Goal: Information Seeking & Learning: Understand process/instructions

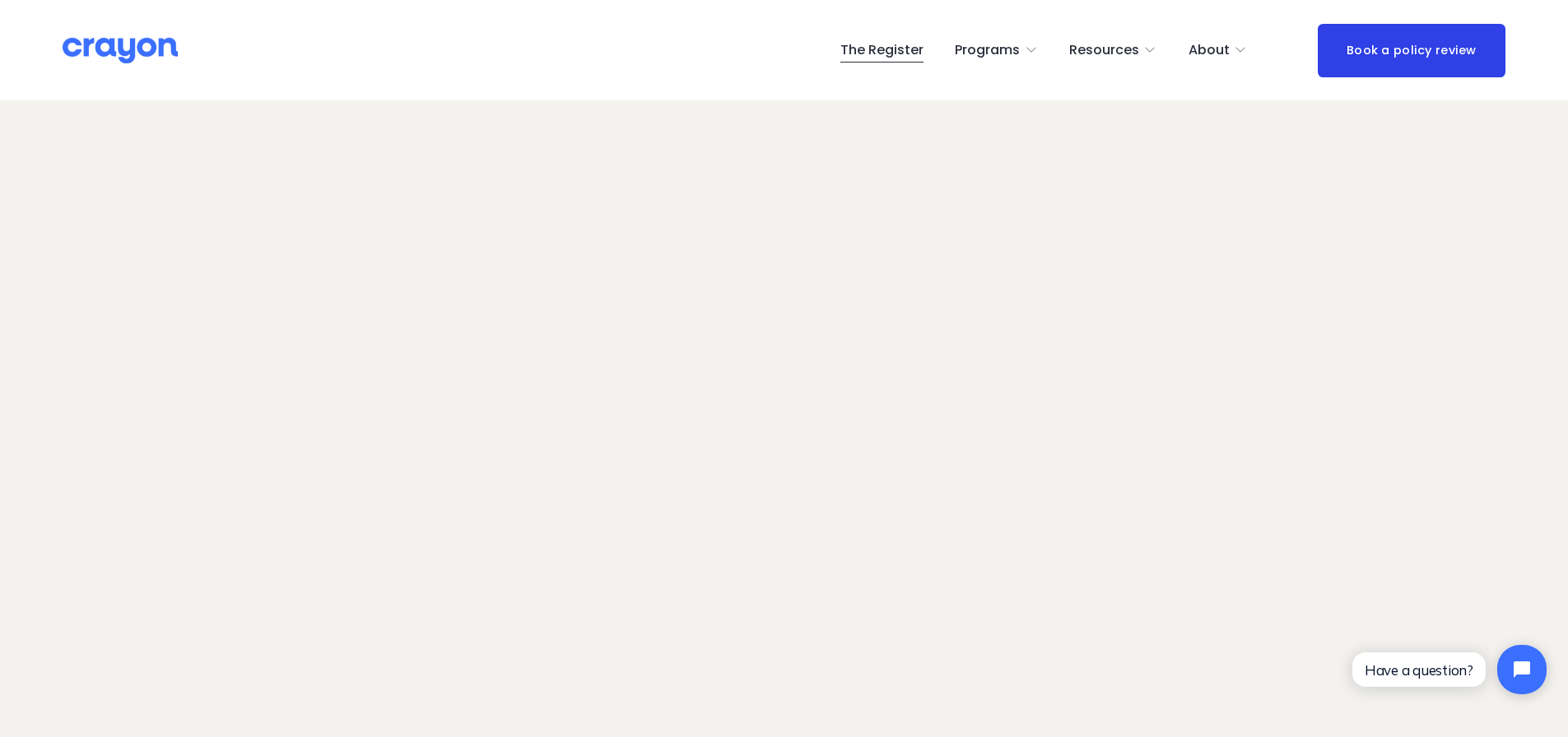
click at [0, 0] on span "Employer hub" at bounding box center [0, 0] width 0 height 0
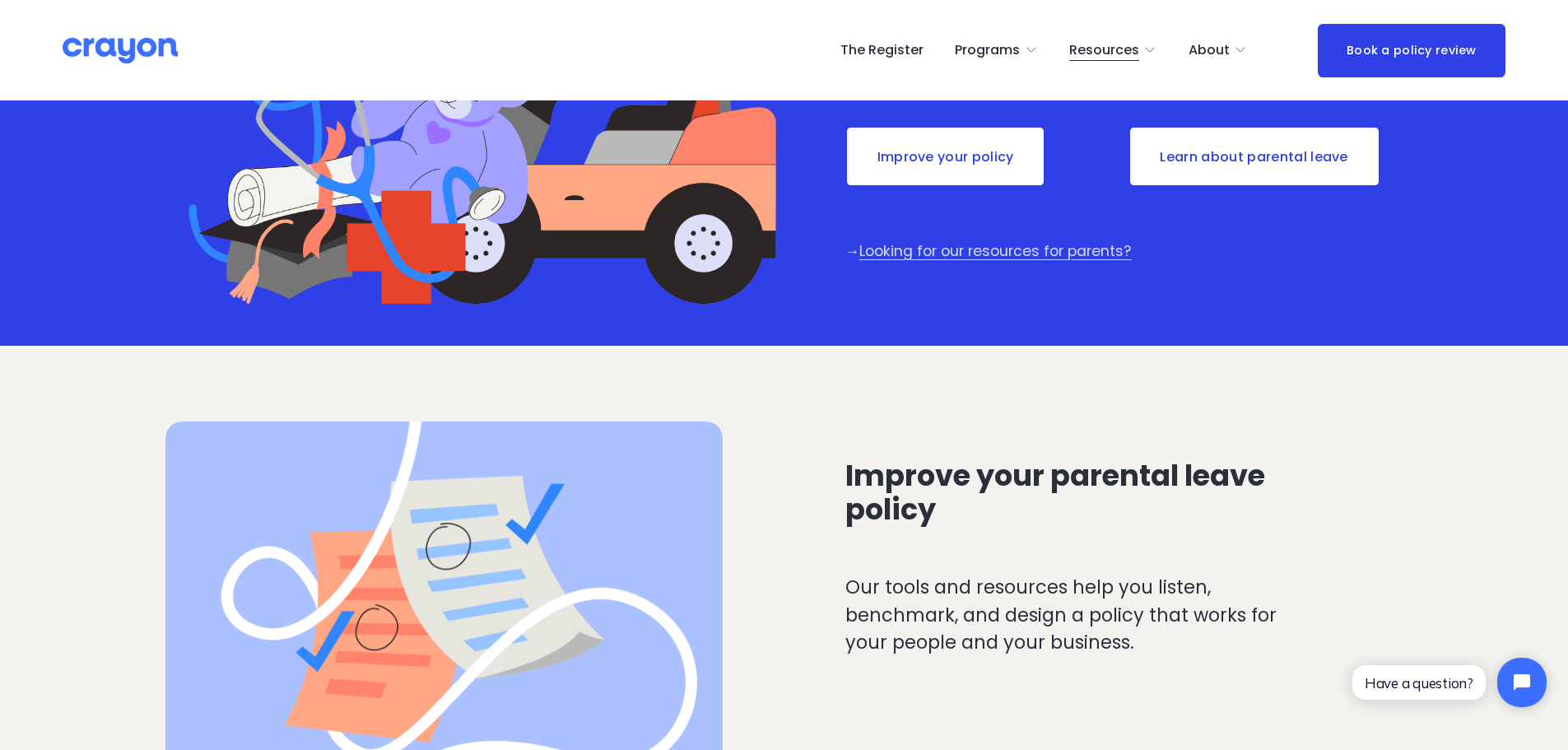
scroll to position [494, 0]
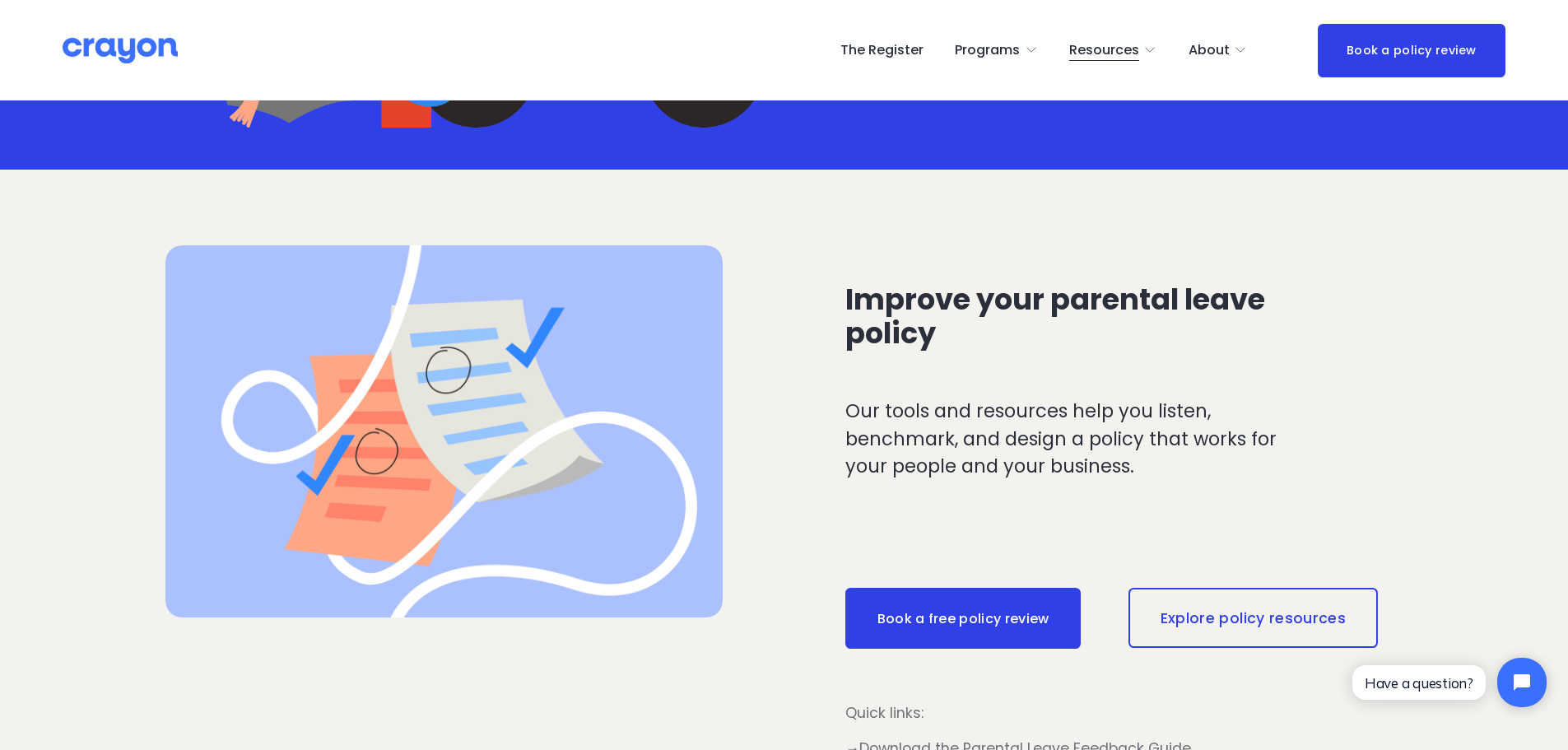
click at [1198, 609] on link "Explore policy resources" at bounding box center [1253, 617] width 249 height 59
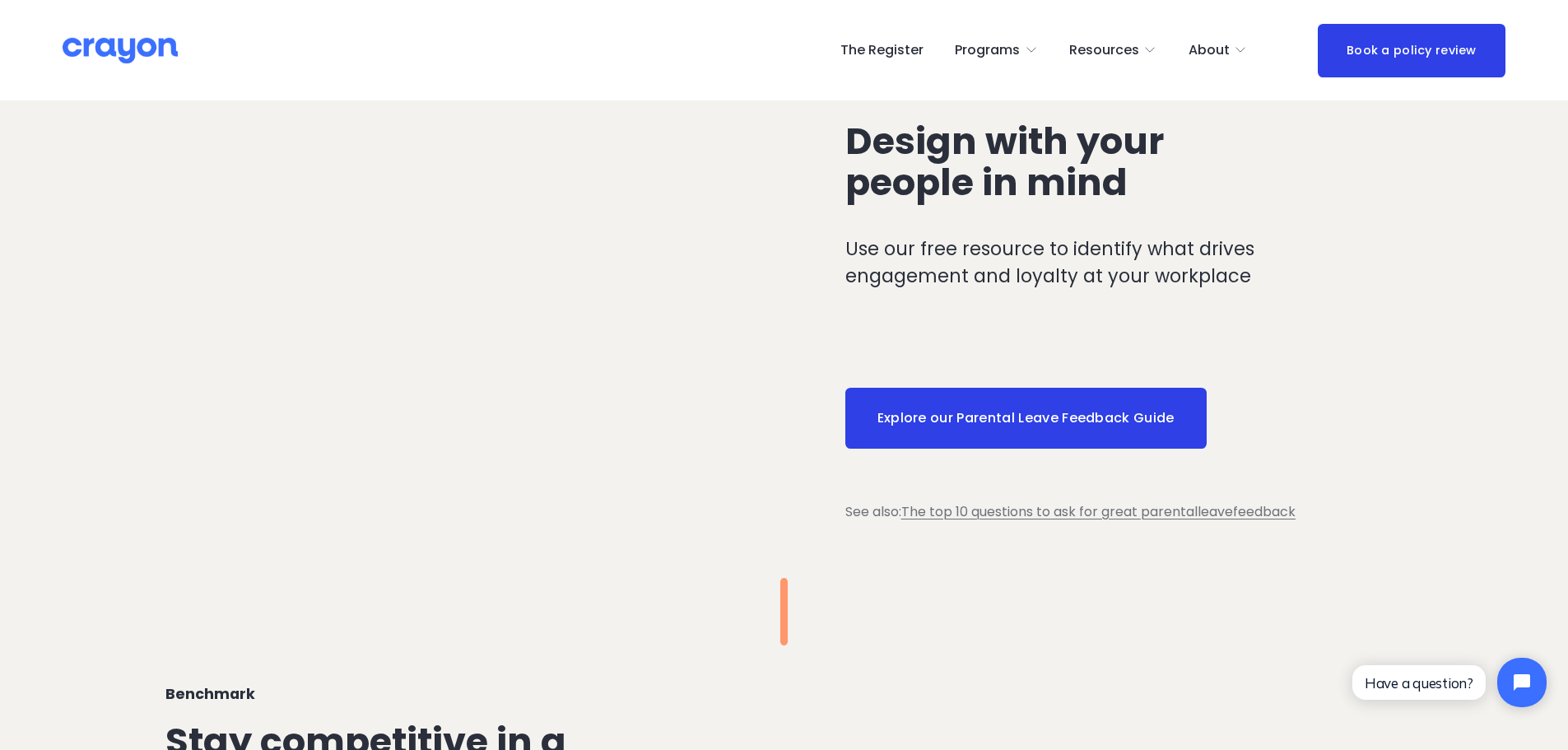
scroll to position [1400, 0]
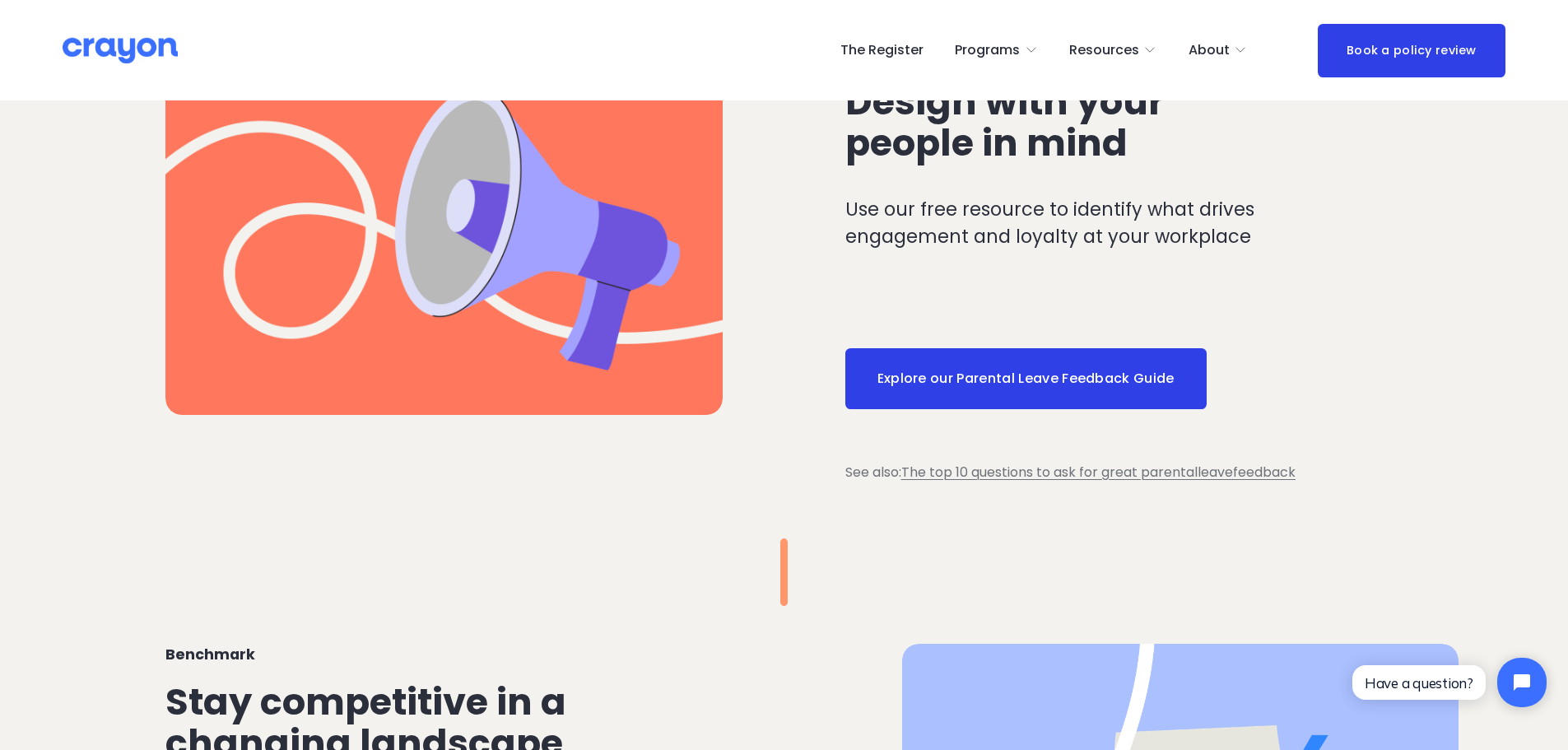
click at [990, 385] on link "Explore our Parental Leave Feedback Guide" at bounding box center [1026, 379] width 361 height 61
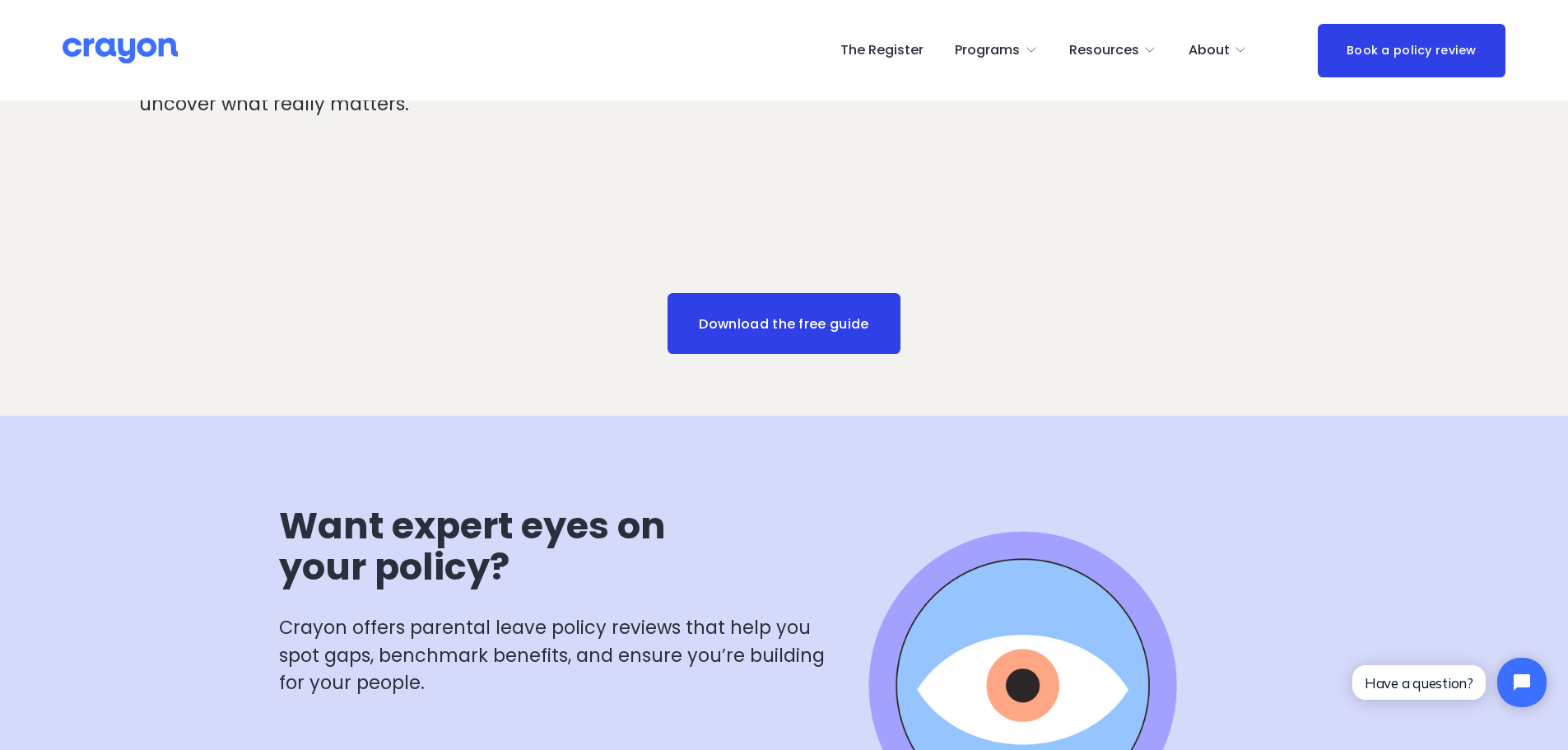
scroll to position [1811, 0]
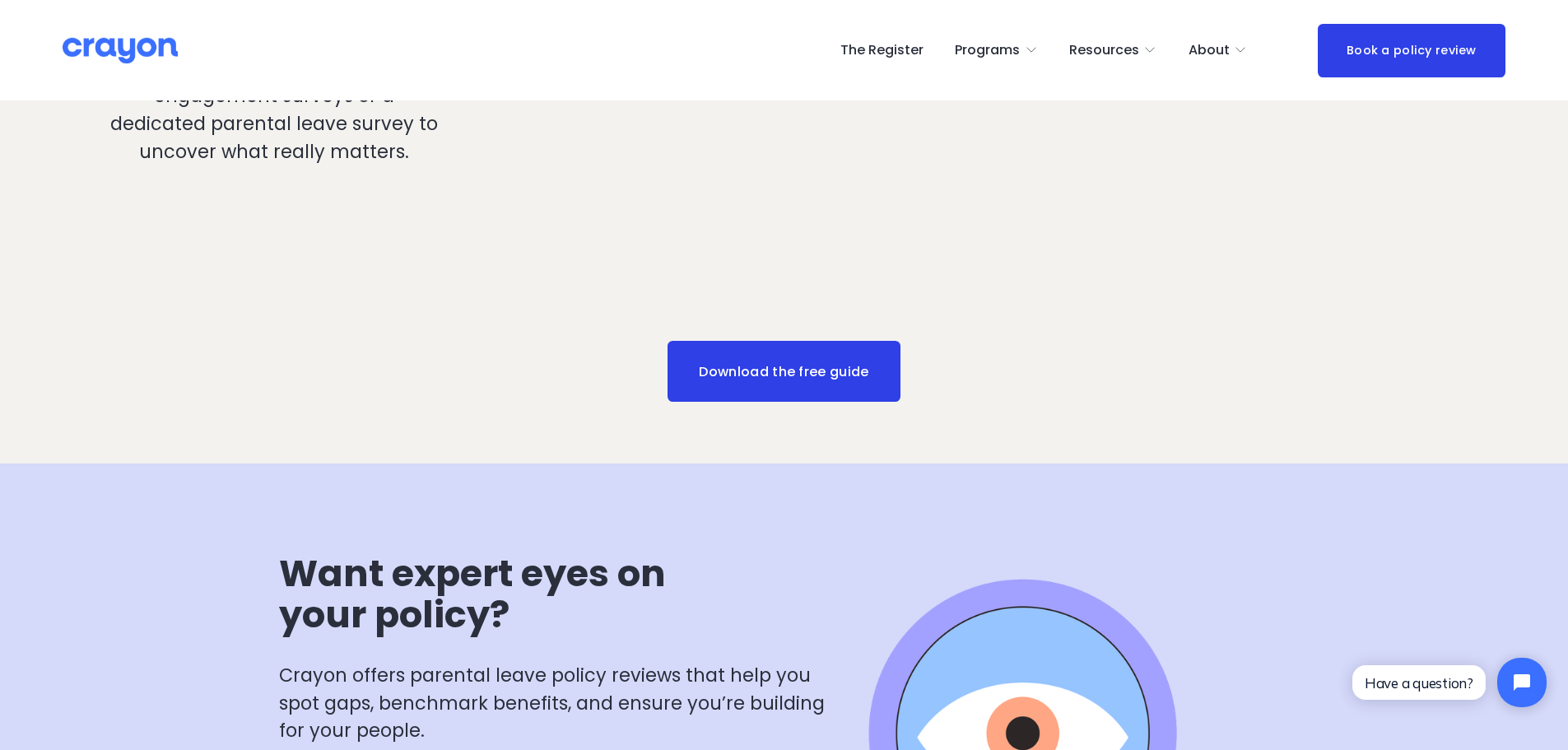
click at [726, 362] on link "Download the free guide" at bounding box center [784, 371] width 234 height 61
click at [0, 0] on span "Employer hub" at bounding box center [0, 0] width 0 height 0
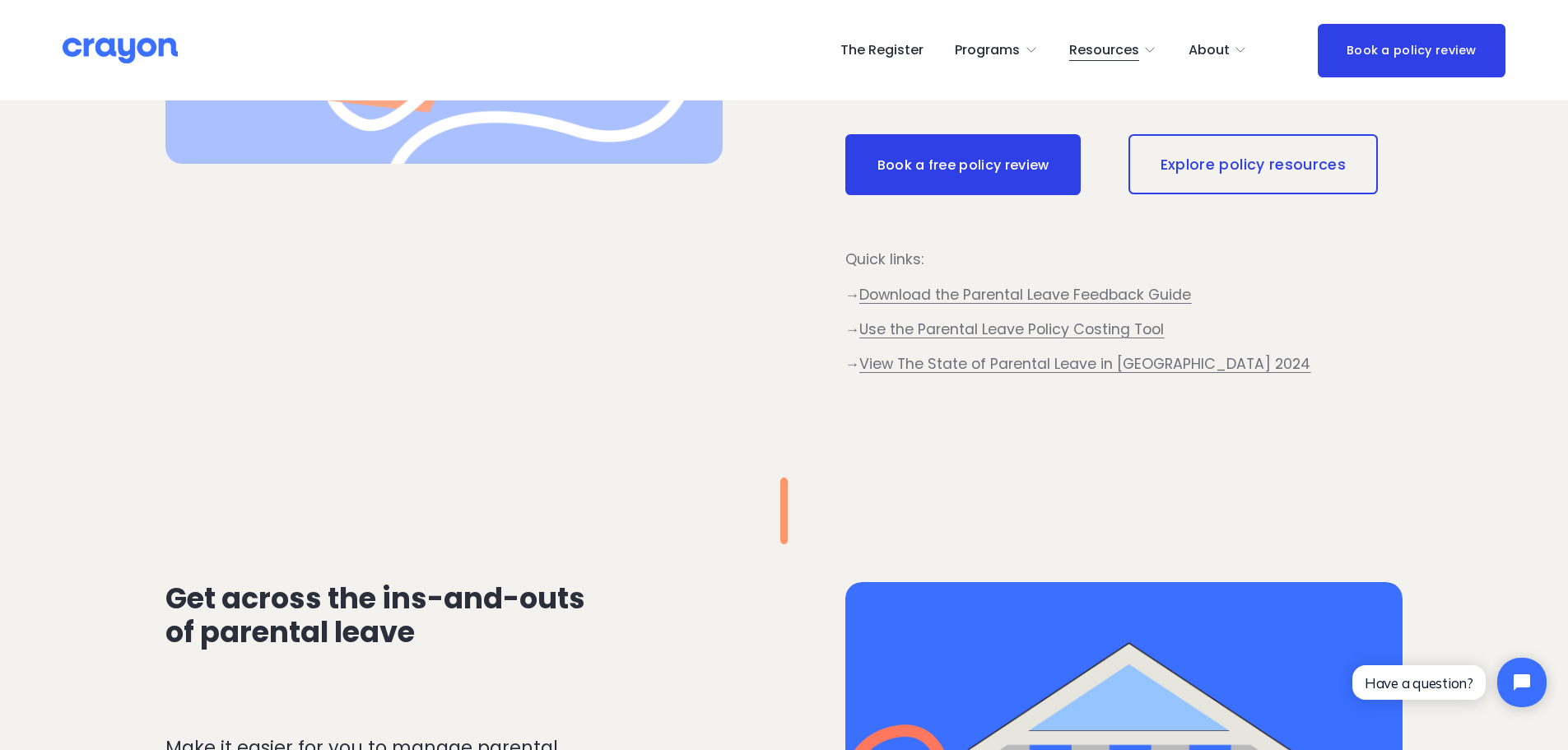
scroll to position [988, 0]
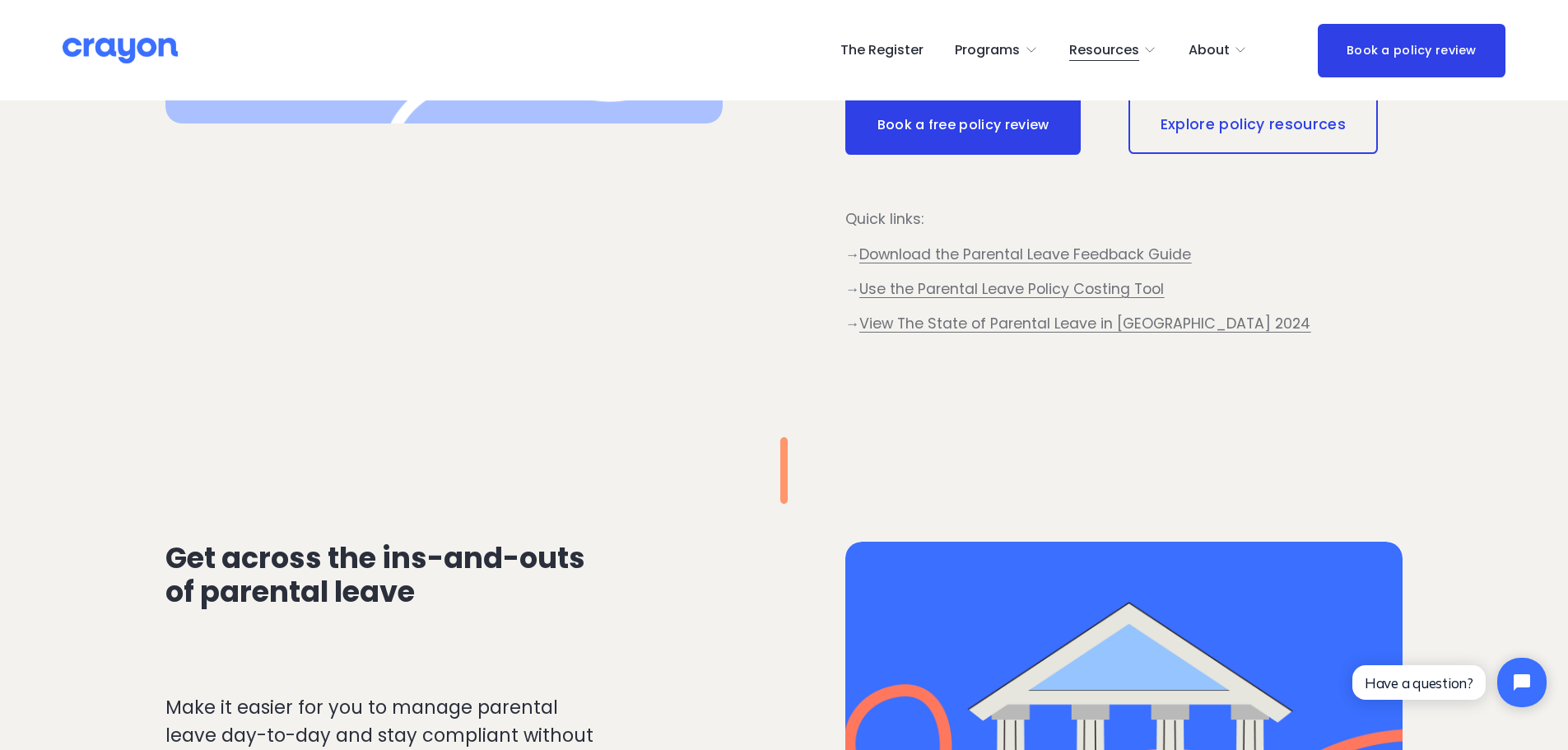
click at [1220, 131] on link "Explore policy resources" at bounding box center [1253, 124] width 249 height 59
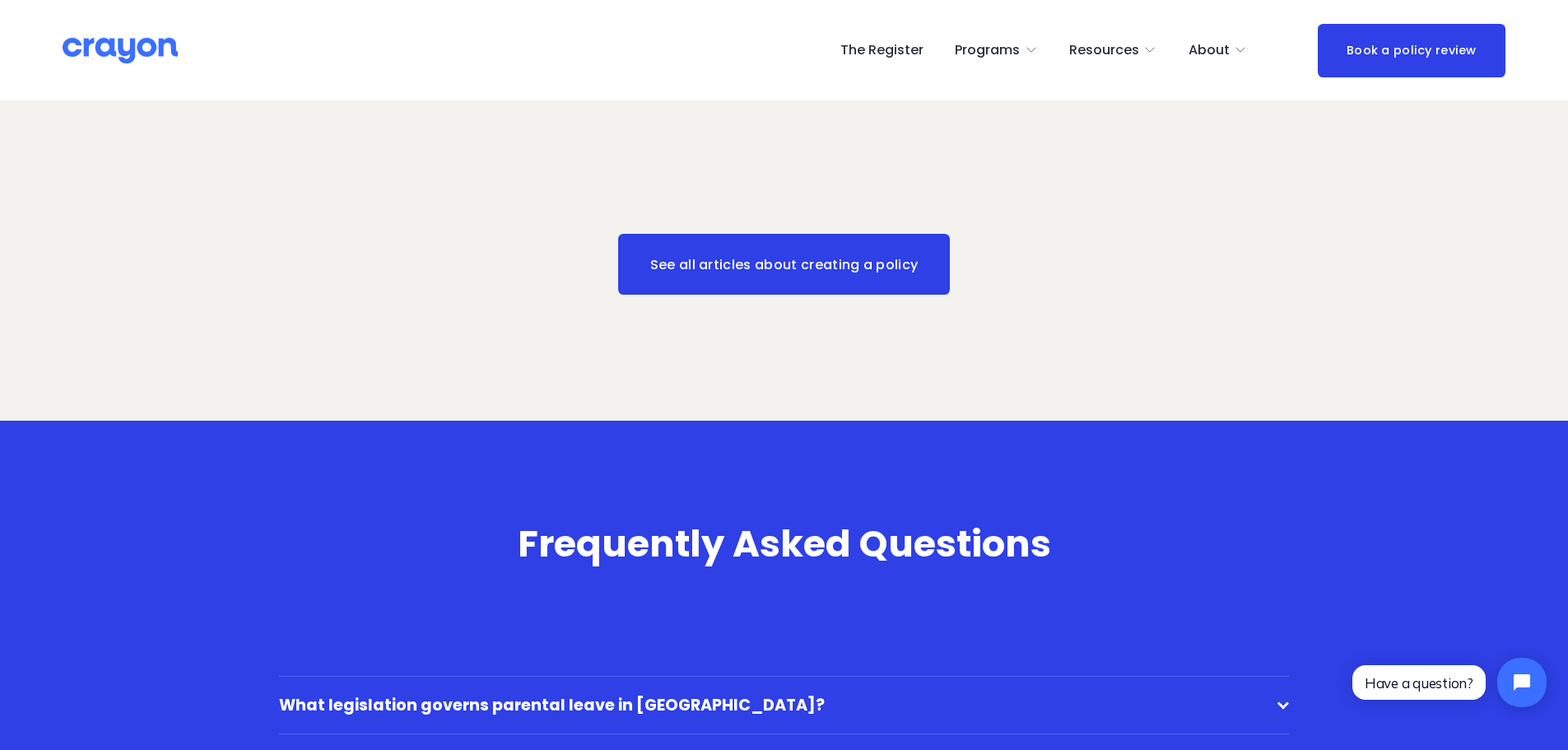
scroll to position [5022, 0]
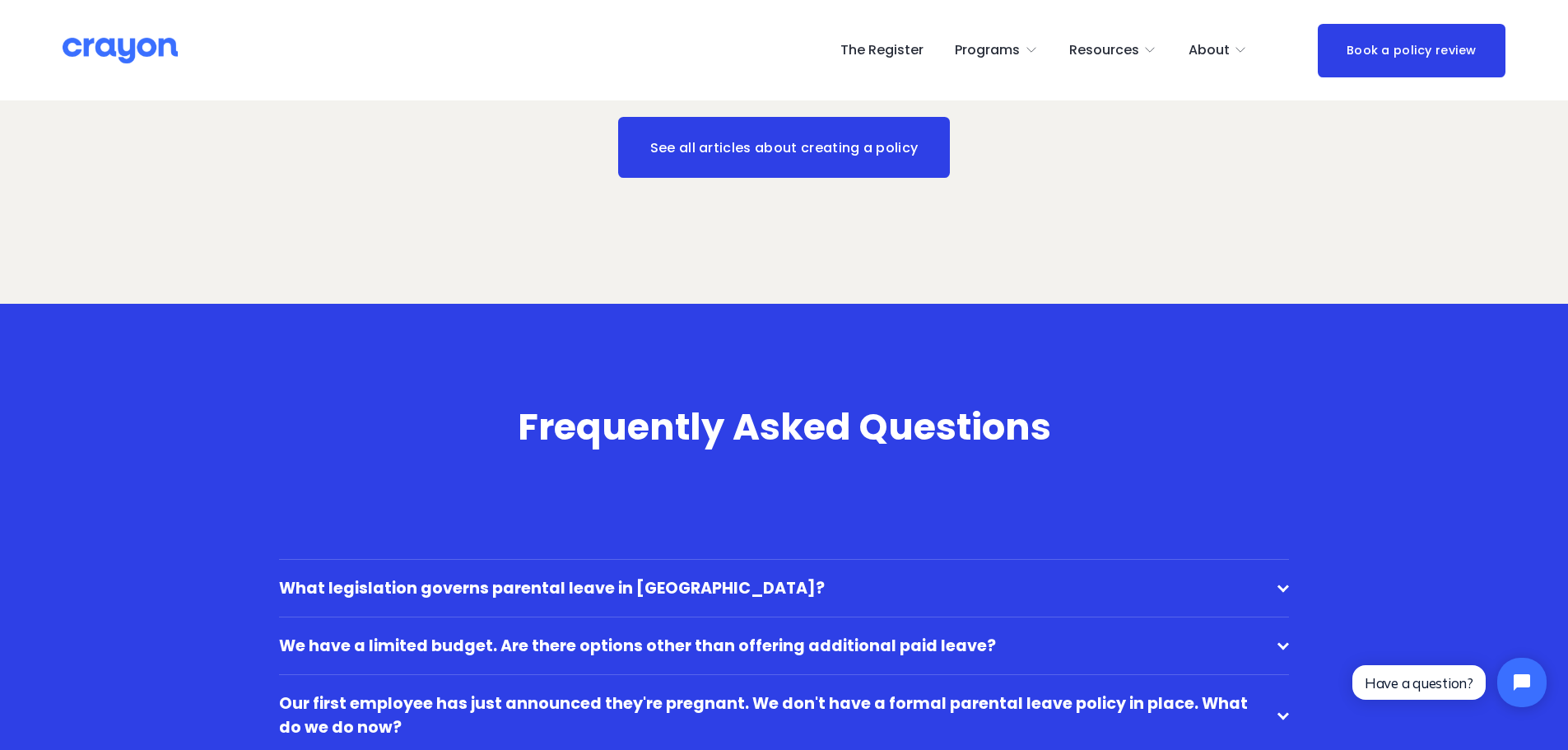
click at [727, 158] on link "See all articles about creating a policy" at bounding box center [784, 147] width 332 height 61
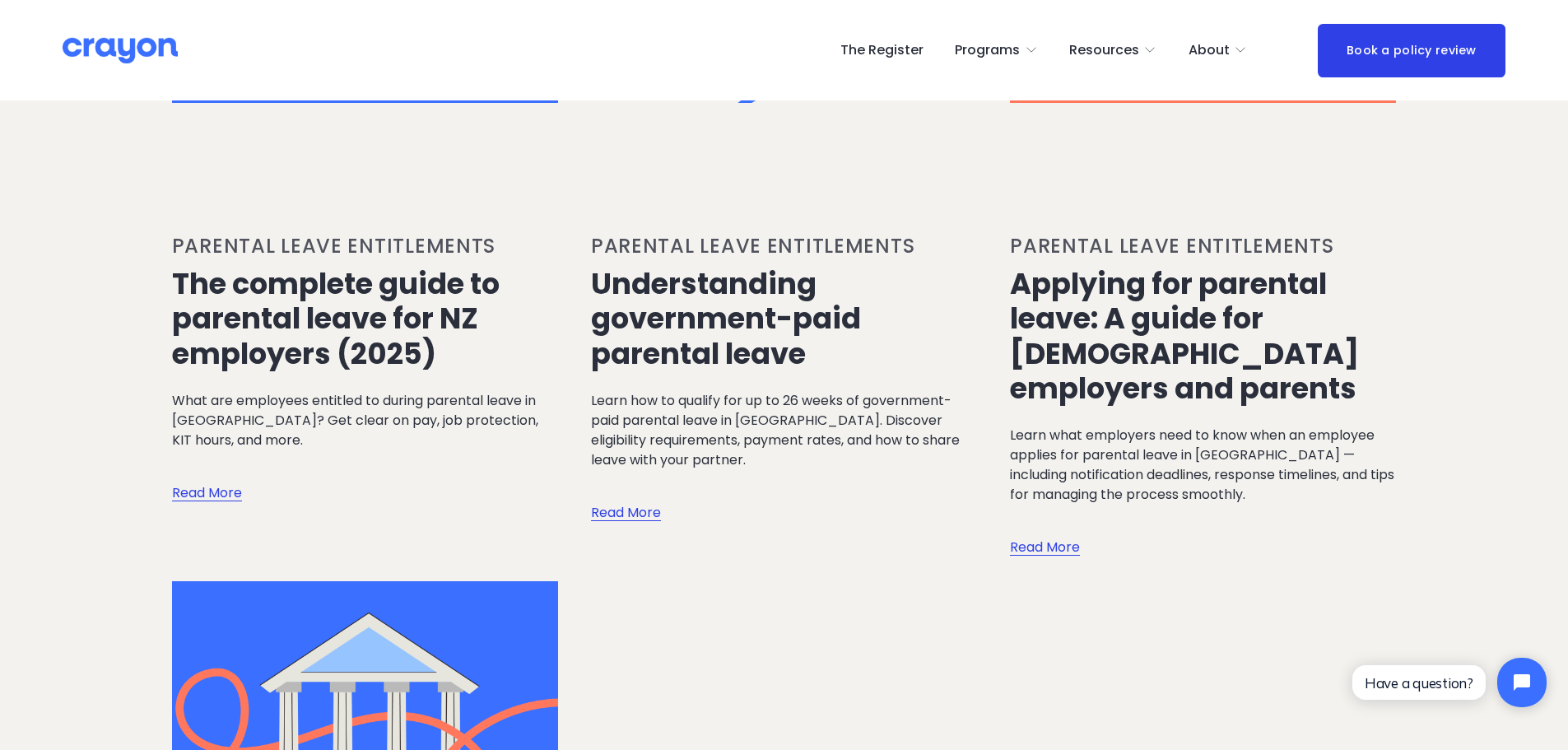
scroll to position [2552, 0]
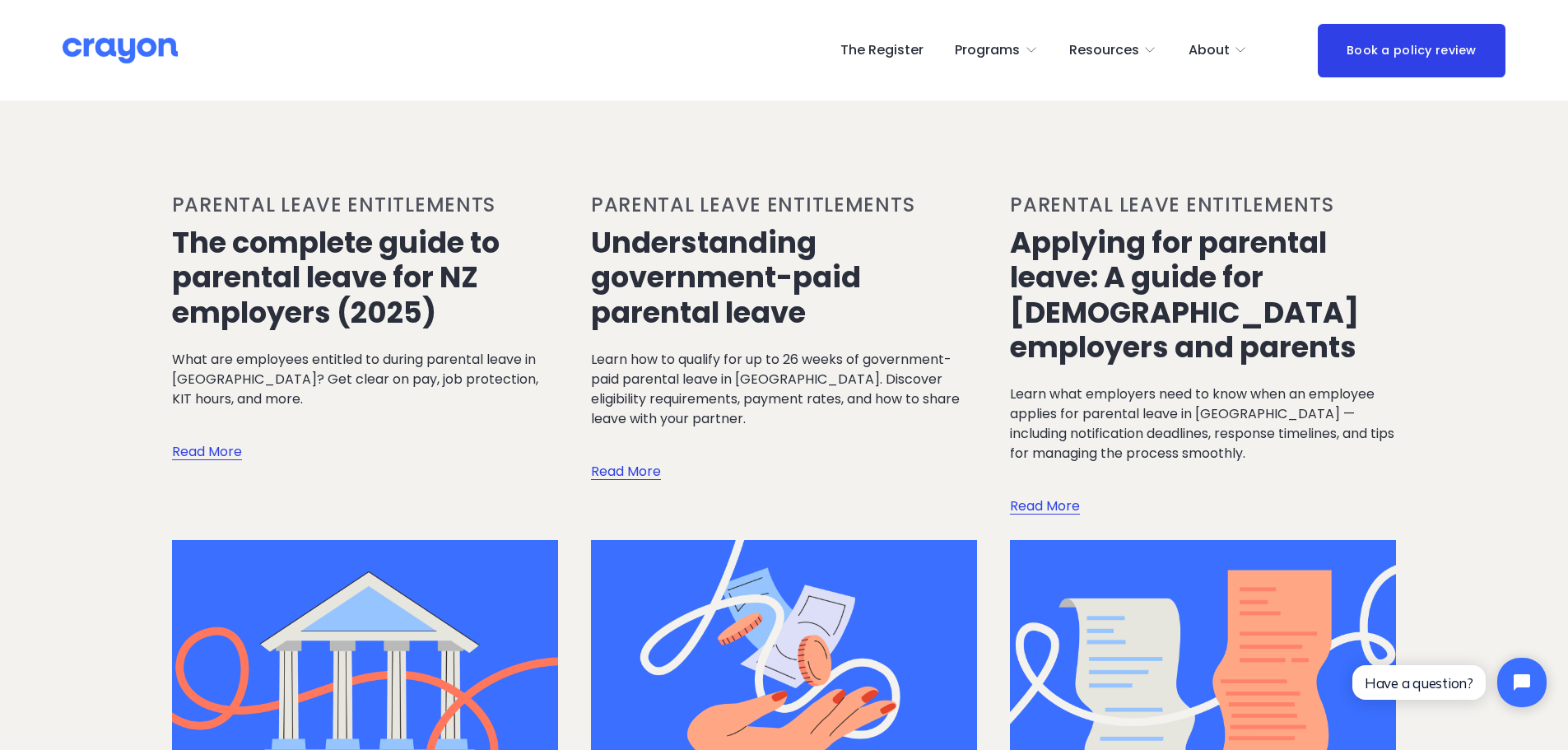
click at [307, 290] on link "The complete guide to parental leave for NZ employers (2025)" at bounding box center [335, 277] width 327 height 109
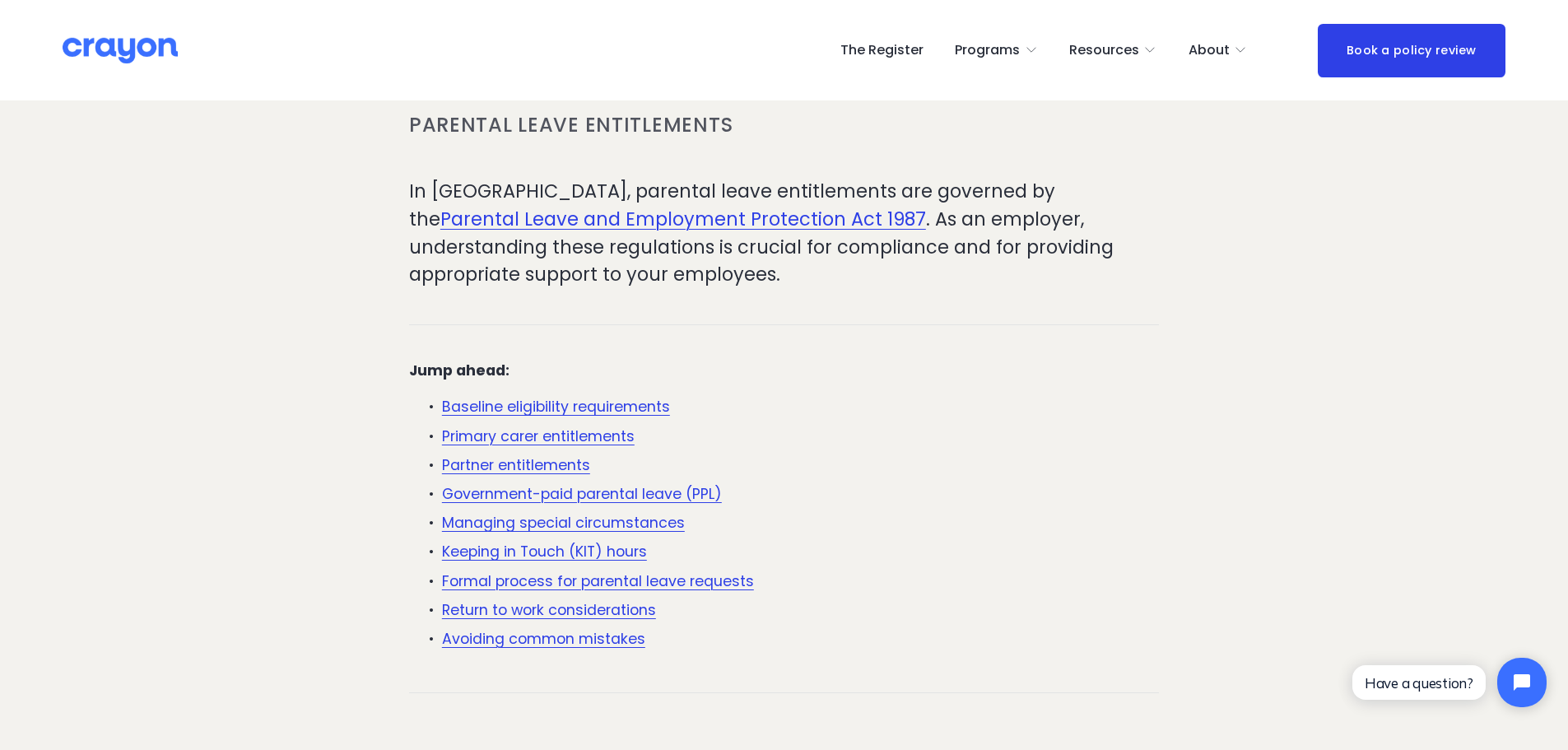
click at [644, 409] on link "Baseline eligibility requirements" at bounding box center [555, 406] width 228 height 19
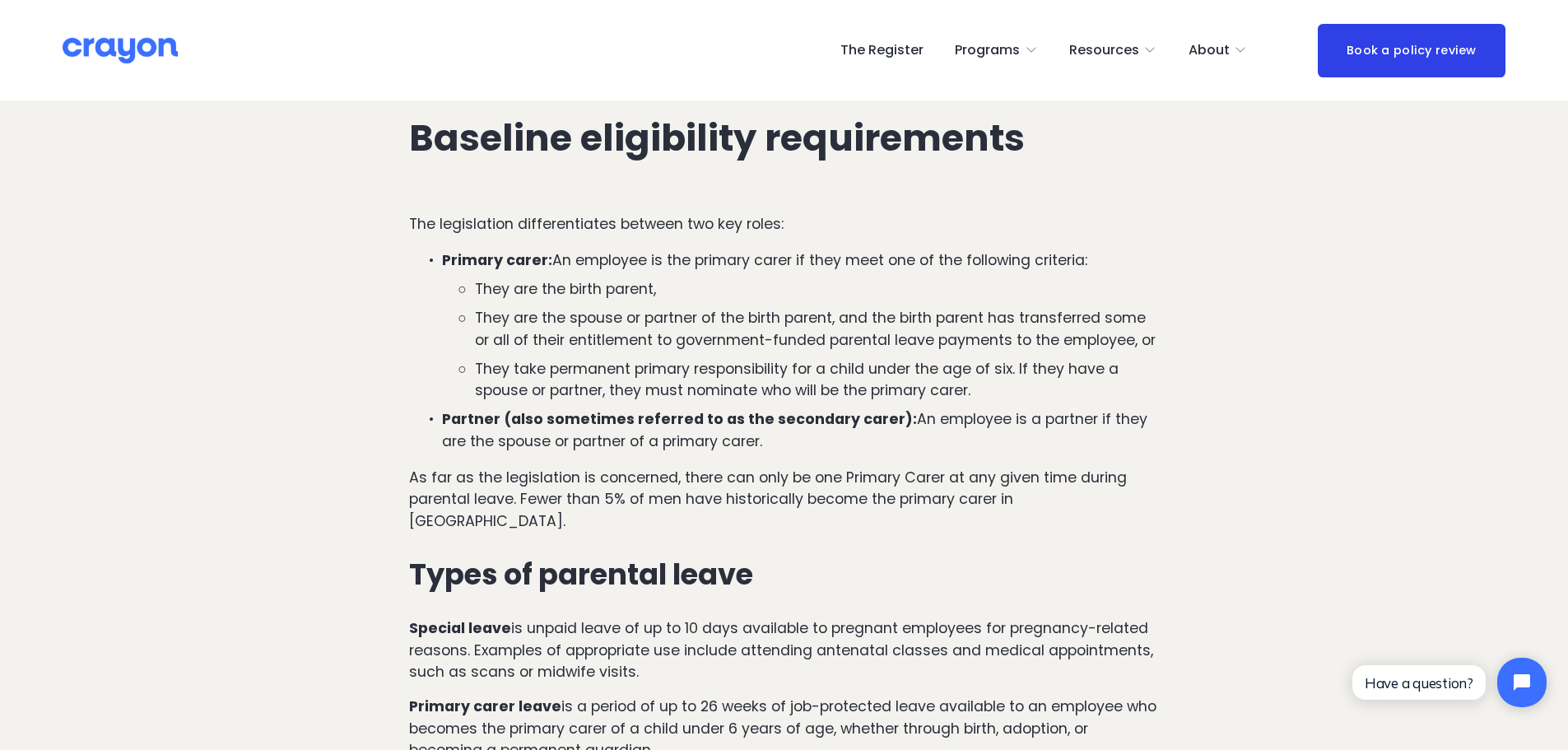
scroll to position [984, 0]
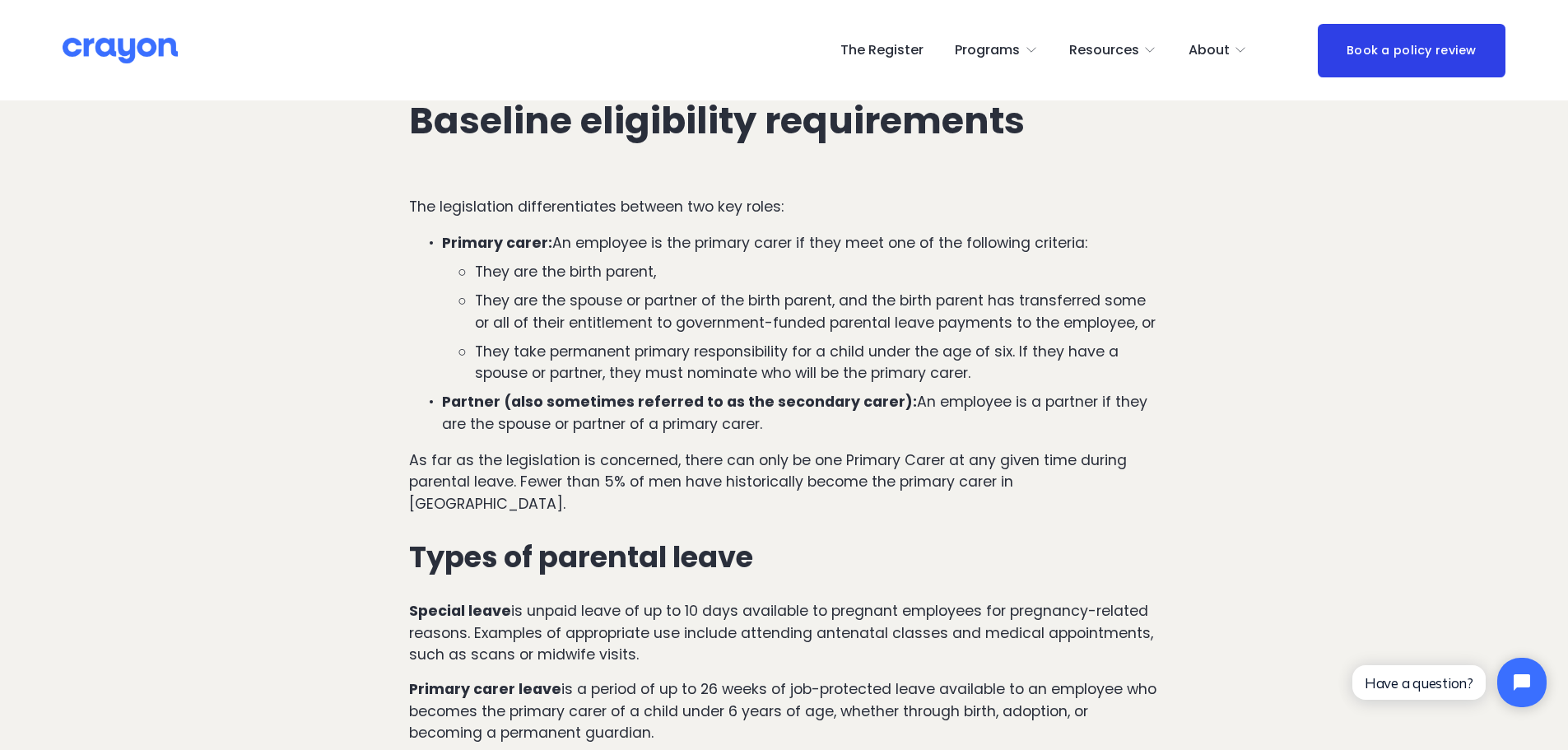
click at [667, 255] on li "Primary carer: An employee is the primary carer if they meet one of the followi…" at bounding box center [800, 308] width 717 height 152
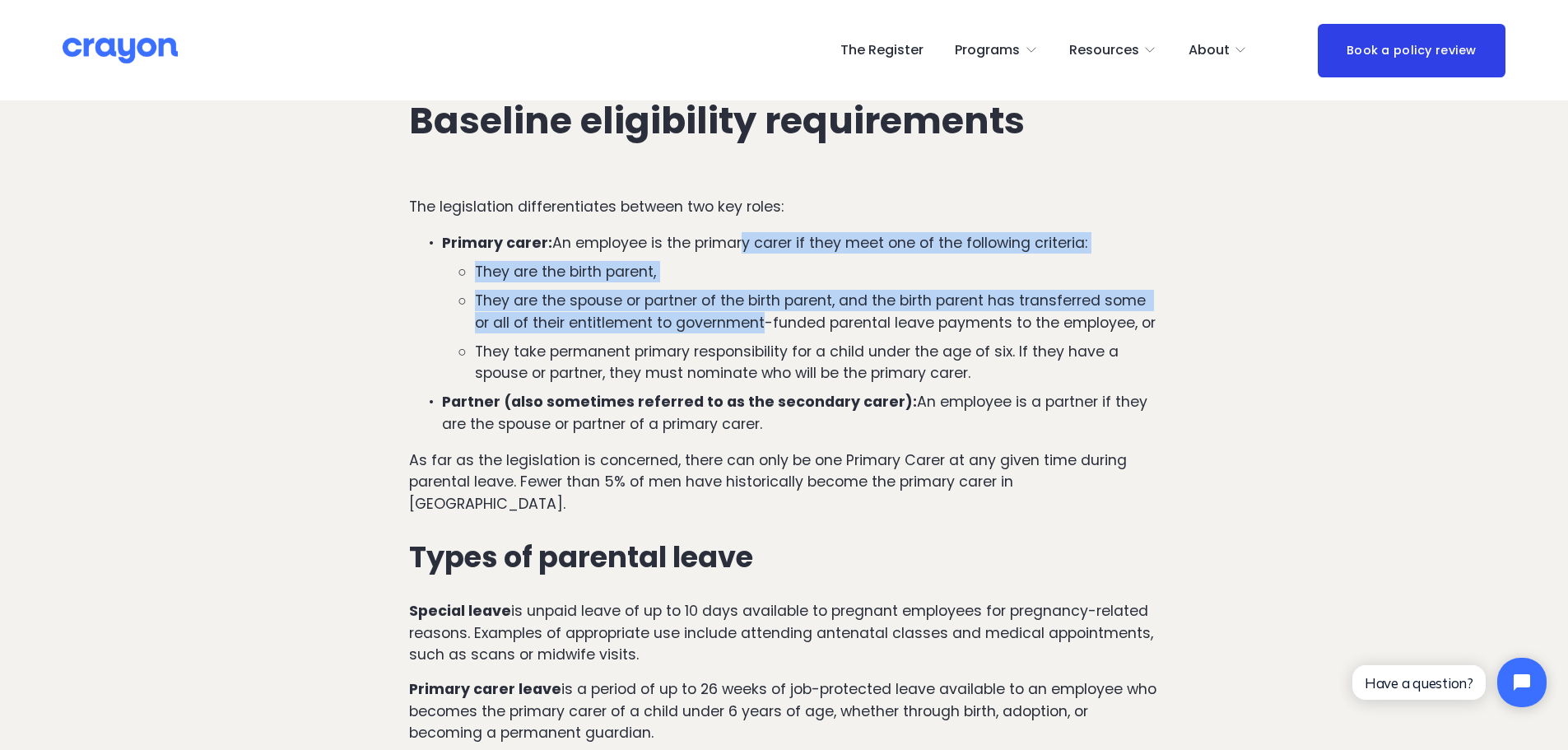
drag, startPoint x: 746, startPoint y: 247, endPoint x: 768, endPoint y: 336, distance: 91.7
click at [768, 336] on li "Primary carer: An employee is the primary carer if they meet one of the followi…" at bounding box center [800, 308] width 717 height 152
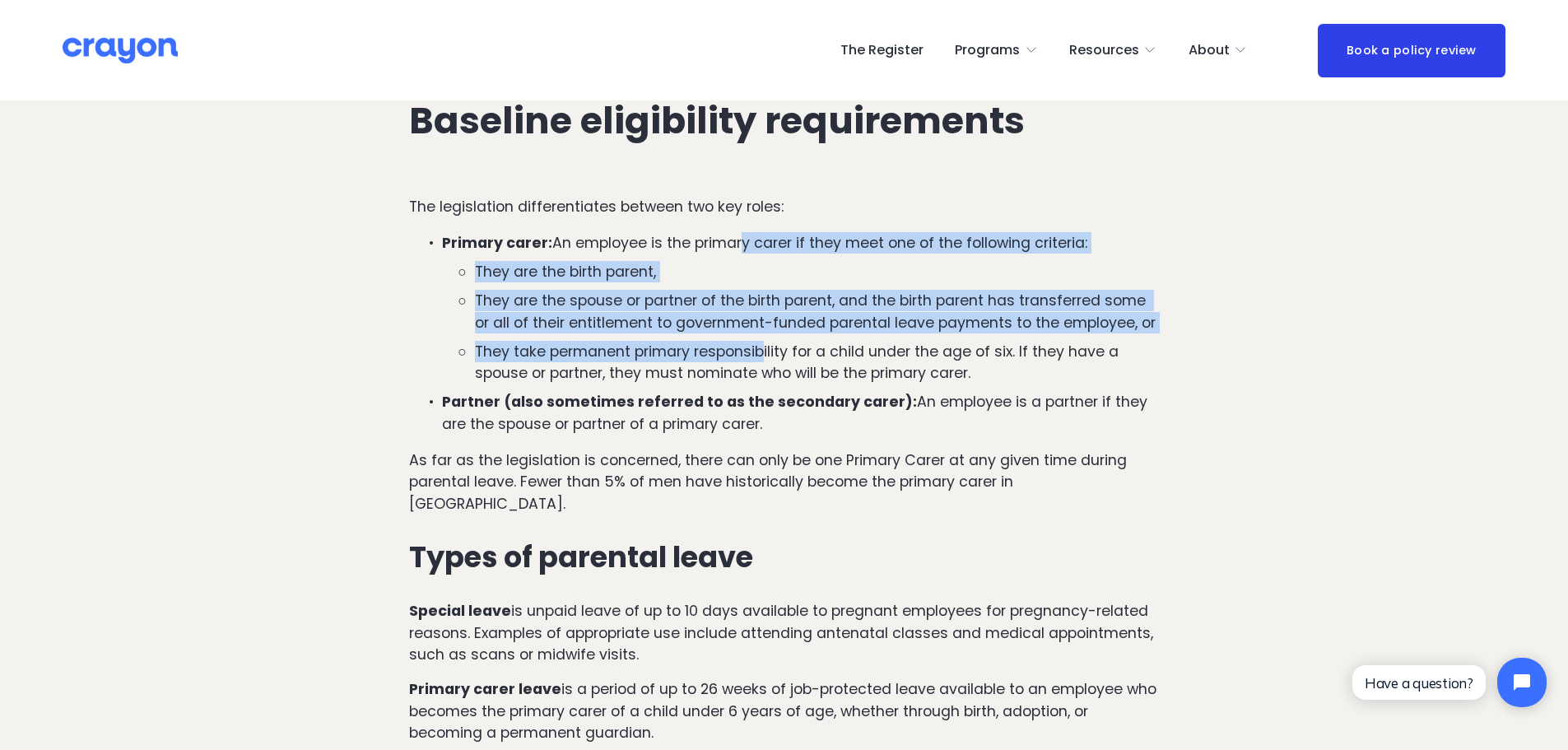
click at [768, 336] on ul "They are the birth parent, They are the spouse or partner of the birth parent, …" at bounding box center [800, 322] width 717 height 124
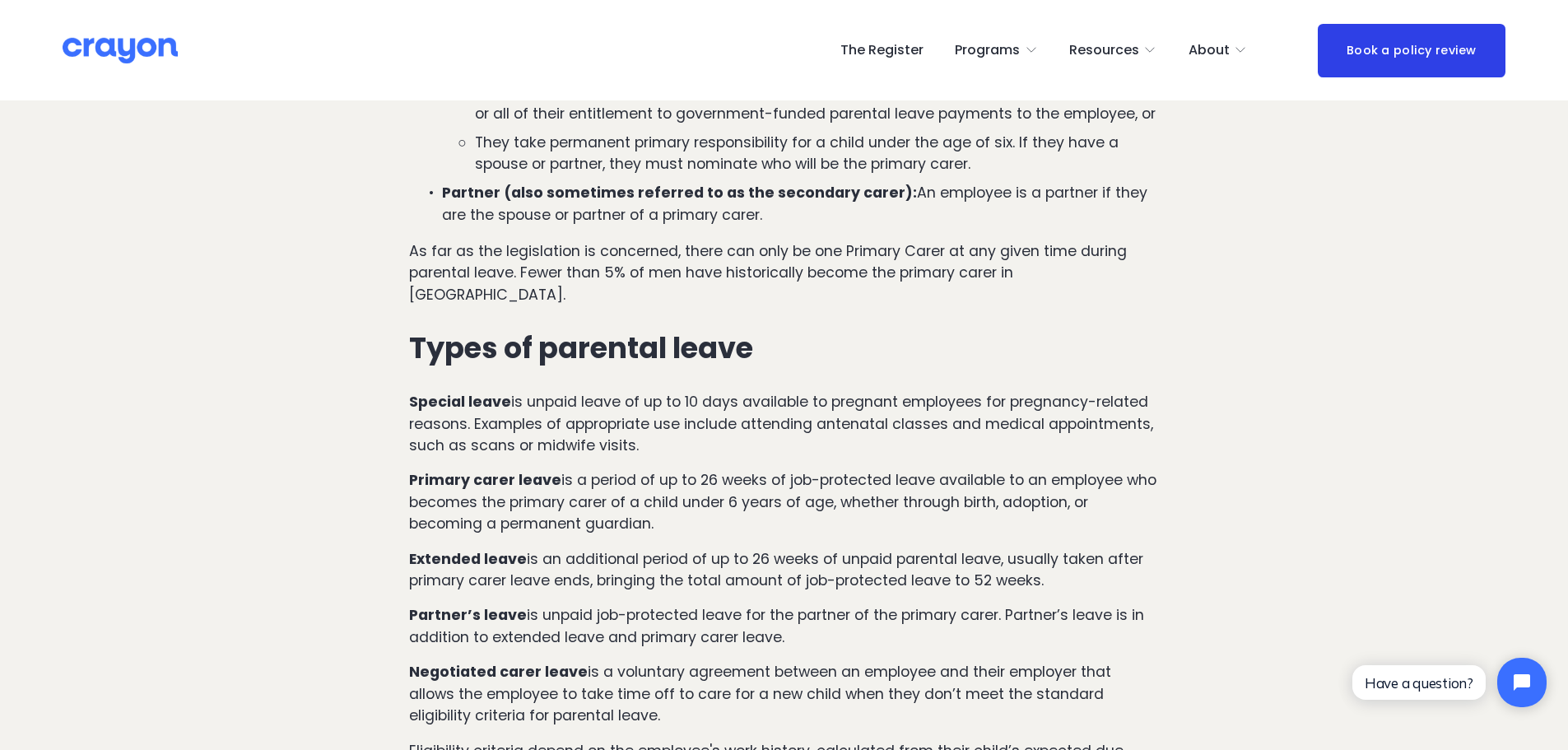
scroll to position [1231, 0]
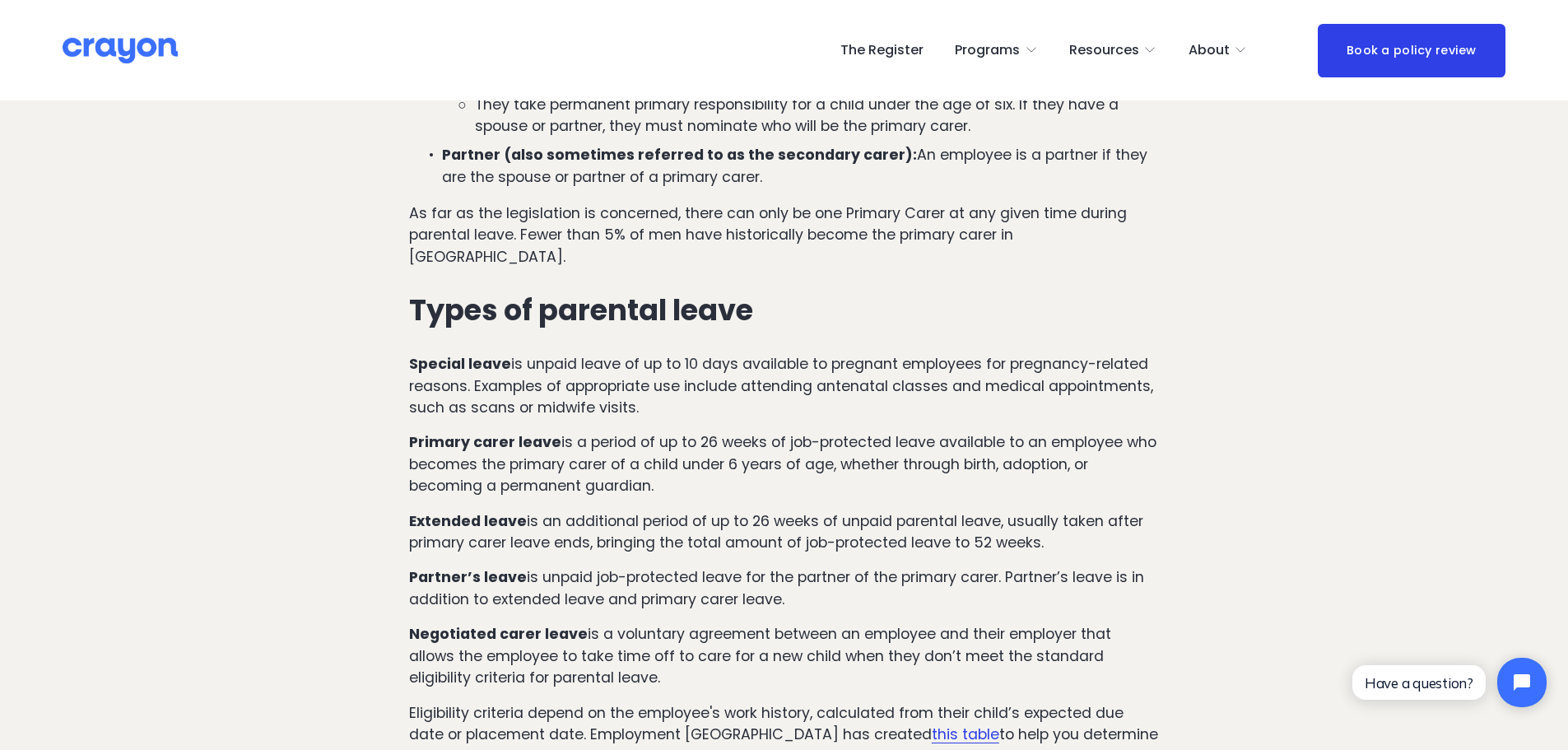
click at [846, 451] on p "Primary carer leave is a period of up to 26 weeks of job-protected leave availa…" at bounding box center [784, 464] width 750 height 65
drag, startPoint x: 817, startPoint y: 421, endPoint x: 821, endPoint y: 460, distance: 39.2
click at [821, 460] on p "Primary carer leave is a period of up to 26 weeks of job-protected leave availa…" at bounding box center [784, 464] width 750 height 65
click at [726, 432] on p "Primary carer leave is a period of up to 26 weeks of job-protected leave availa…" at bounding box center [784, 464] width 750 height 65
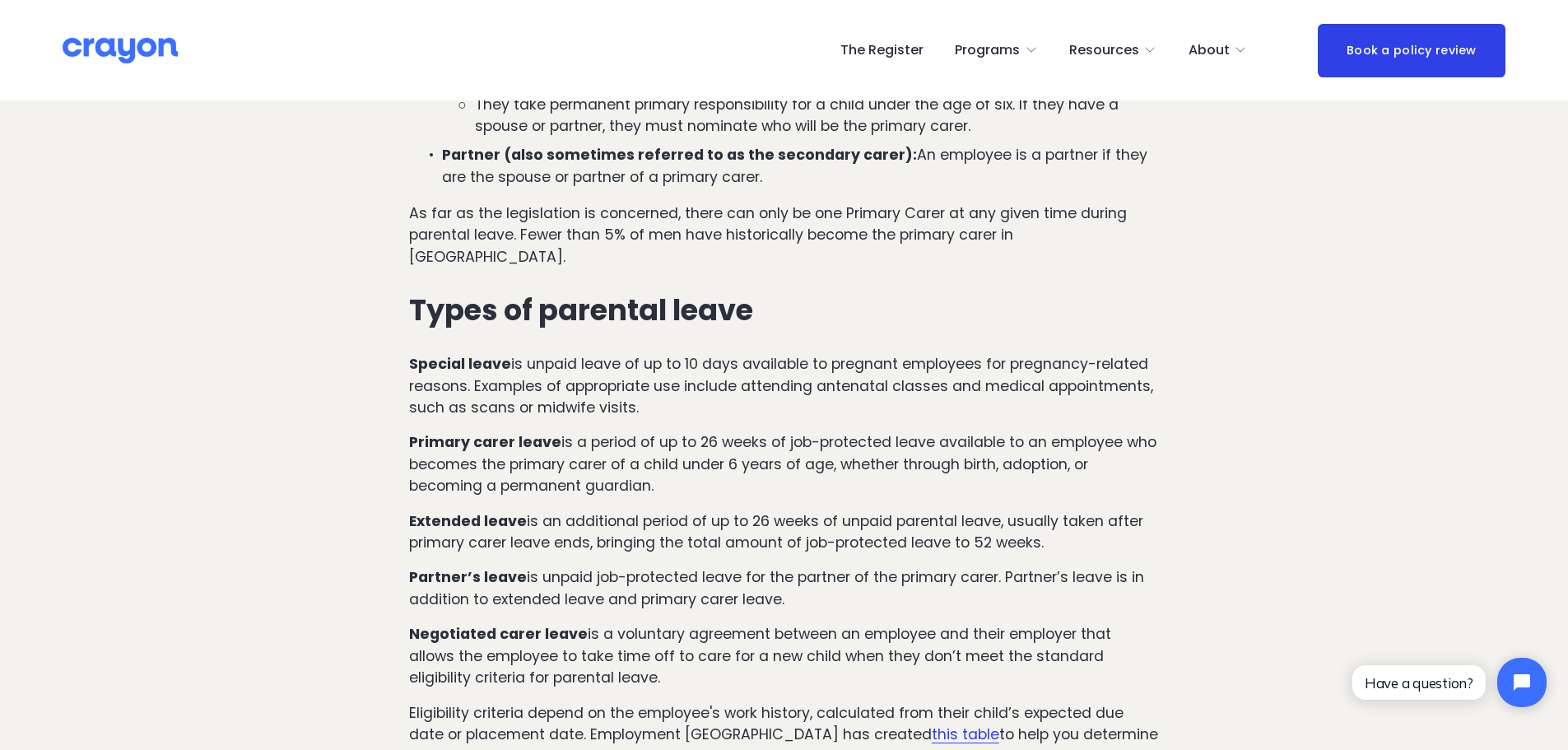
drag, startPoint x: 773, startPoint y: 422, endPoint x: 775, endPoint y: 457, distance: 35.1
click at [775, 457] on p "Primary carer leave is a period of up to 26 weeks of job-protected leave availa…" at bounding box center [784, 464] width 750 height 65
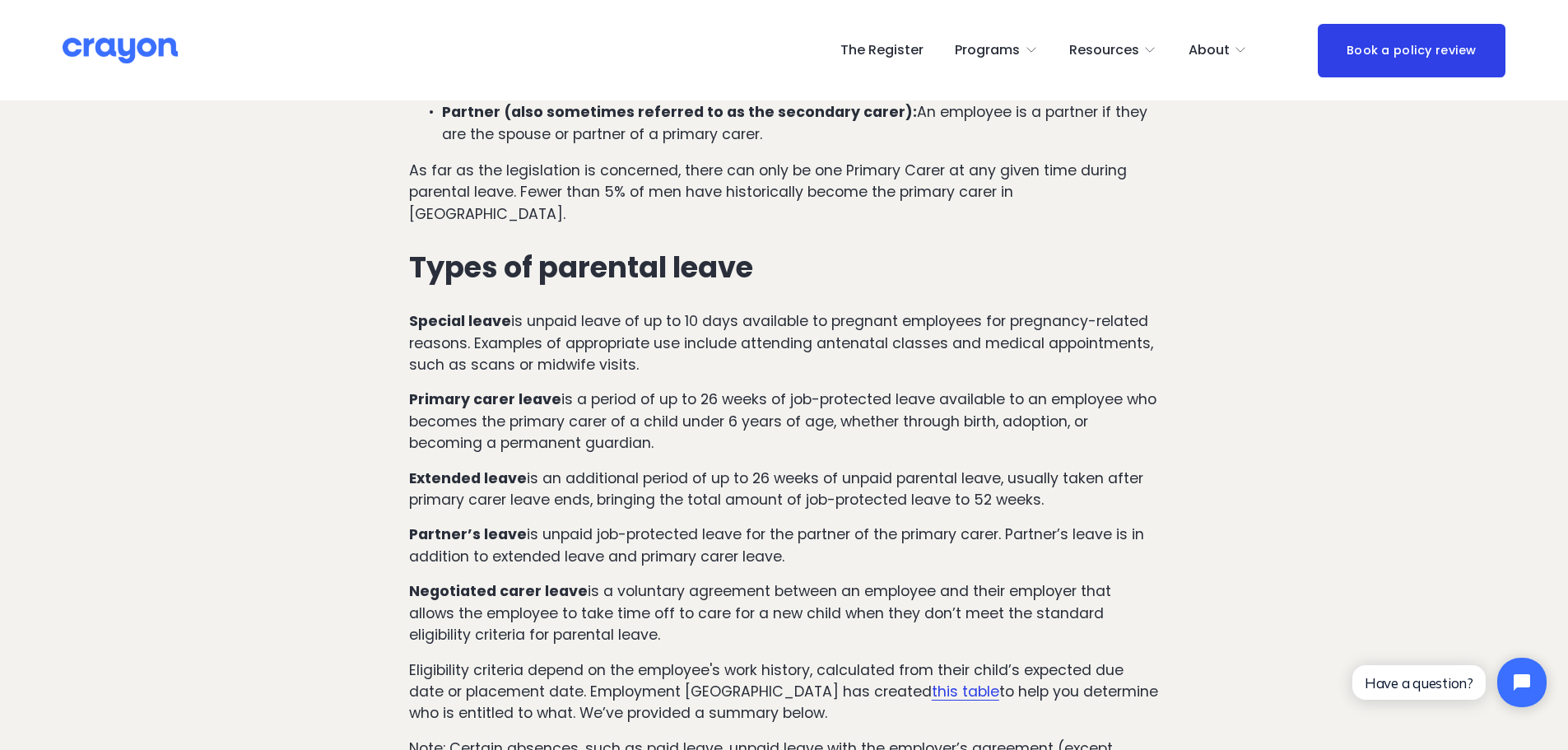
scroll to position [1313, 0]
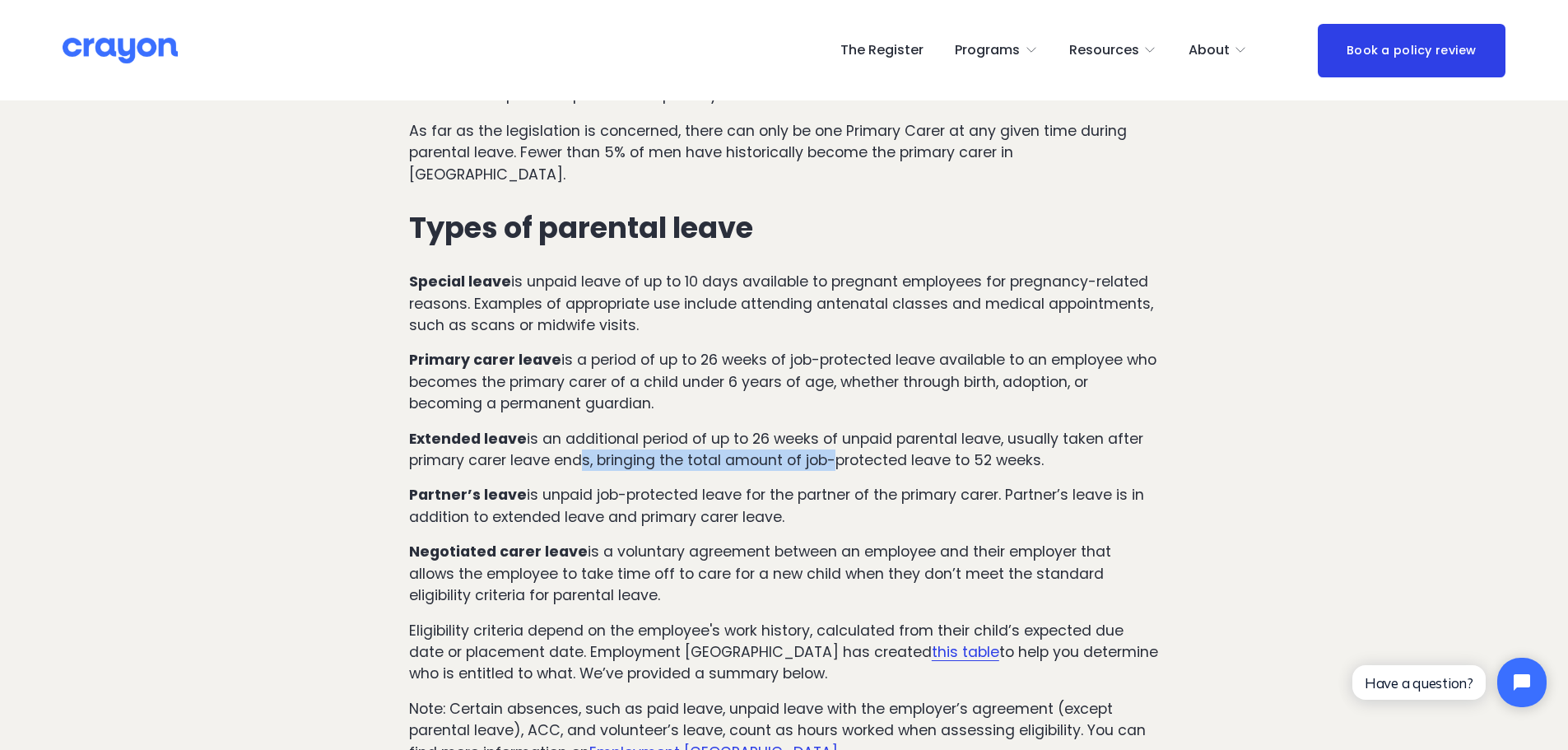
drag, startPoint x: 579, startPoint y: 439, endPoint x: 834, endPoint y: 443, distance: 255.0
click at [833, 443] on p "Extended leave is an additional period of up to 26 weeks of unpaid parental lea…" at bounding box center [784, 450] width 750 height 44
click at [834, 443] on p "Extended leave is an additional period of up to 26 weeks of unpaid parental lea…" at bounding box center [784, 450] width 750 height 44
drag, startPoint x: 885, startPoint y: 443, endPoint x: 688, endPoint y: 438, distance: 197.1
click at [688, 438] on p "Extended leave is an additional period of up to 26 weeks of unpaid parental lea…" at bounding box center [784, 450] width 750 height 44
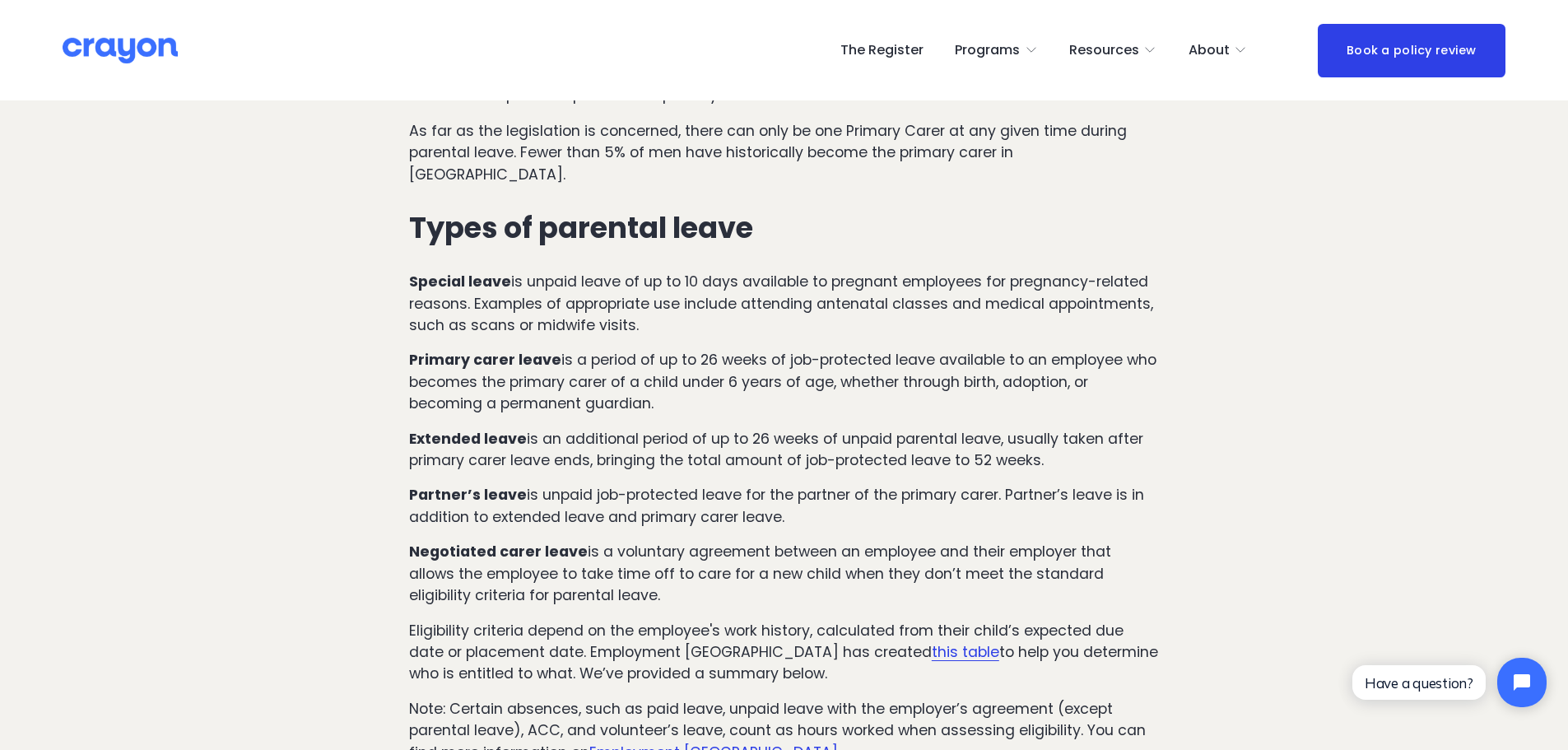
click at [688, 438] on p "Extended leave is an additional period of up to 26 weeks of unpaid parental lea…" at bounding box center [784, 450] width 750 height 44
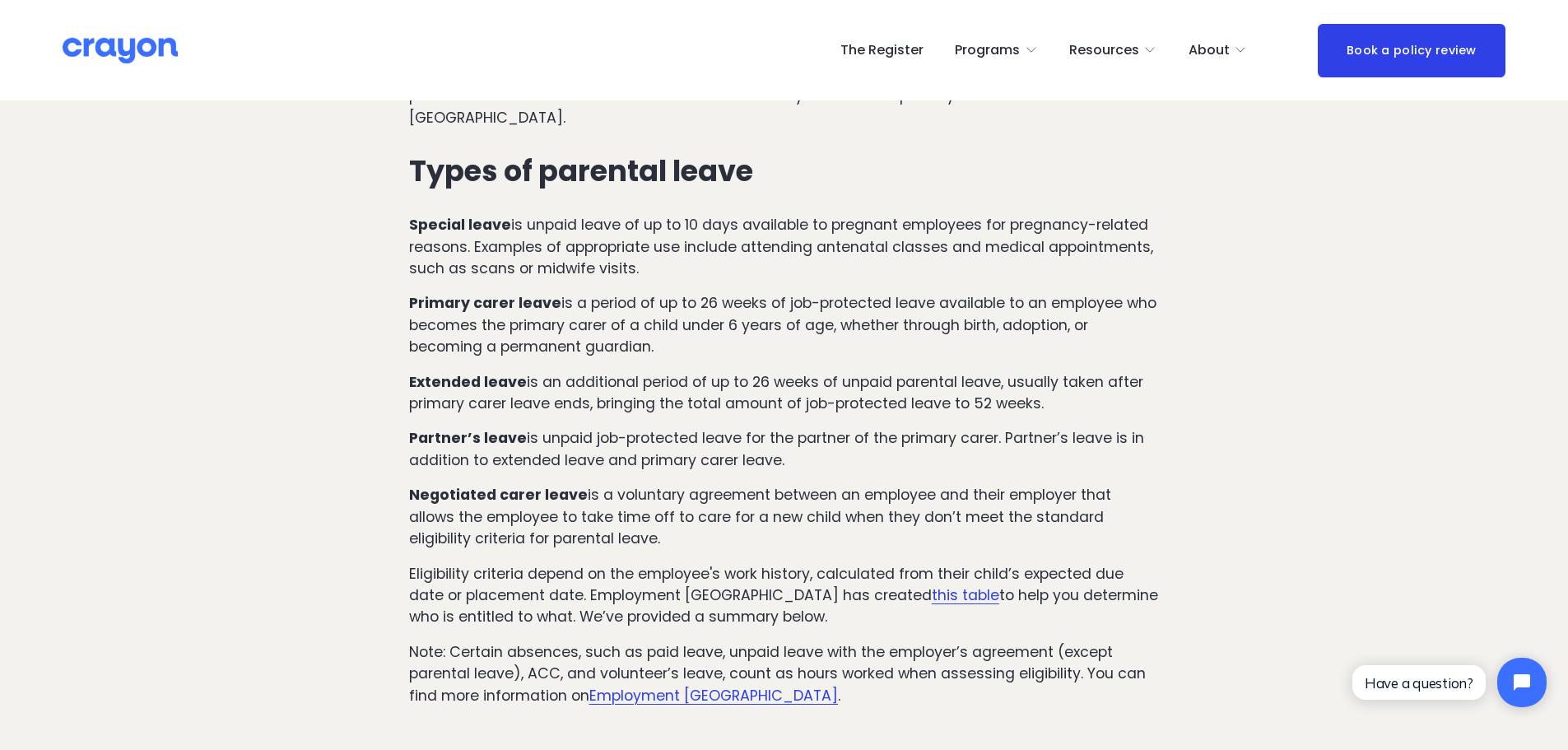
scroll to position [1561, 0]
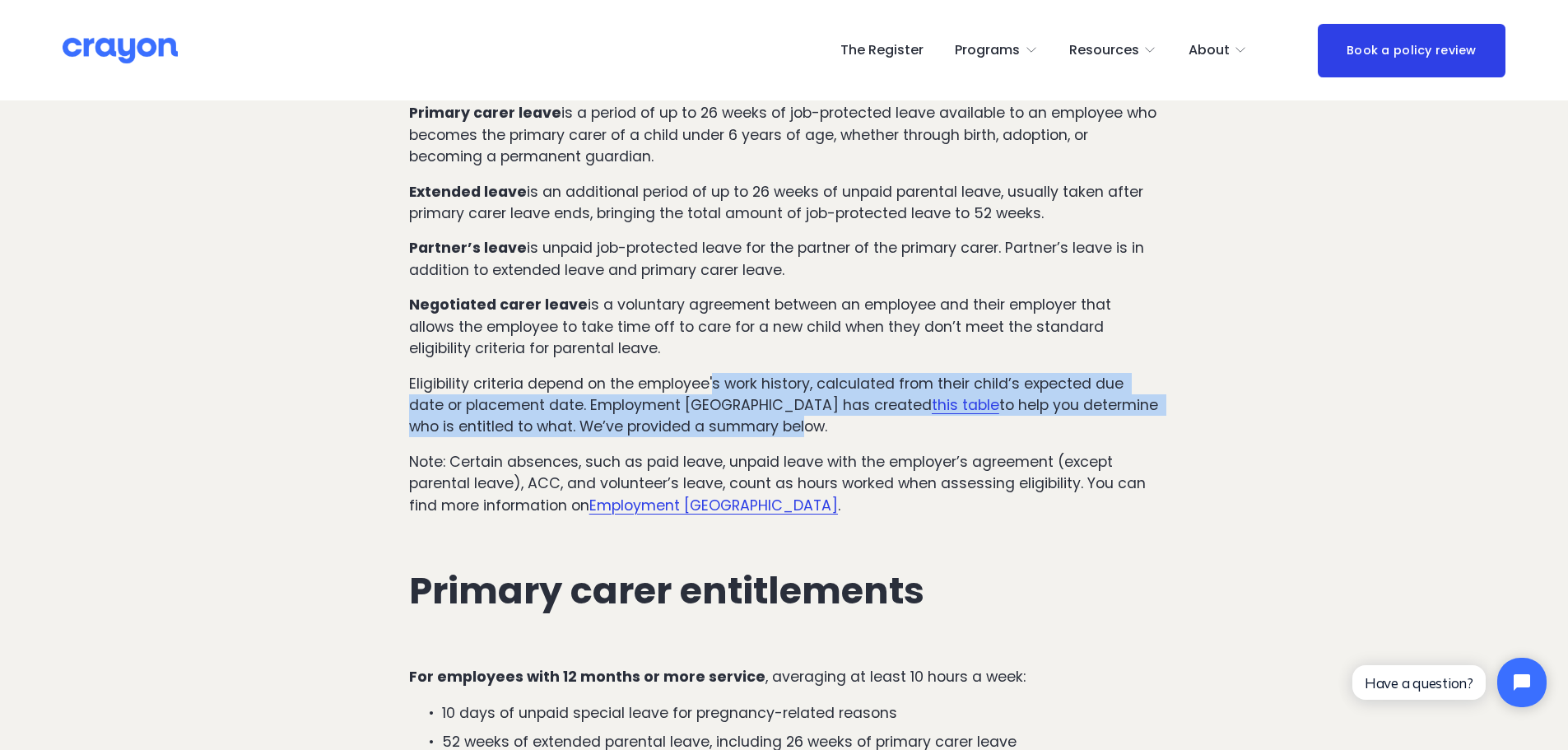
drag, startPoint x: 729, startPoint y: 368, endPoint x: 752, endPoint y: 402, distance: 41.0
click at [751, 401] on p "Eligibility criteria depend on the employee's work history, calculated from the…" at bounding box center [784, 405] width 750 height 65
click at [752, 402] on p "Eligibility criteria depend on the employee's work history, calculated from the…" at bounding box center [784, 405] width 750 height 65
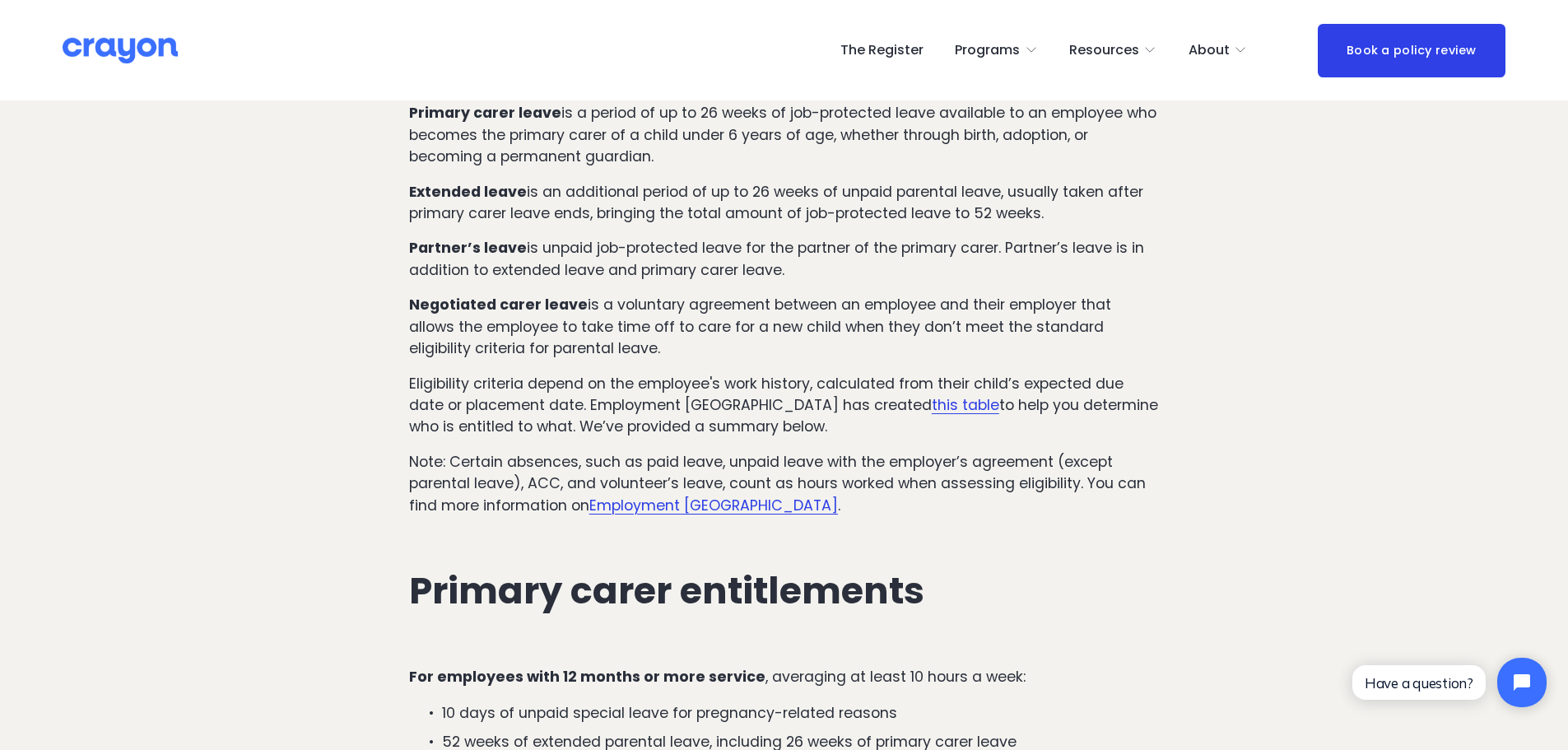
click at [775, 408] on p "Eligibility criteria depend on the employee's work history, calculated from the…" at bounding box center [784, 405] width 750 height 65
drag, startPoint x: 782, startPoint y: 386, endPoint x: 795, endPoint y: 406, distance: 23.9
click at [795, 406] on p "Eligibility criteria depend on the employee's work history, calculated from the…" at bounding box center [784, 405] width 750 height 65
click at [760, 421] on div "The legislation differentiates between two key roles: Primary carer: An employe…" at bounding box center [784, 67] width 750 height 896
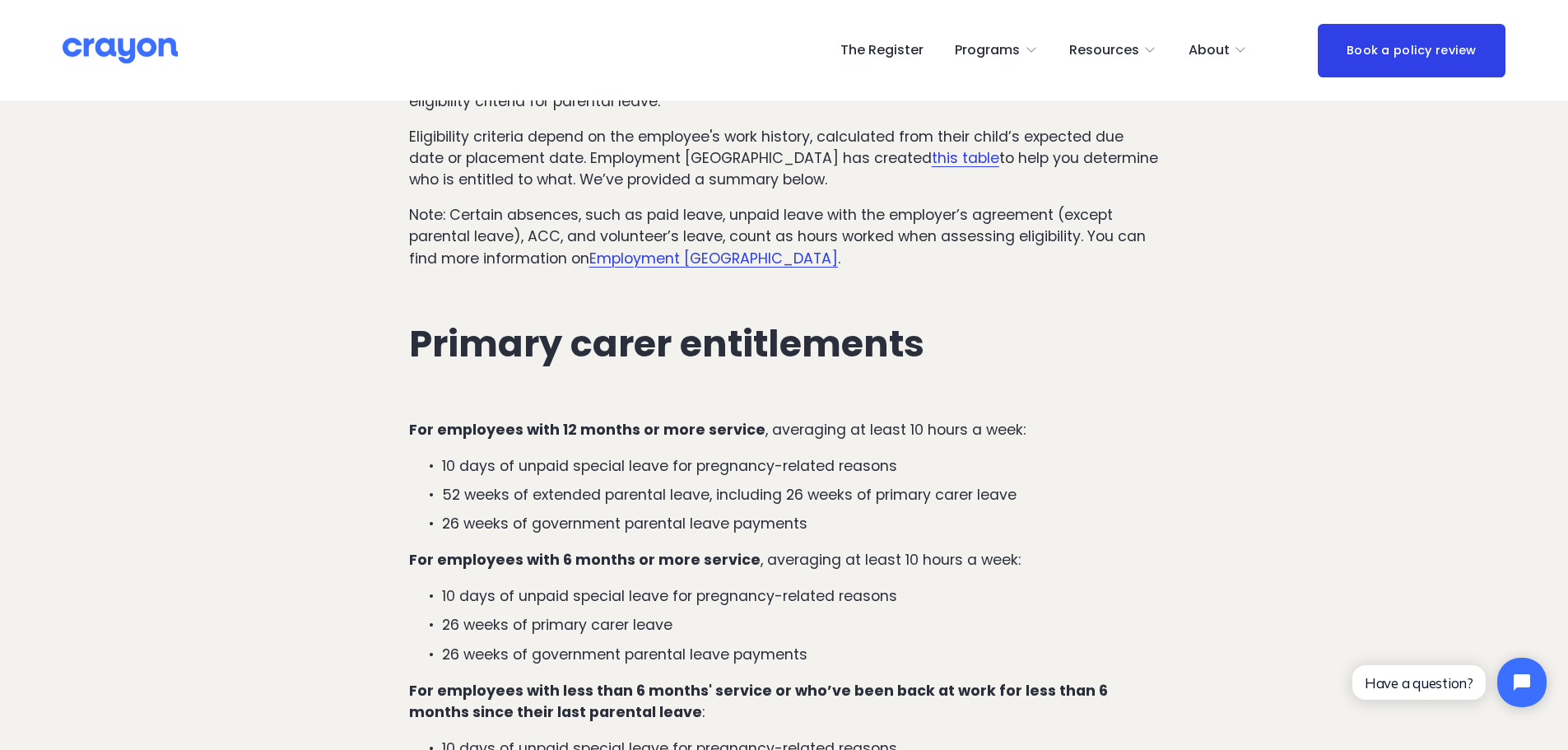
scroll to position [1890, 0]
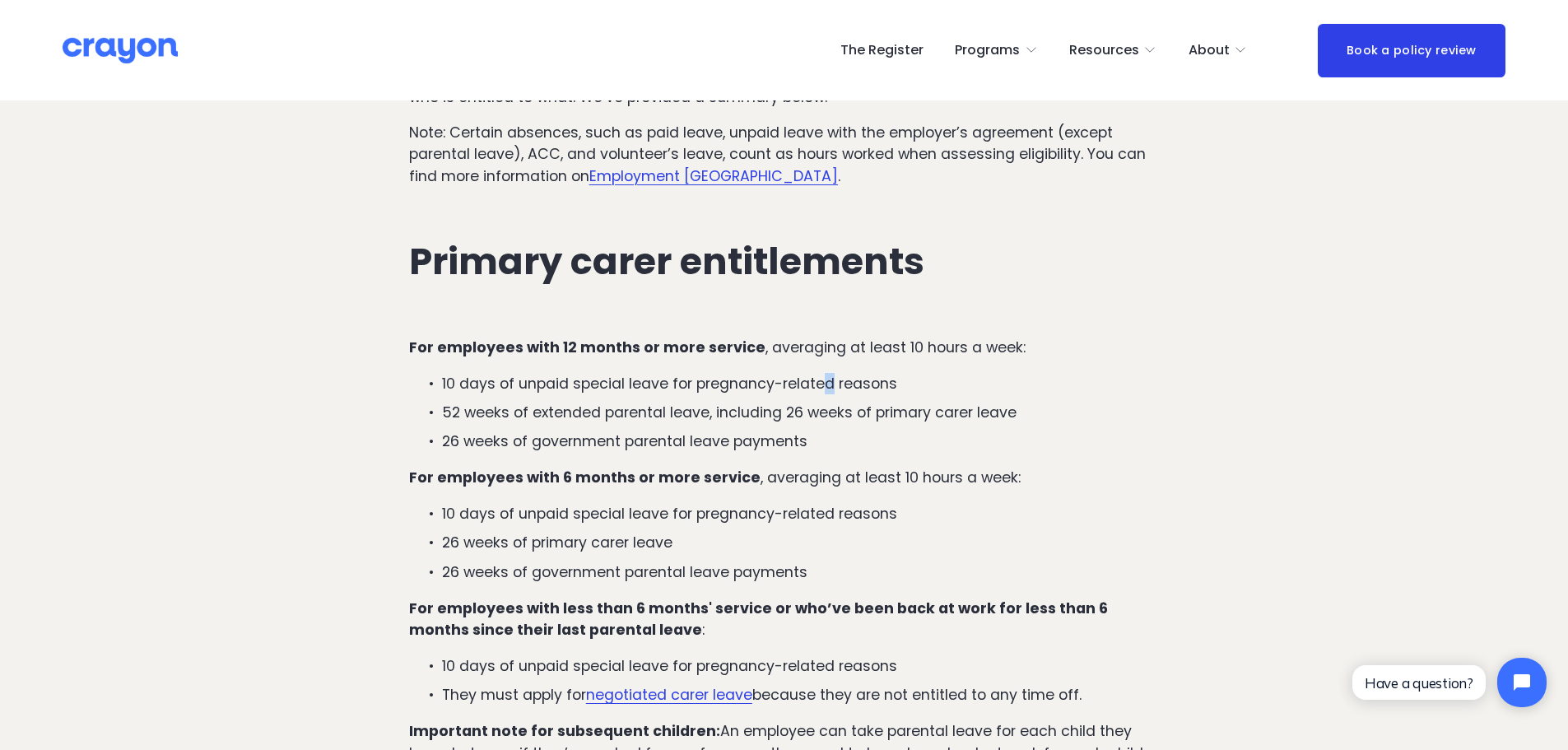
drag, startPoint x: 827, startPoint y: 367, endPoint x: 850, endPoint y: 372, distance: 23.5
click at [835, 373] on p "10 days of unpaid special leave for pregnancy-related reasons" at bounding box center [800, 383] width 717 height 21
click at [959, 431] on p "26 weeks of government parental leave payments" at bounding box center [800, 441] width 717 height 21
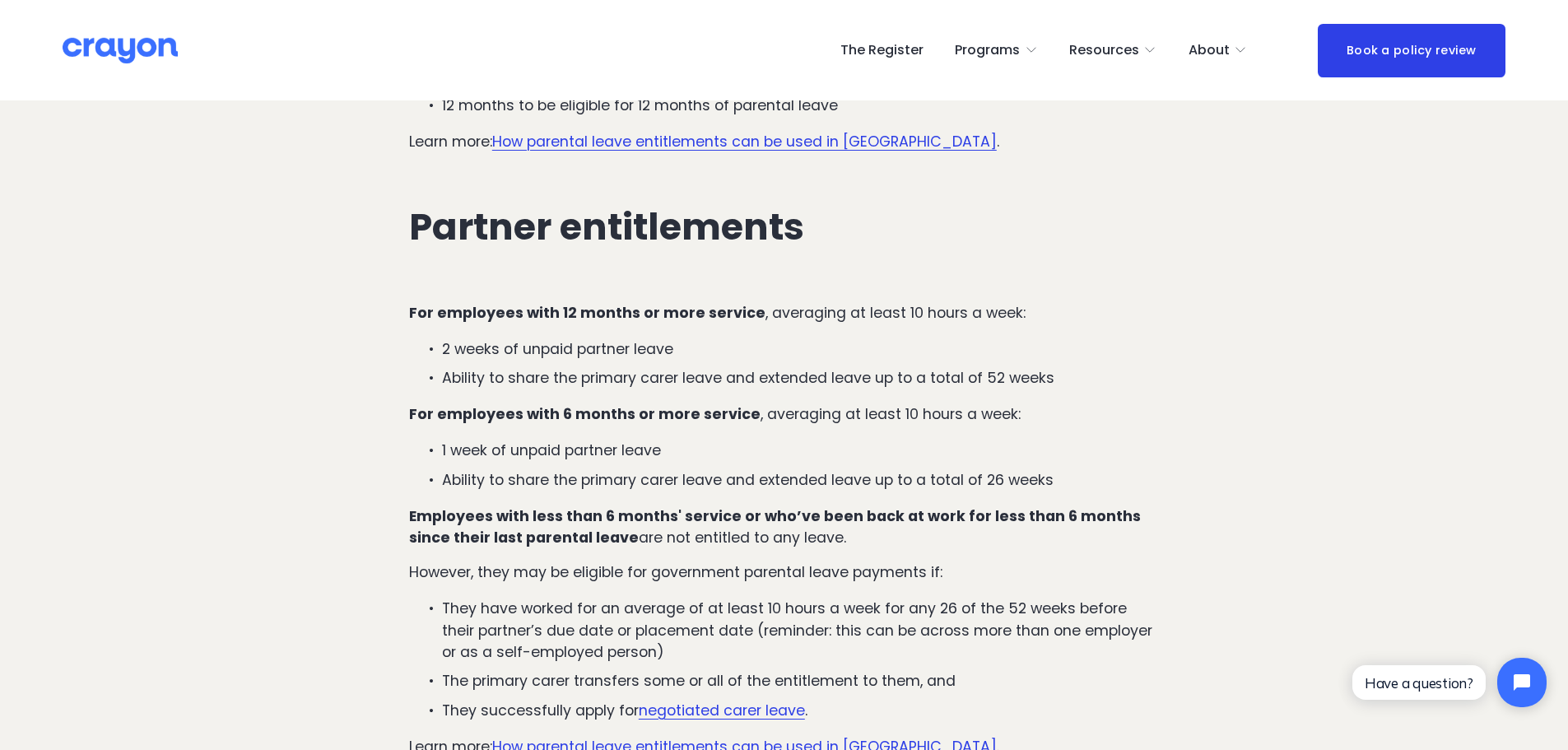
scroll to position [2630, 0]
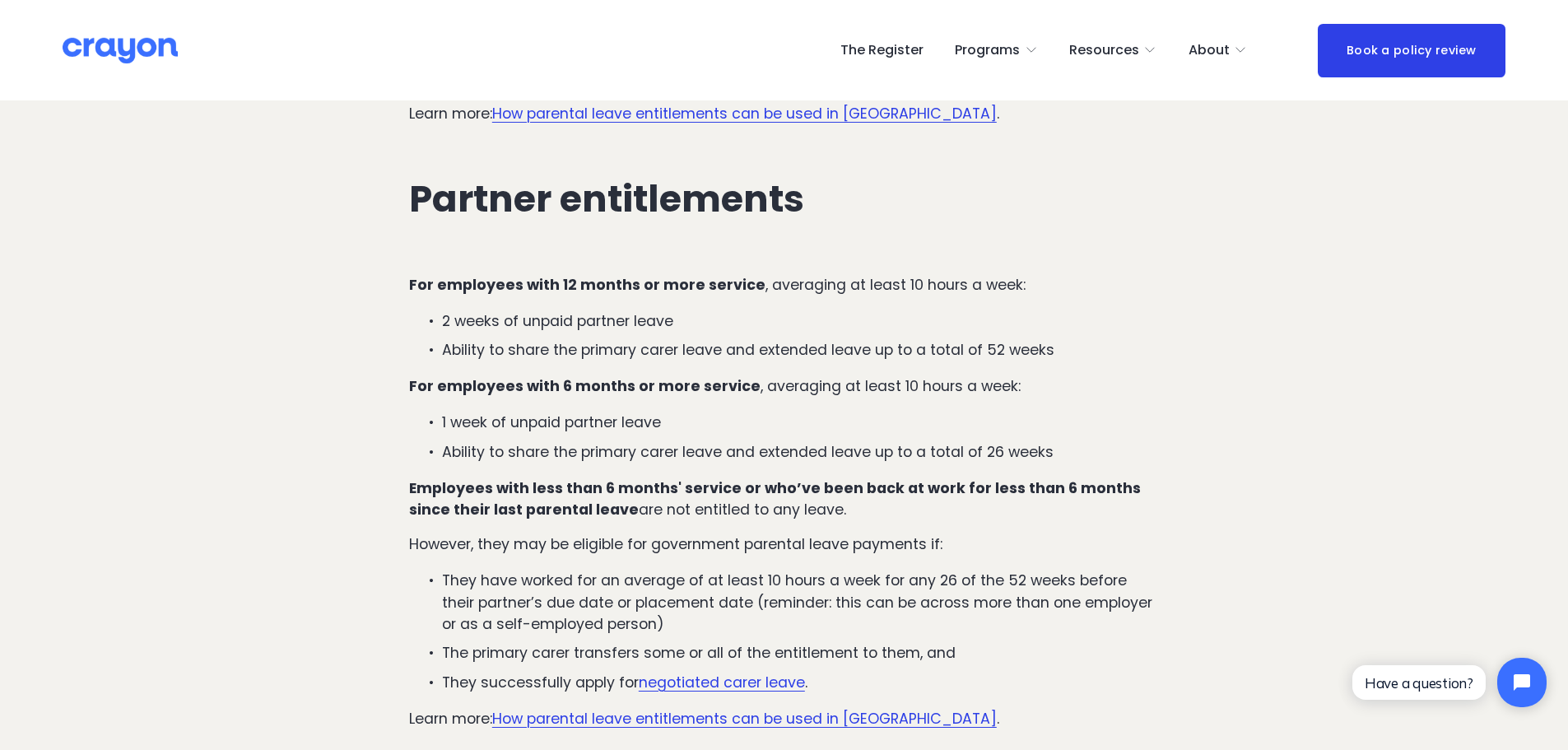
drag, startPoint x: 636, startPoint y: 420, endPoint x: 662, endPoint y: 423, distance: 26.2
click at [636, 441] on p "Ability to share the primary carer leave and extended leave up to a total of 26…" at bounding box center [800, 451] width 717 height 21
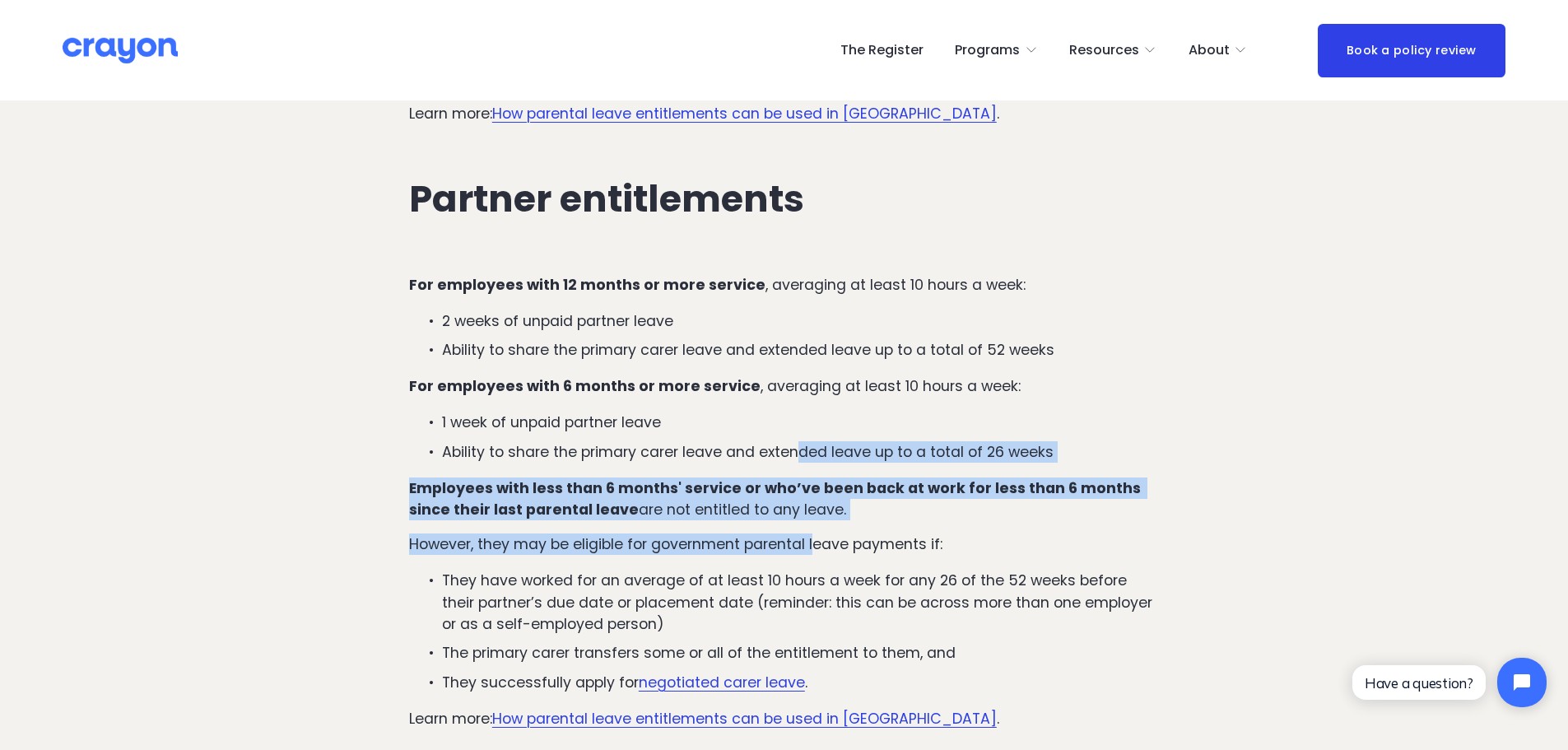
drag, startPoint x: 800, startPoint y: 427, endPoint x: 817, endPoint y: 520, distance: 94.5
click at [816, 519] on div "For employees with 12 months or more service , averaging at least 10 hours a we…" at bounding box center [784, 631] width 750 height 715
click at [817, 534] on p "However, they may be eligible for government parental leave payments if:" at bounding box center [784, 544] width 750 height 21
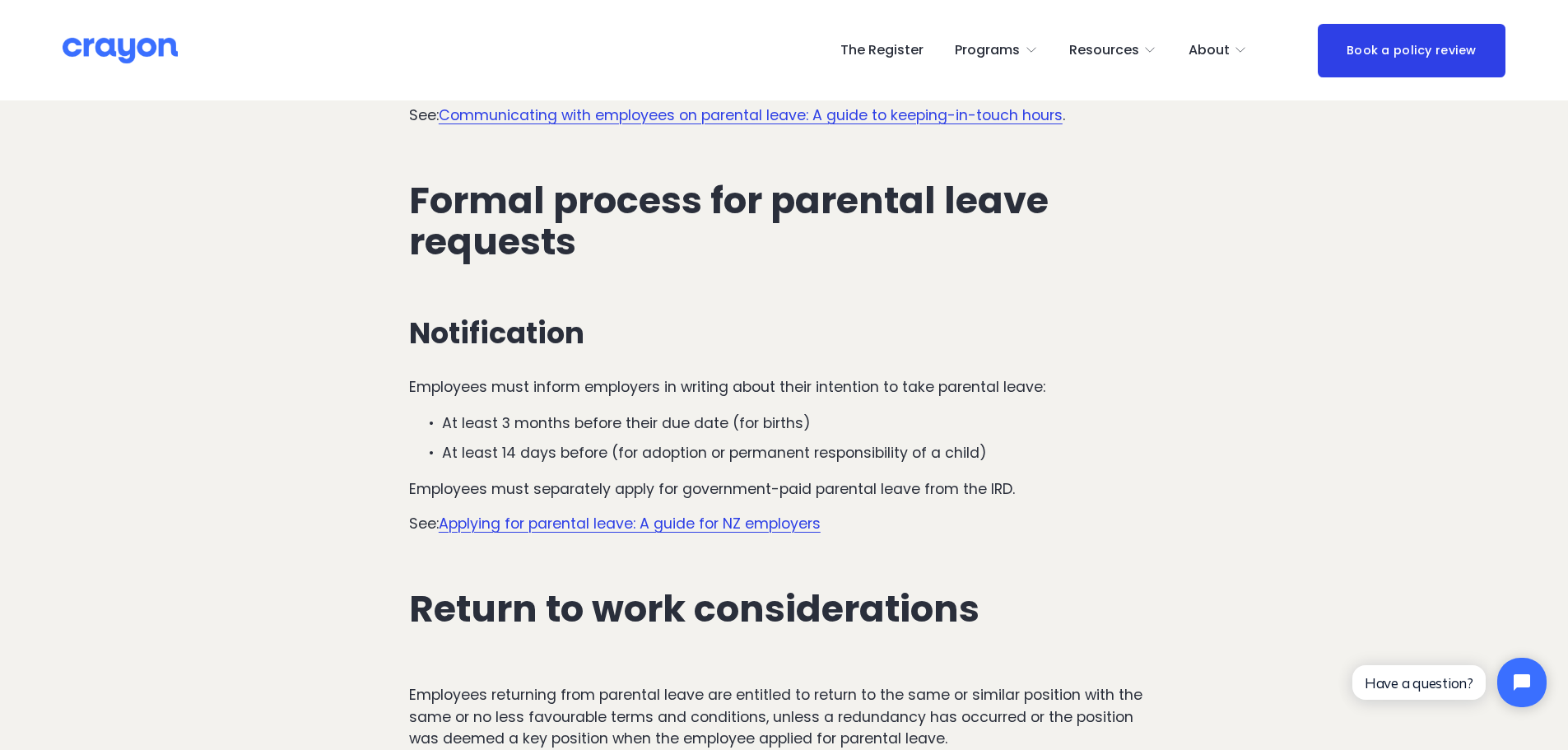
scroll to position [4524, 0]
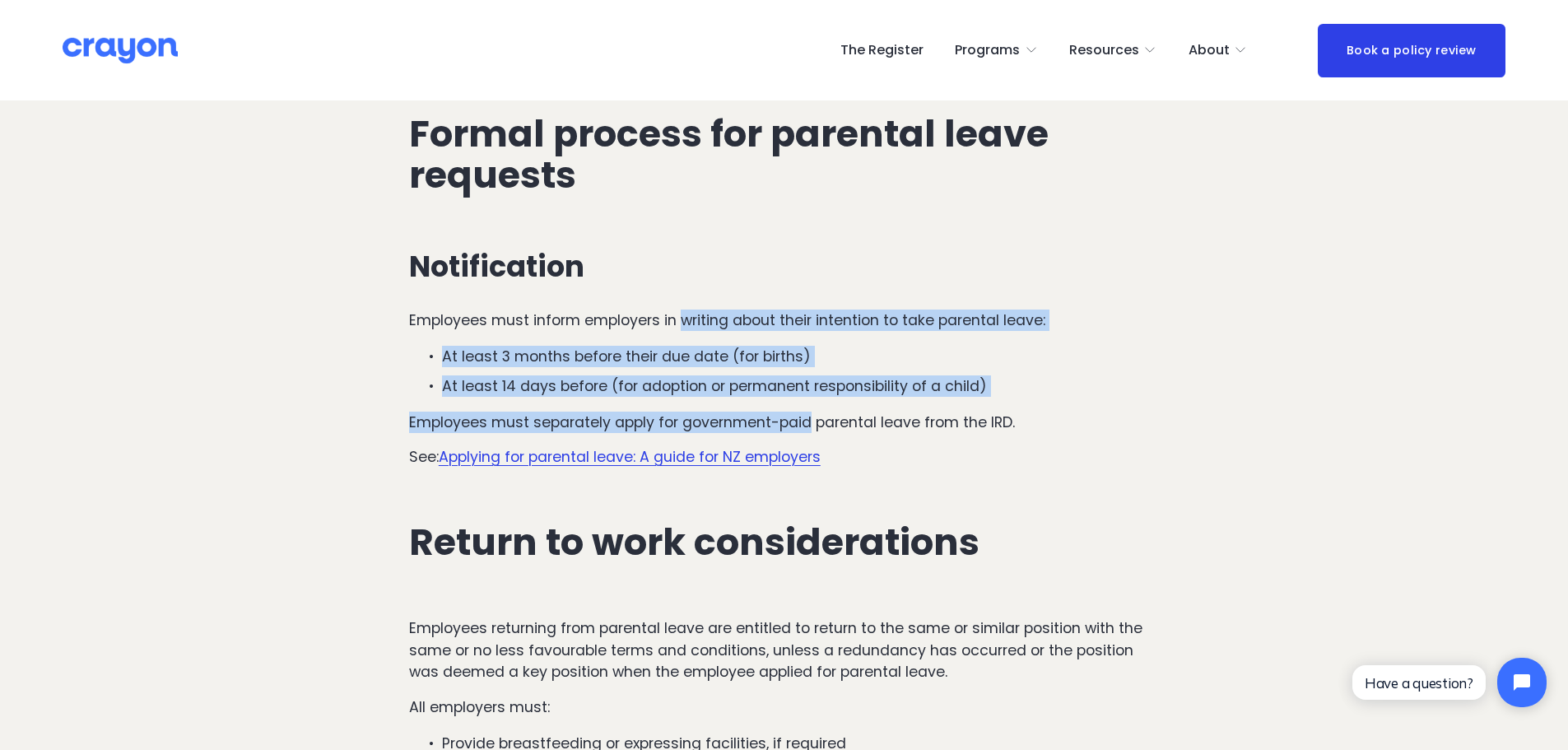
drag, startPoint x: 683, startPoint y: 303, endPoint x: 808, endPoint y: 395, distance: 155.2
click at [808, 395] on div "Notification Employees must inform employers in writing about their intention t…" at bounding box center [784, 359] width 750 height 217
click at [808, 412] on p "Employees must separately apply for government-paid parental leave from the IRD." at bounding box center [784, 422] width 750 height 21
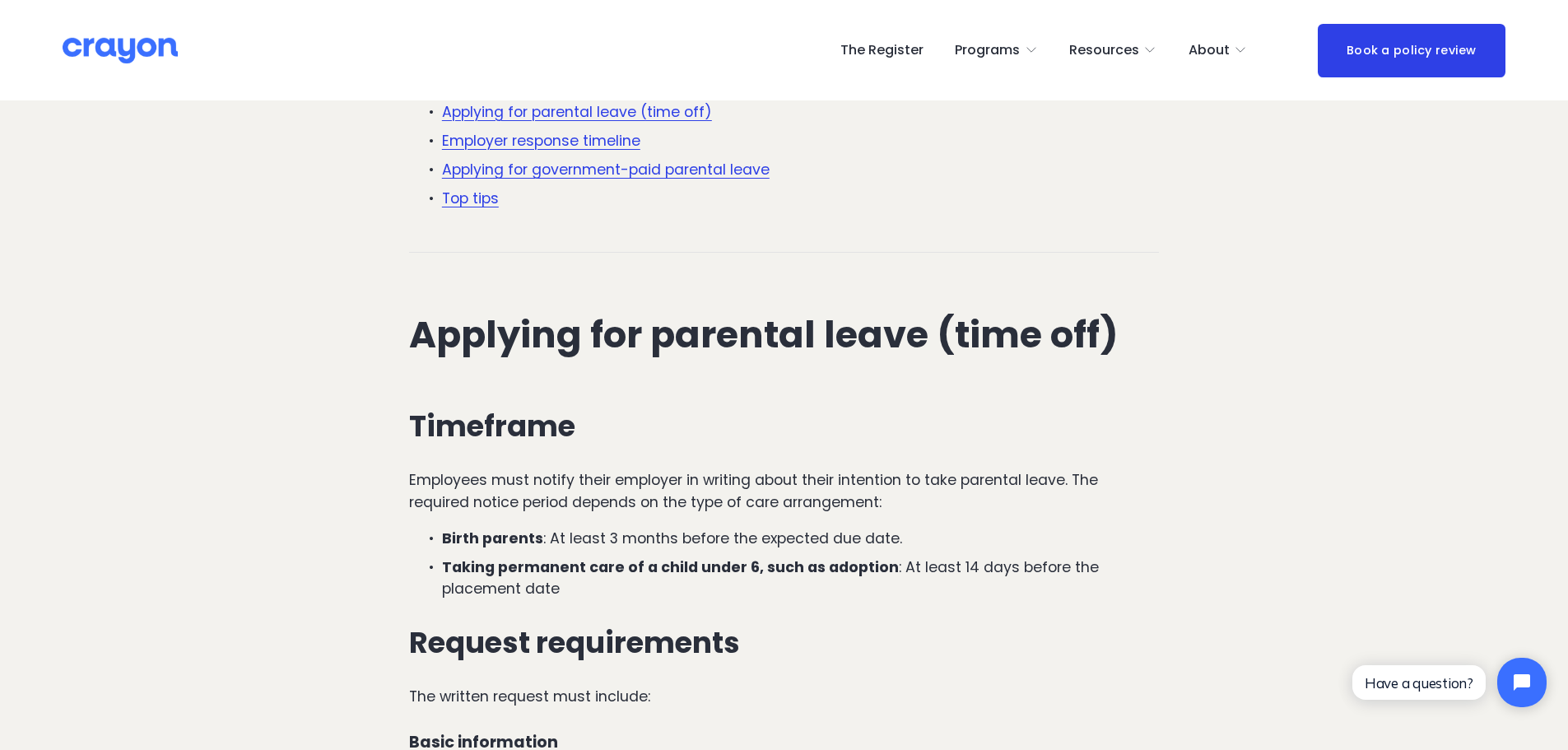
scroll to position [741, 0]
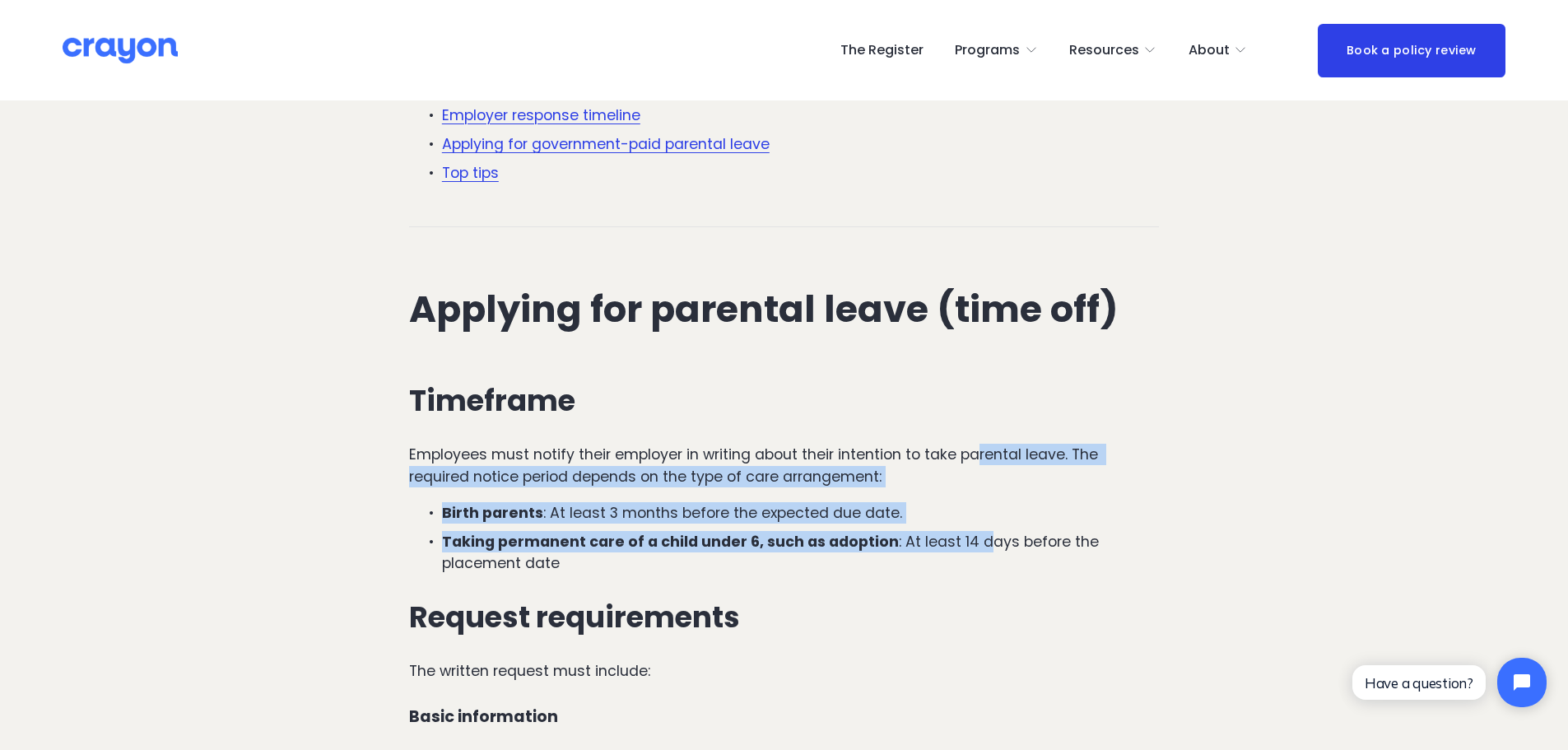
drag, startPoint x: 982, startPoint y: 391, endPoint x: 977, endPoint y: 471, distance: 80.2
click at [977, 531] on p "Taking permanent care of a child under 6, such as adoption : At least 14 days b…" at bounding box center [800, 553] width 717 height 44
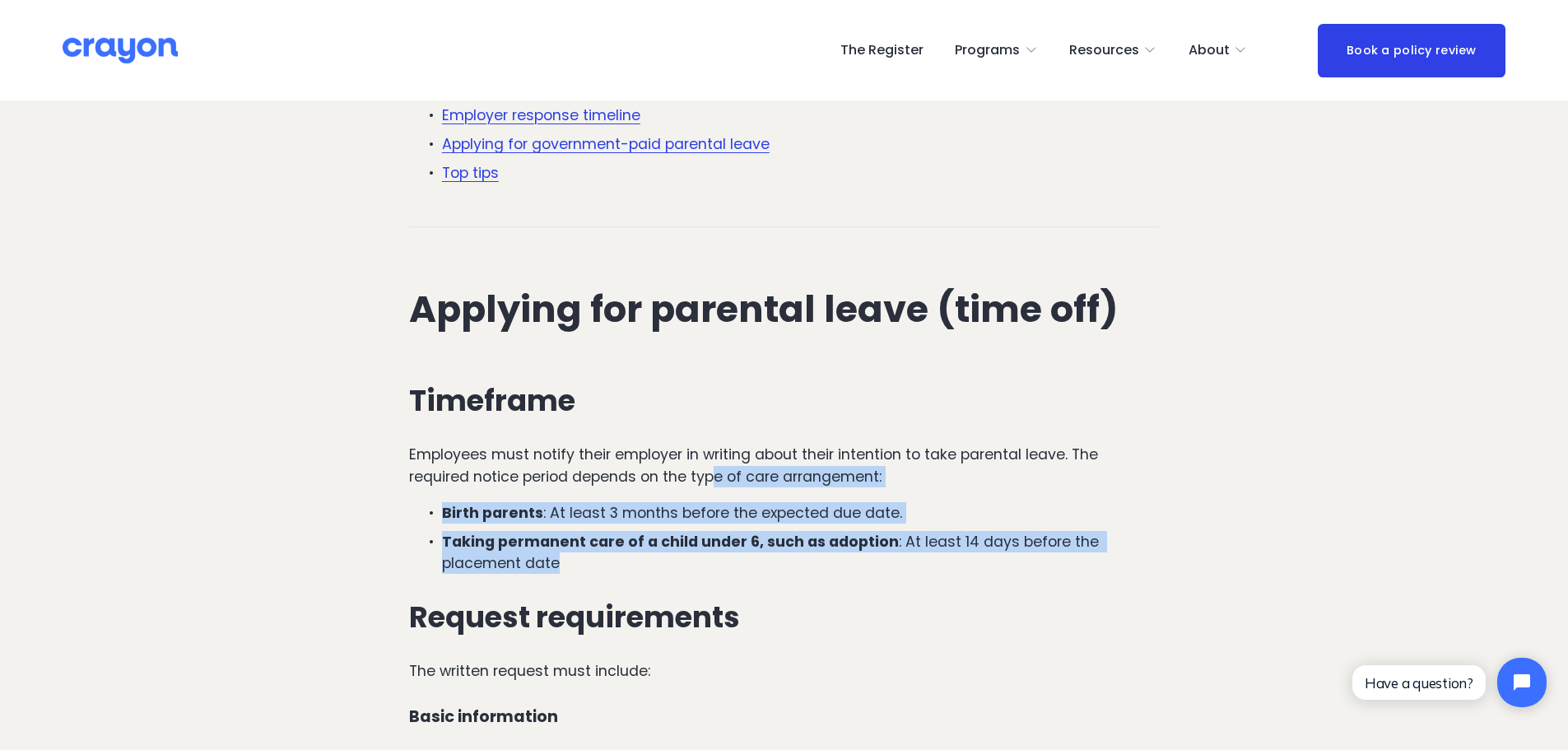
drag, startPoint x: 858, startPoint y: 496, endPoint x: 700, endPoint y: 397, distance: 186.5
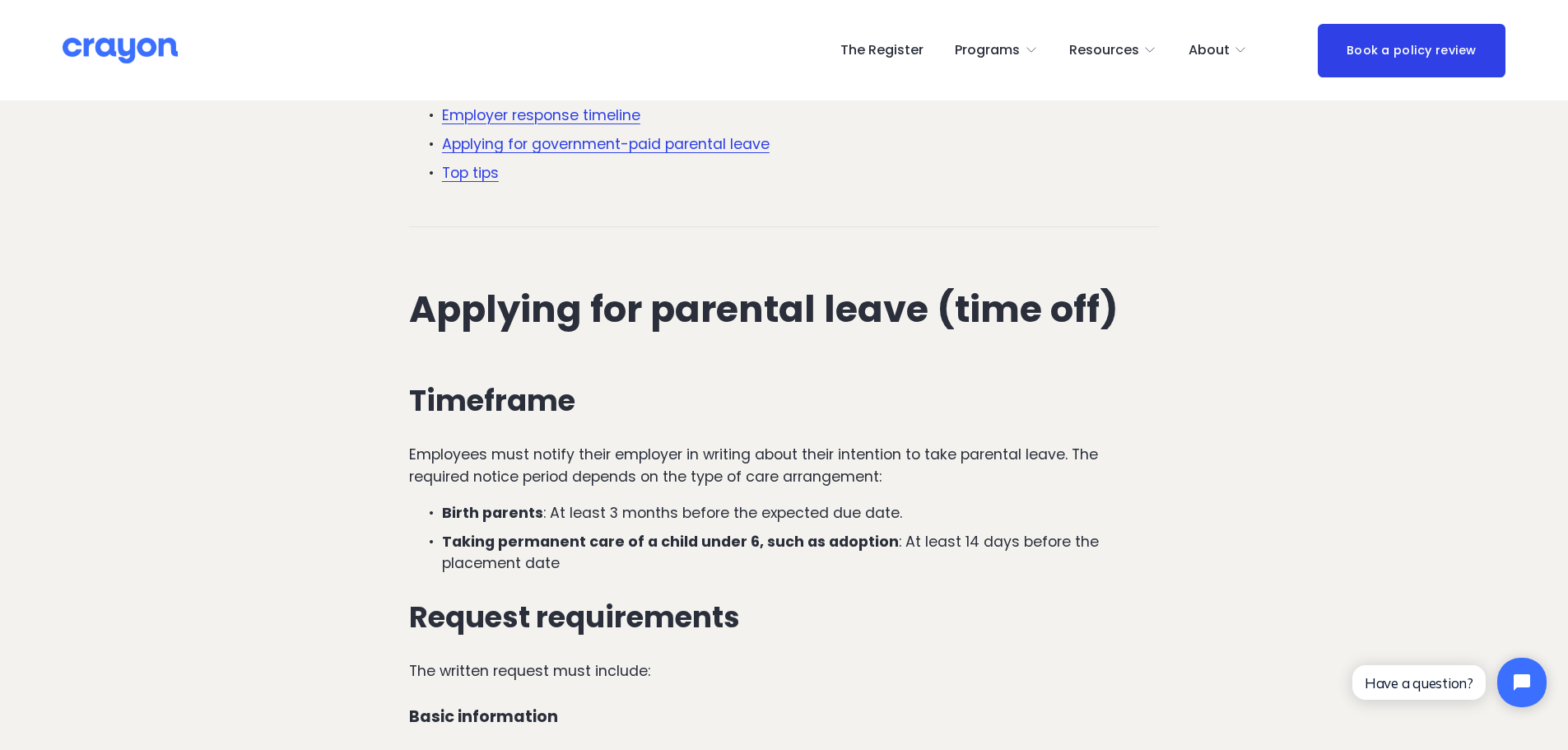
click at [700, 444] on p "Employees must notify their employer in writing about their intention to take p…" at bounding box center [784, 465] width 750 height 44
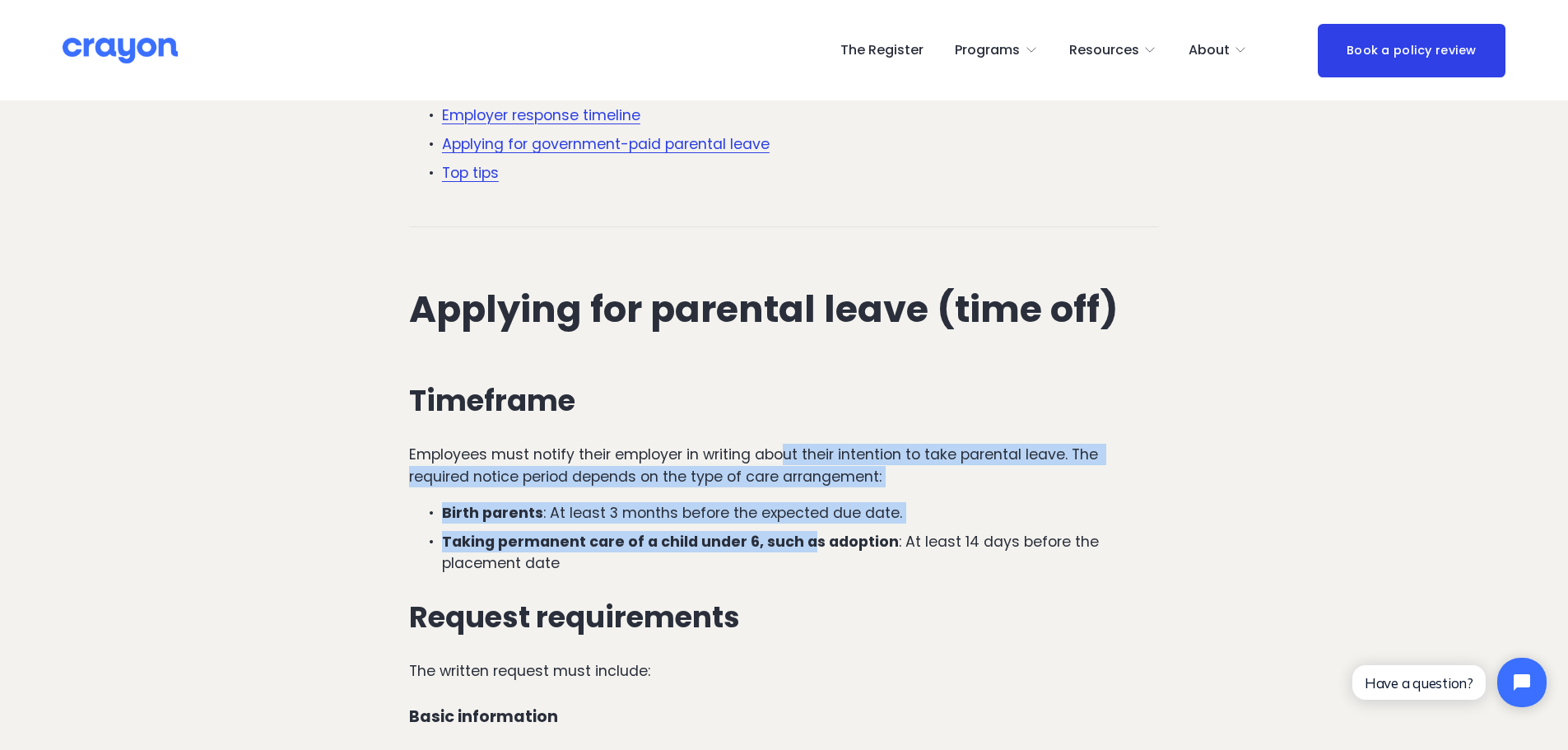
drag, startPoint x: 790, startPoint y: 410, endPoint x: 807, endPoint y: 472, distance: 64.3
click at [807, 532] on strong "Taking permanent care of a child under 6, such as adoption" at bounding box center [670, 541] width 457 height 19
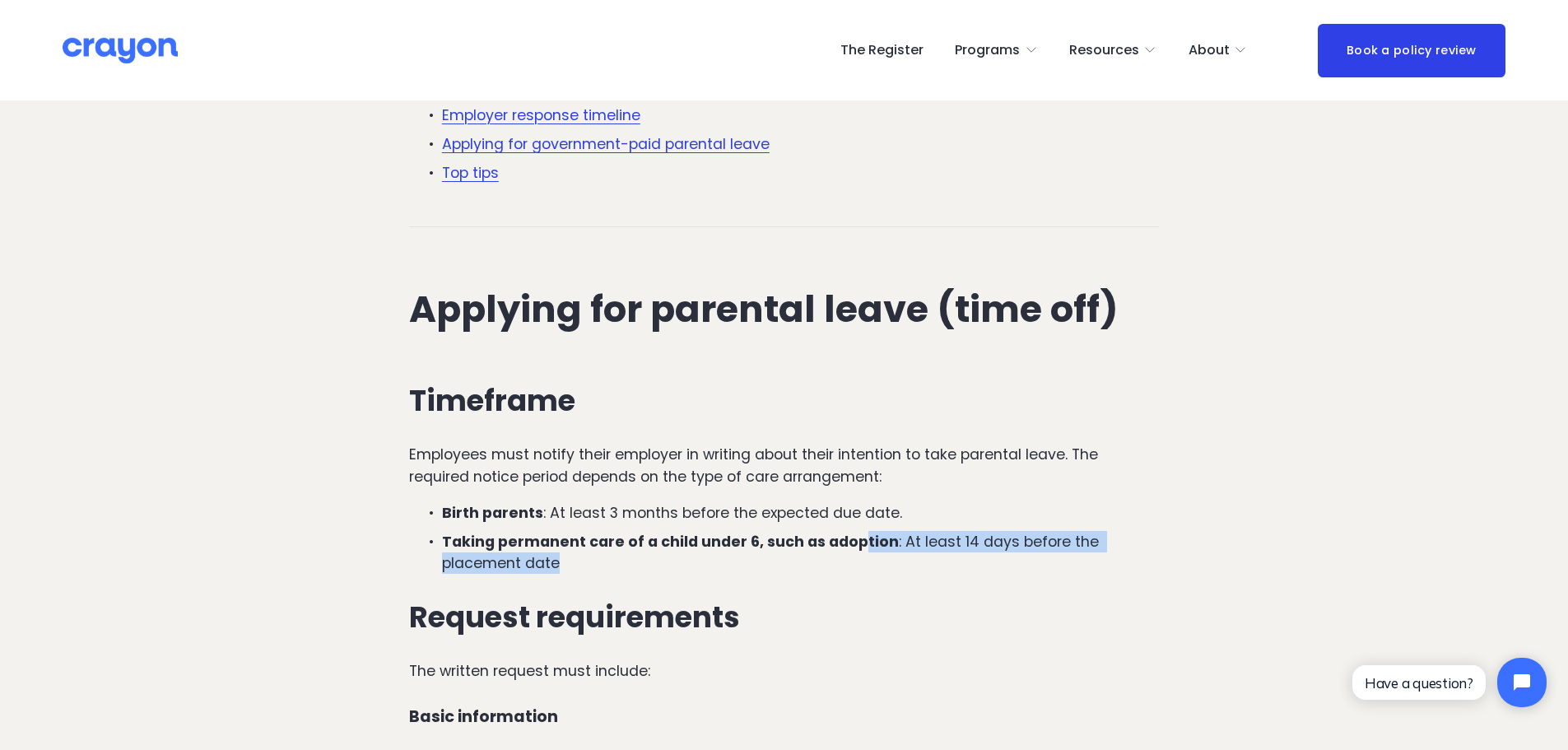
drag, startPoint x: 855, startPoint y: 470, endPoint x: 859, endPoint y: 504, distance: 34.2
click at [859, 531] on p "Taking permanent care of a child under 6, such as adoption : At least 14 days b…" at bounding box center [800, 553] width 717 height 44
click at [502, 531] on p "Taking permanent care of a child under 6, such as adoption : At least 14 days b…" at bounding box center [800, 553] width 717 height 44
click at [593, 531] on p "Taking permanent care of a child under 6, such as adoption : At least 14 days b…" at bounding box center [800, 553] width 717 height 44
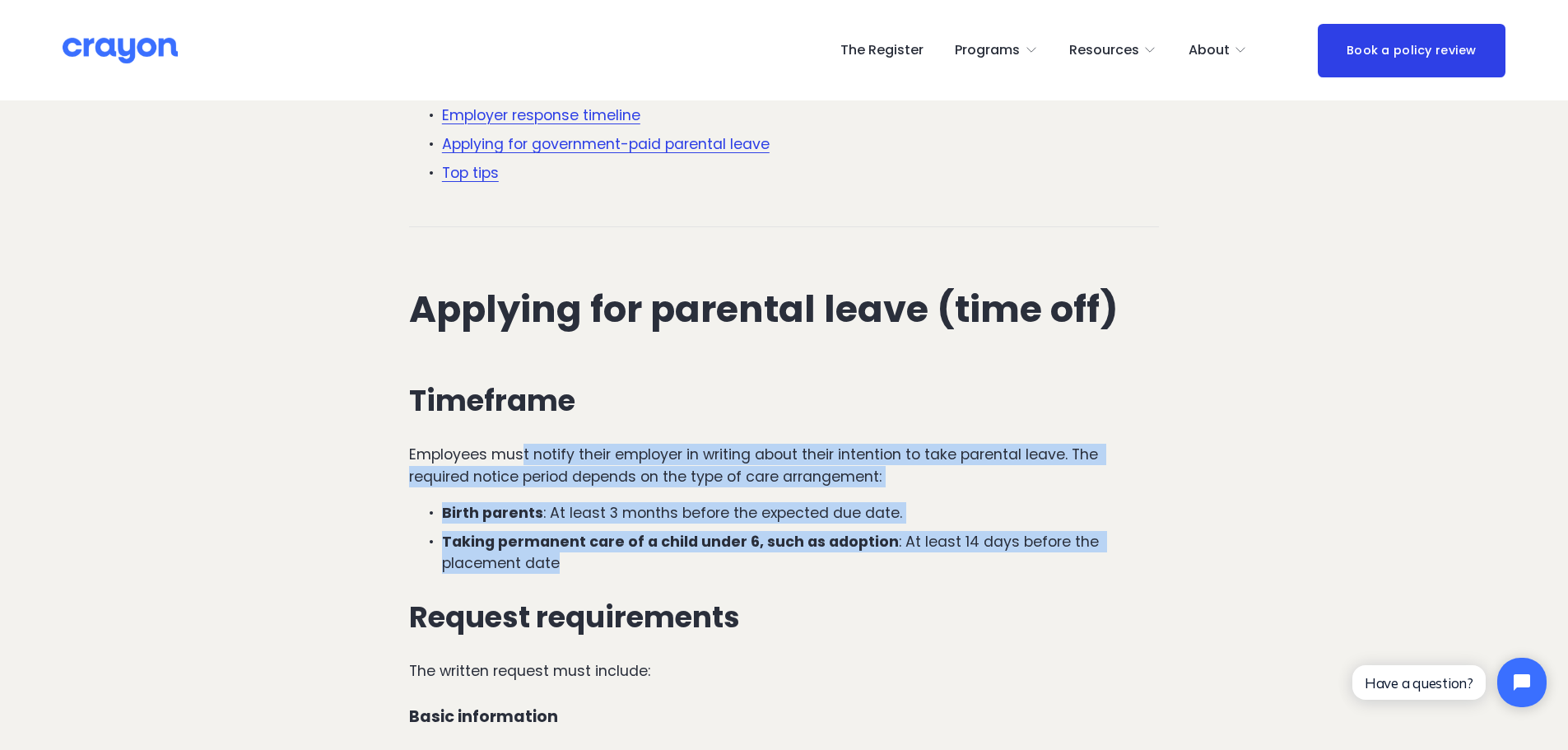
drag, startPoint x: 570, startPoint y: 496, endPoint x: 522, endPoint y: 391, distance: 115.5
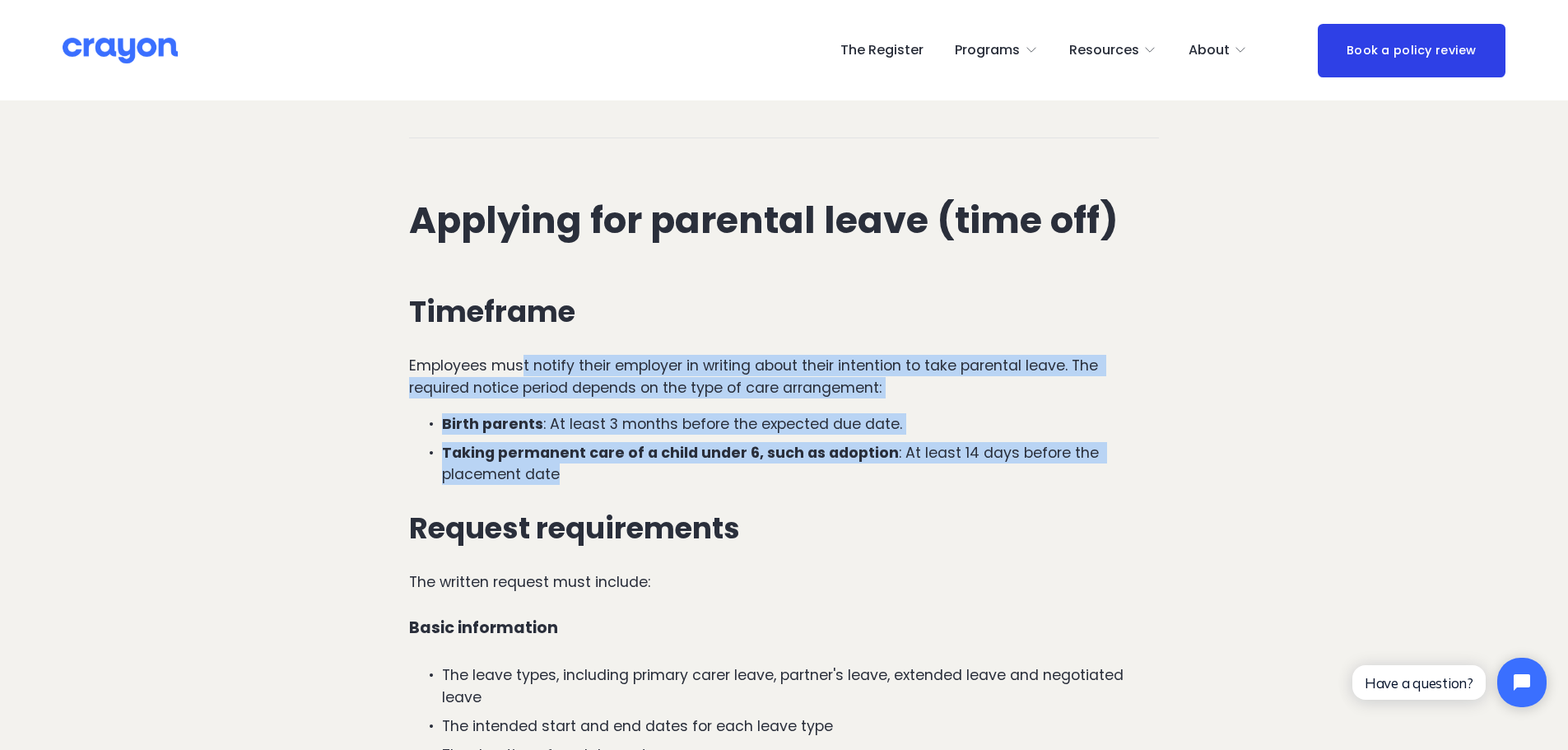
scroll to position [906, 0]
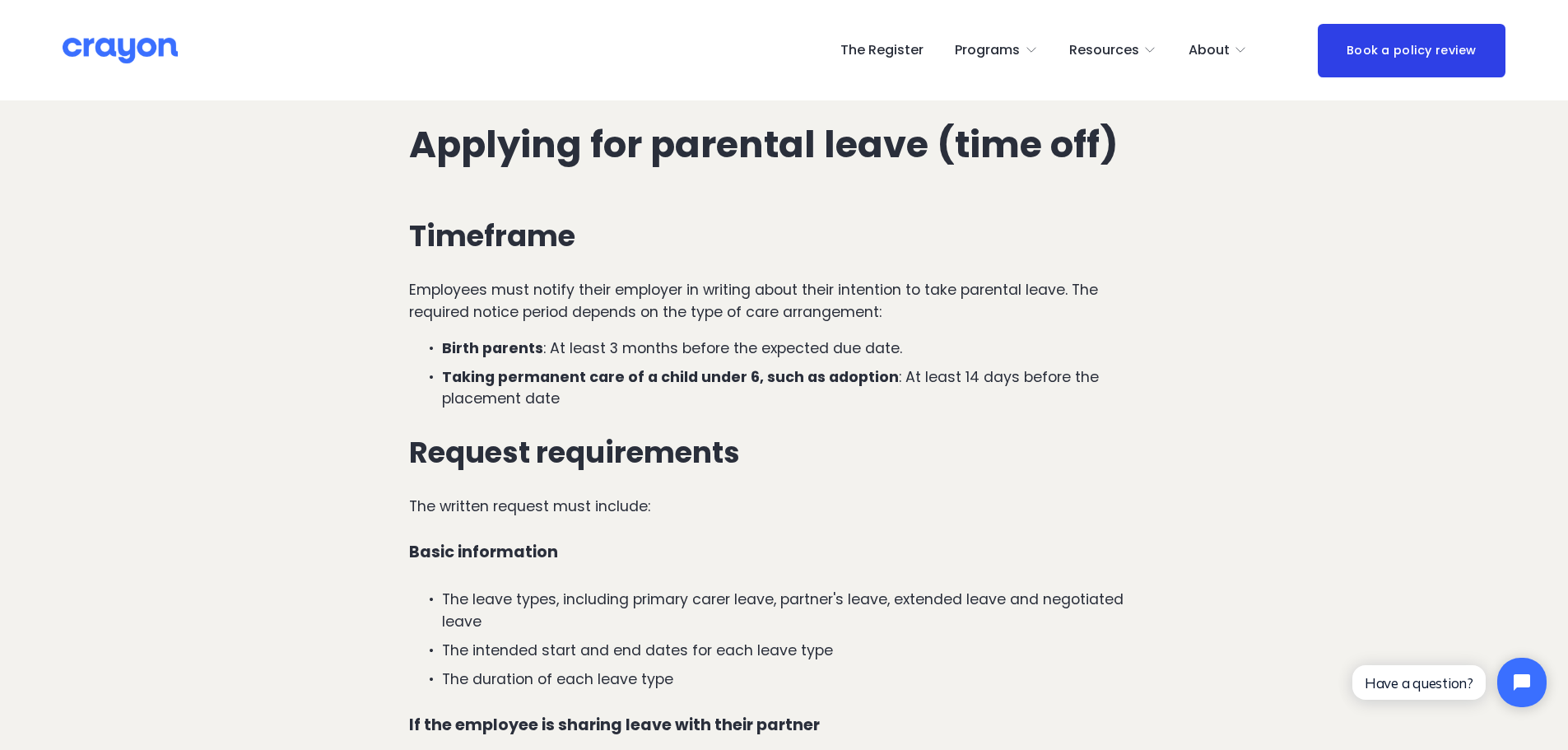
click at [487, 513] on div "Timeframe Employees must notify their employer in writing about their intention…" at bounding box center [784, 740] width 750 height 1040
click at [653, 640] on p "The intended start and end dates for each leave type" at bounding box center [800, 650] width 717 height 21
drag, startPoint x: 744, startPoint y: 616, endPoint x: 770, endPoint y: 621, distance: 26.5
click at [747, 668] on p "The duration of each leave type" at bounding box center [800, 678] width 717 height 21
click at [789, 668] on p "The duration of each leave type" at bounding box center [800, 678] width 717 height 21
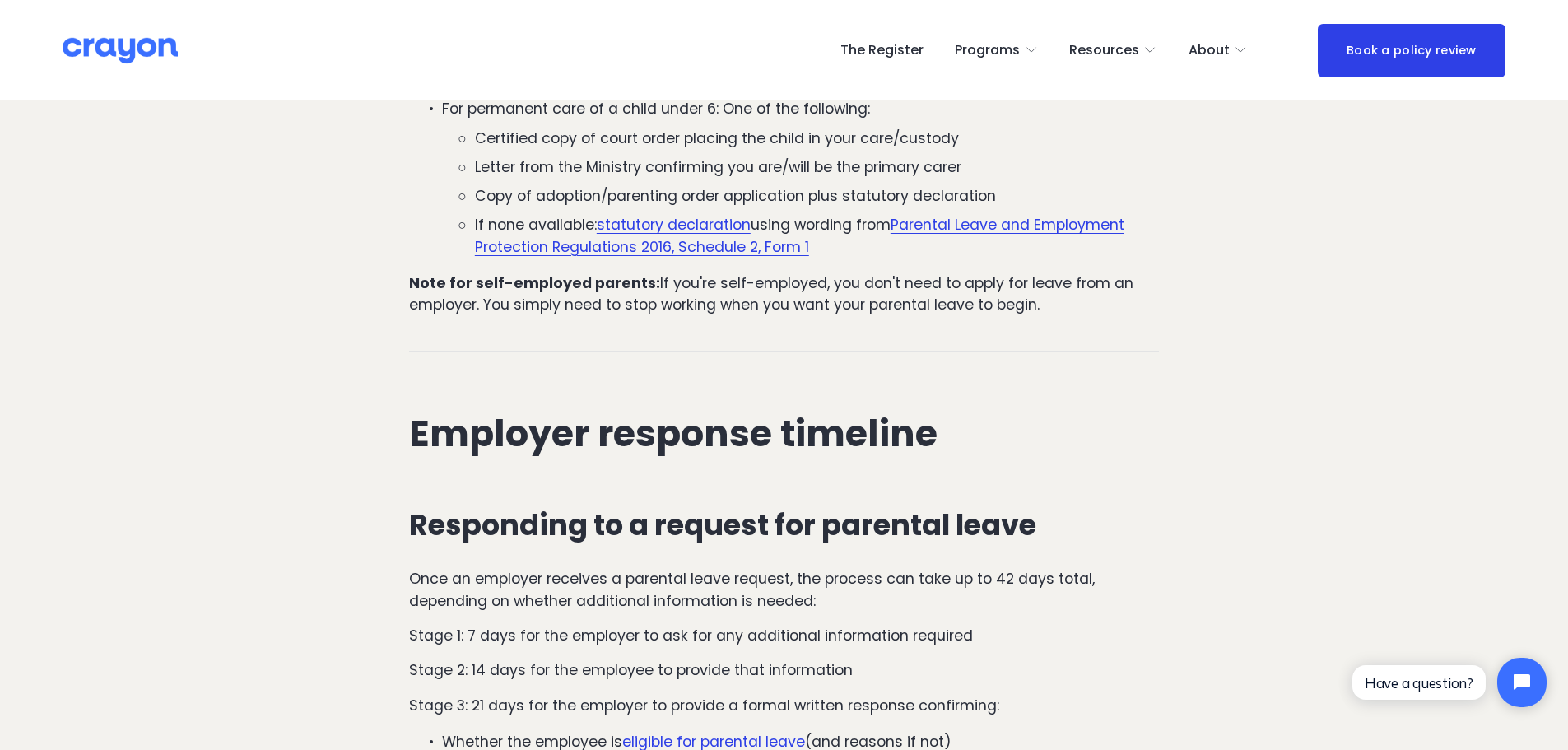
scroll to position [1894, 0]
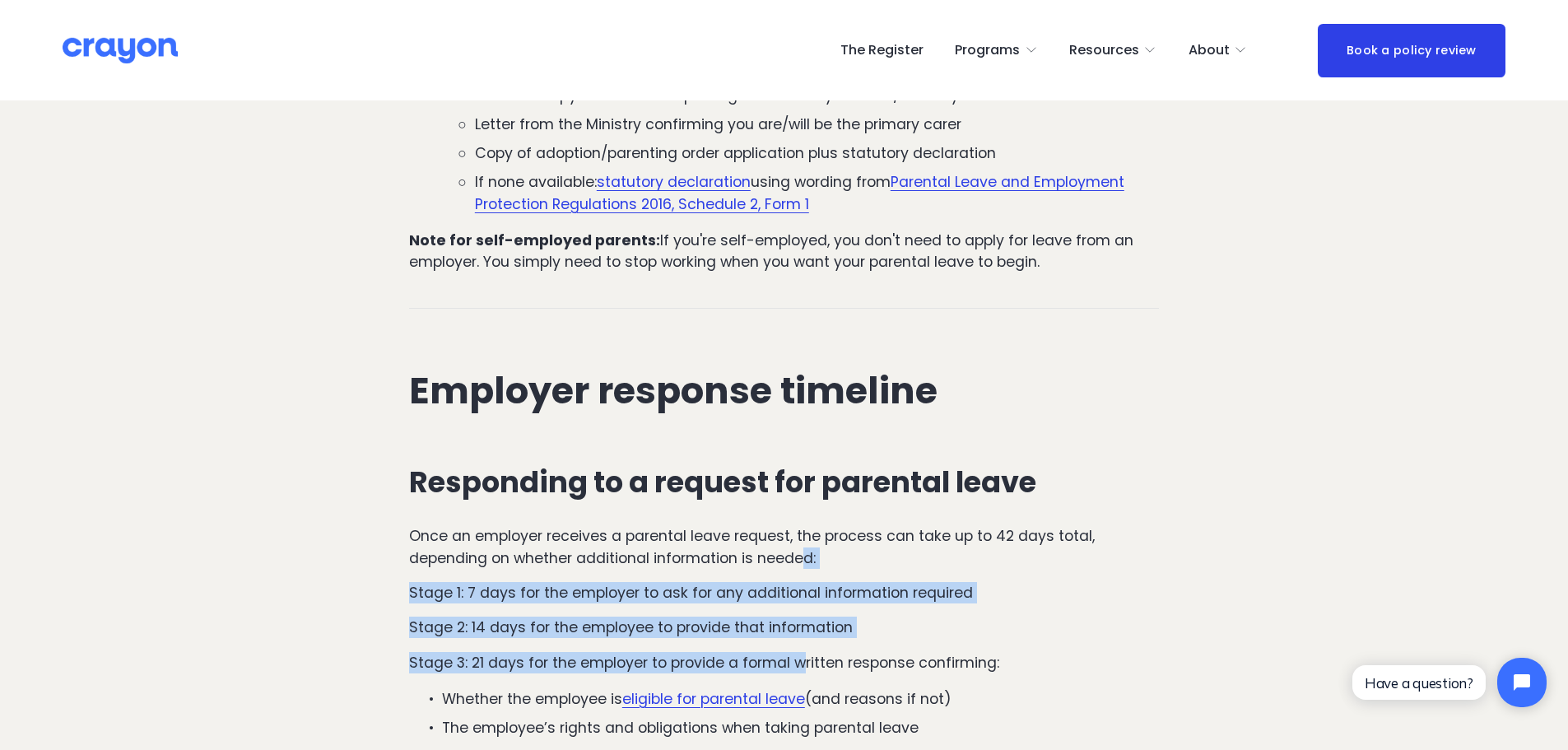
drag, startPoint x: 801, startPoint y: 492, endPoint x: 808, endPoint y: 593, distance: 101.2
click at [808, 652] on p "Stage 3: 21 days for the employer to provide a formal written response confirmi…" at bounding box center [784, 662] width 750 height 21
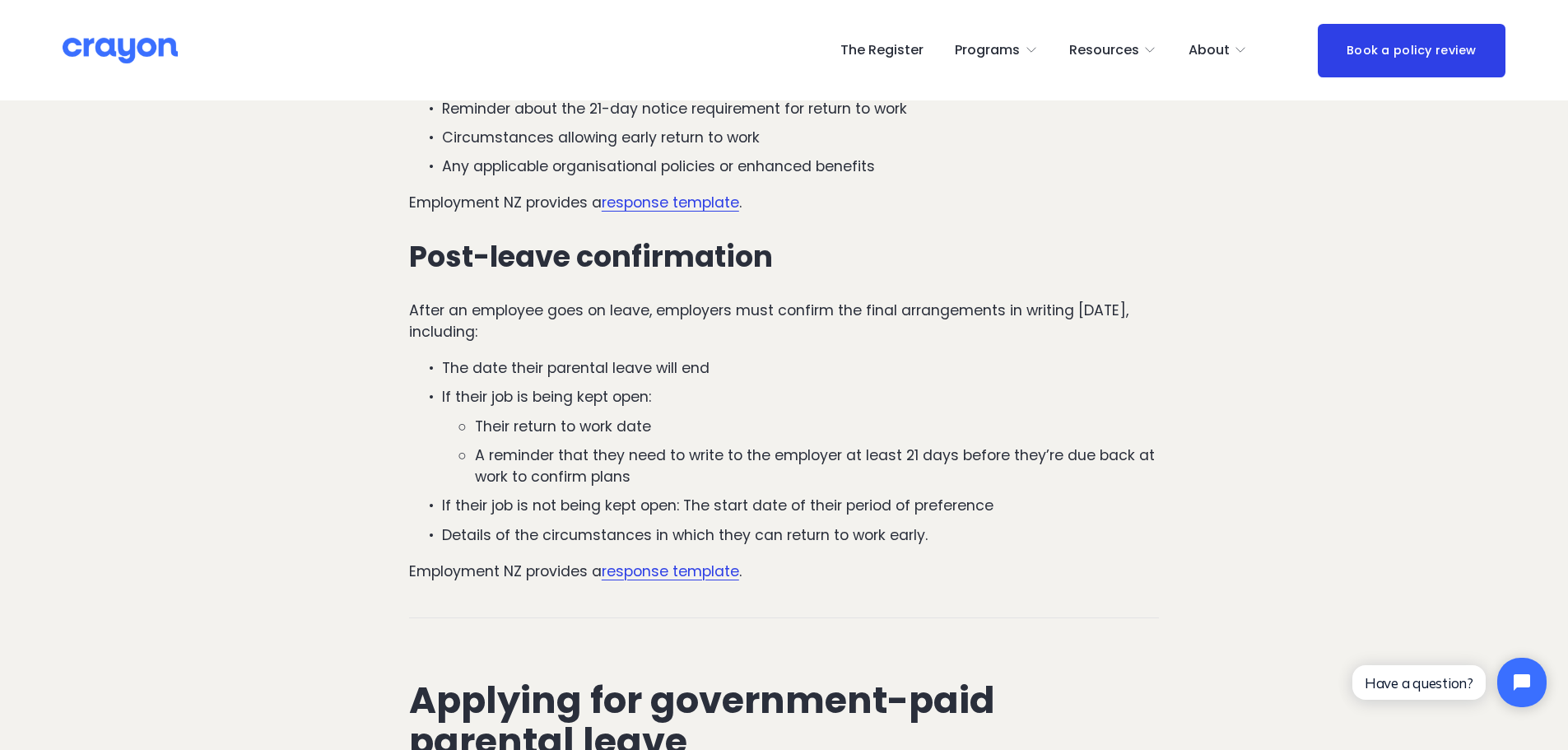
scroll to position [2635, 0]
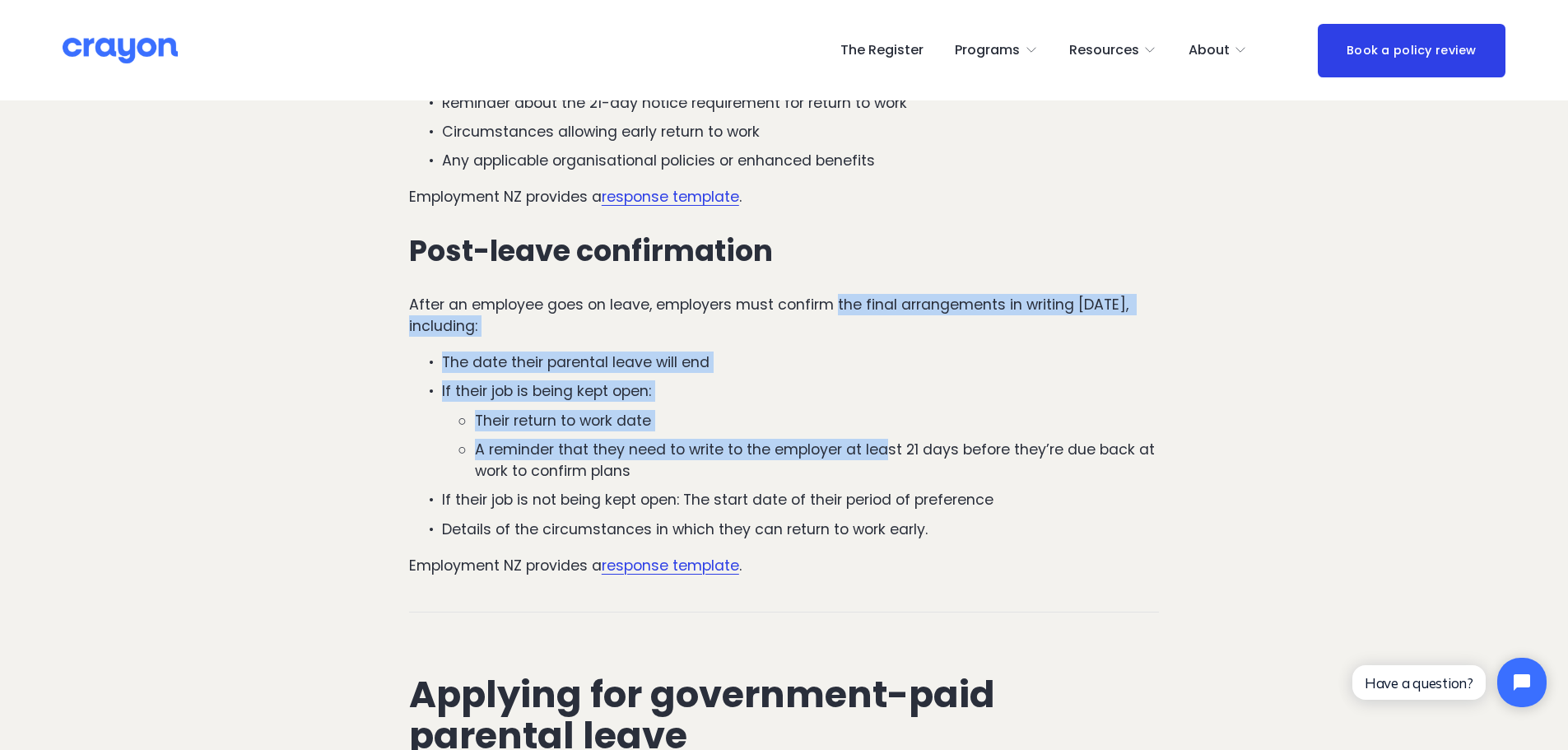
drag, startPoint x: 838, startPoint y: 238, endPoint x: 889, endPoint y: 370, distance: 141.5
click at [888, 370] on div "Responding to a request for parental leave Once an employer receives a parental…" at bounding box center [784, 150] width 750 height 851
click at [889, 410] on ul "Their return to work date A reminder that they need to write to the employer at…" at bounding box center [800, 446] width 717 height 72
drag, startPoint x: 870, startPoint y: 274, endPoint x: 944, endPoint y: 406, distance: 151.3
click at [939, 405] on div "Responding to a request for parental leave Once an employer receives a parental…" at bounding box center [784, 150] width 750 height 851
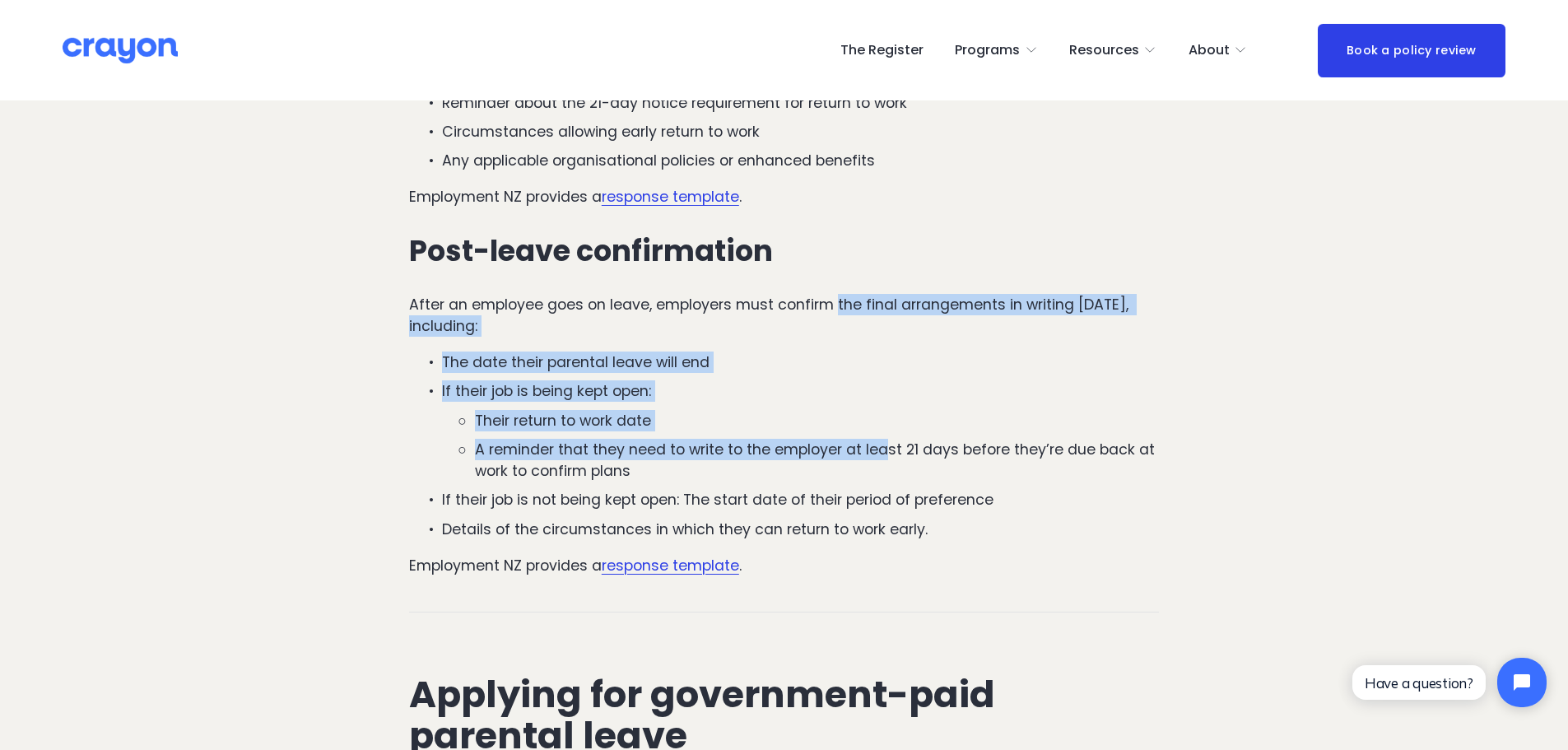
click at [945, 439] on p "A reminder that they need to write to the employer at least 21 days before they…" at bounding box center [816, 460] width 684 height 44
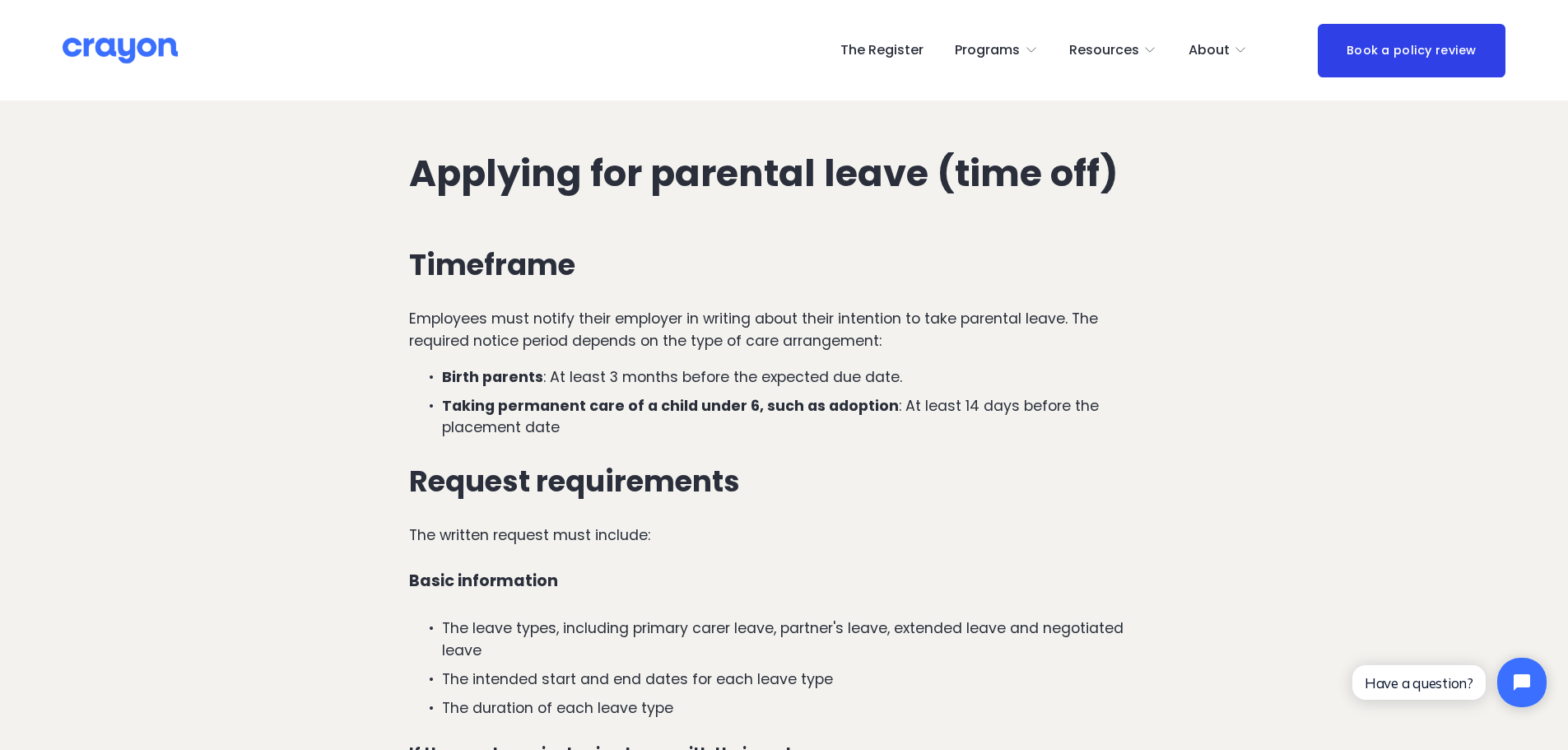
scroll to position [906, 0]
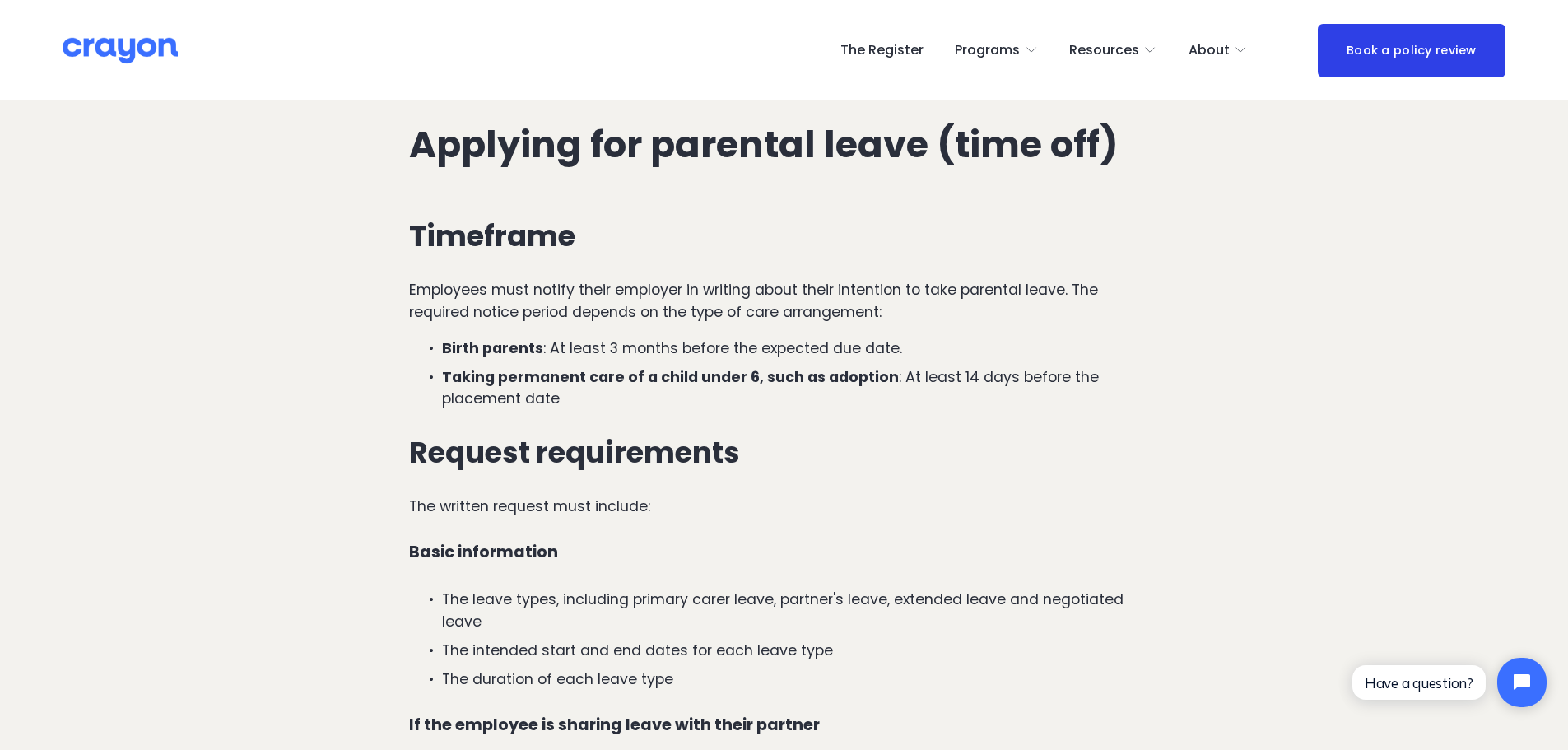
click at [683, 367] on strong "Taking permanent care of a child under 6, such as adoption" at bounding box center [670, 376] width 457 height 19
drag, startPoint x: 632, startPoint y: 327, endPoint x: 640, endPoint y: 321, distance: 10.0
click at [632, 366] on p "Taking permanent care of a child under 6, such as adoption : At least 14 days b…" at bounding box center [800, 388] width 717 height 44
click at [509, 279] on p "Employees must notify their employer in writing about their intention to take p…" at bounding box center [784, 301] width 750 height 44
drag, startPoint x: 612, startPoint y: 257, endPoint x: 634, endPoint y: 258, distance: 22.0
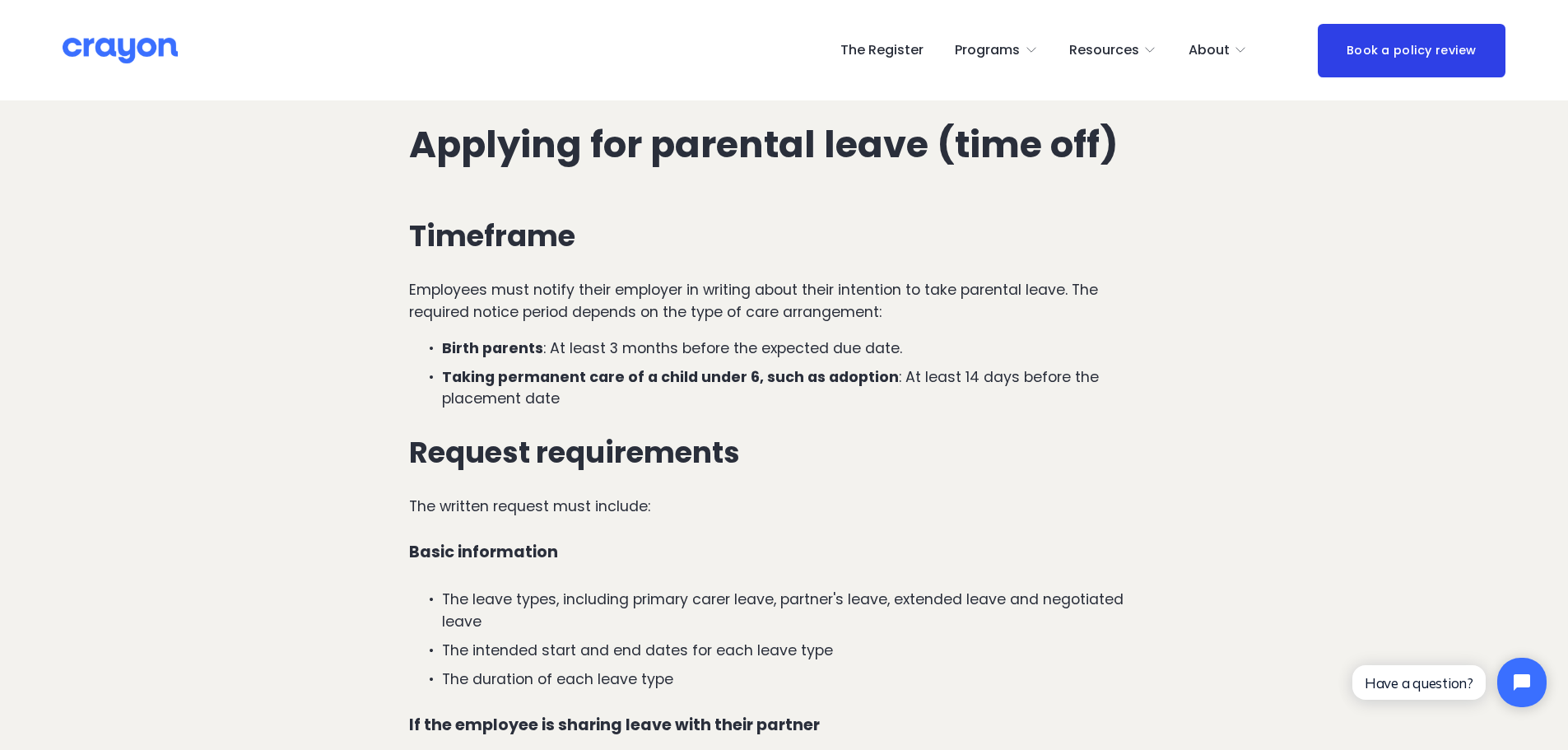
click at [613, 279] on p "Employees must notify their employer in writing about their intention to take p…" at bounding box center [784, 301] width 750 height 44
click at [731, 338] on p "Birth parents : At least 3 months before the expected due date." at bounding box center [800, 348] width 717 height 21
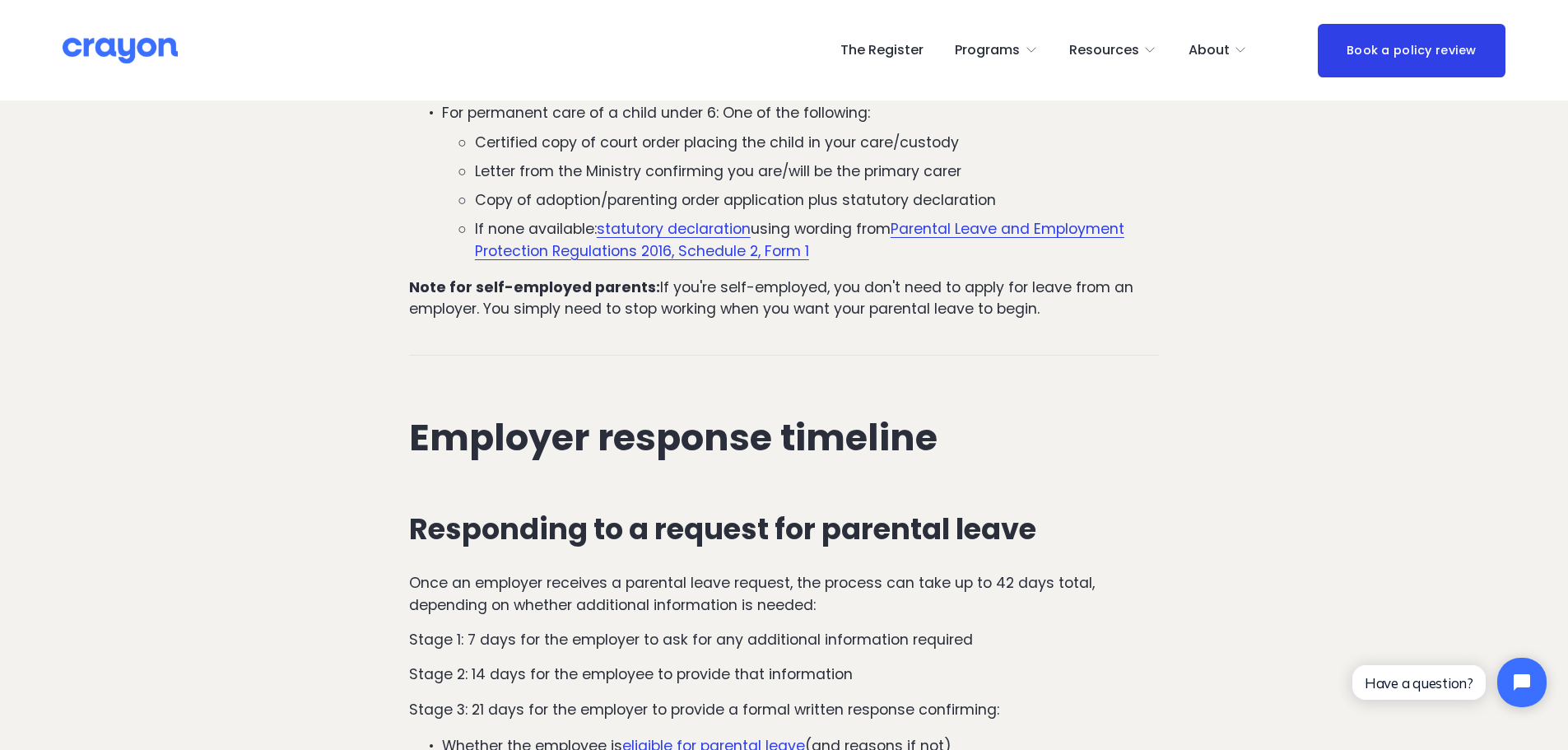
scroll to position [1894, 0]
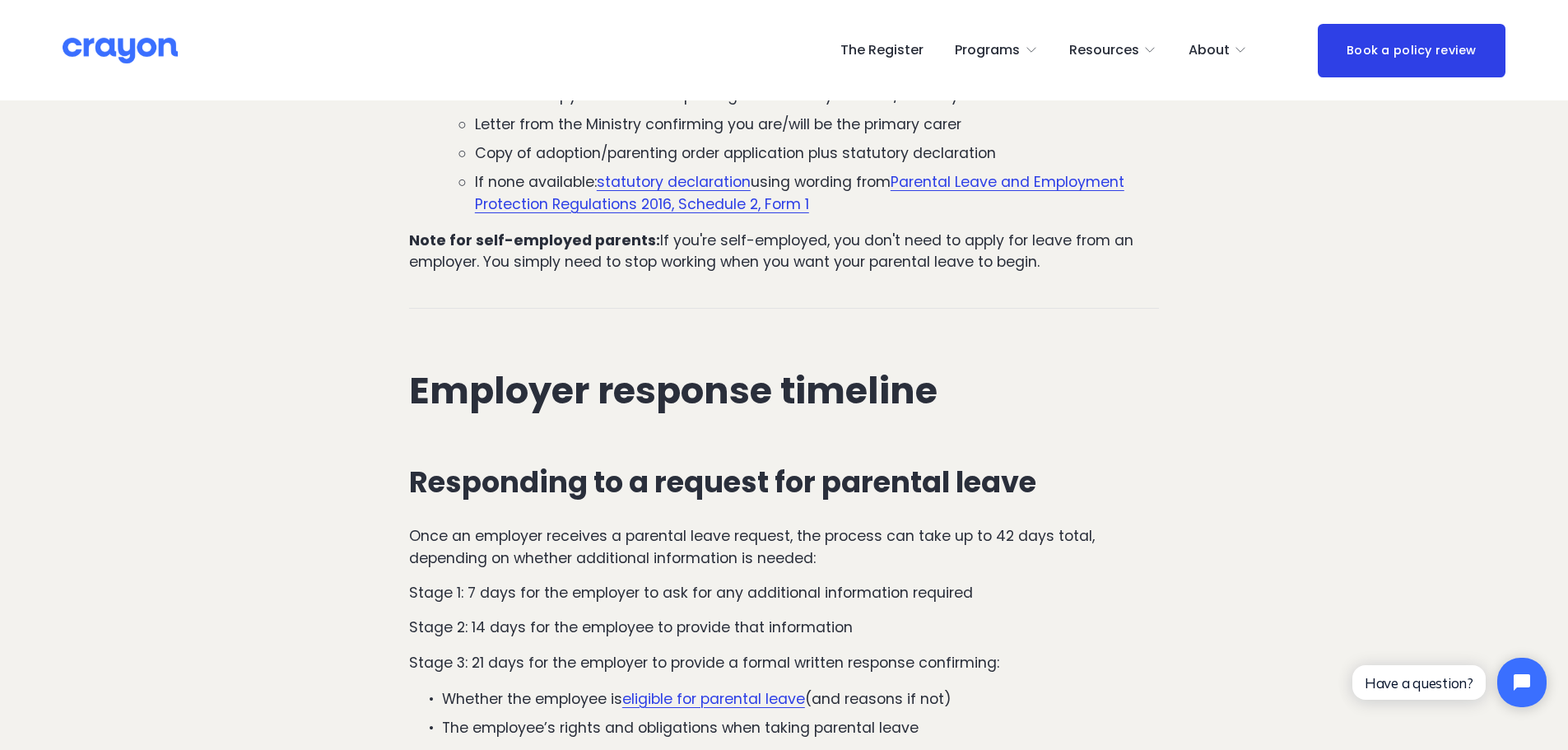
click at [624, 525] on p "Once an employer receives a parental leave request, the process can take up to …" at bounding box center [784, 547] width 750 height 44
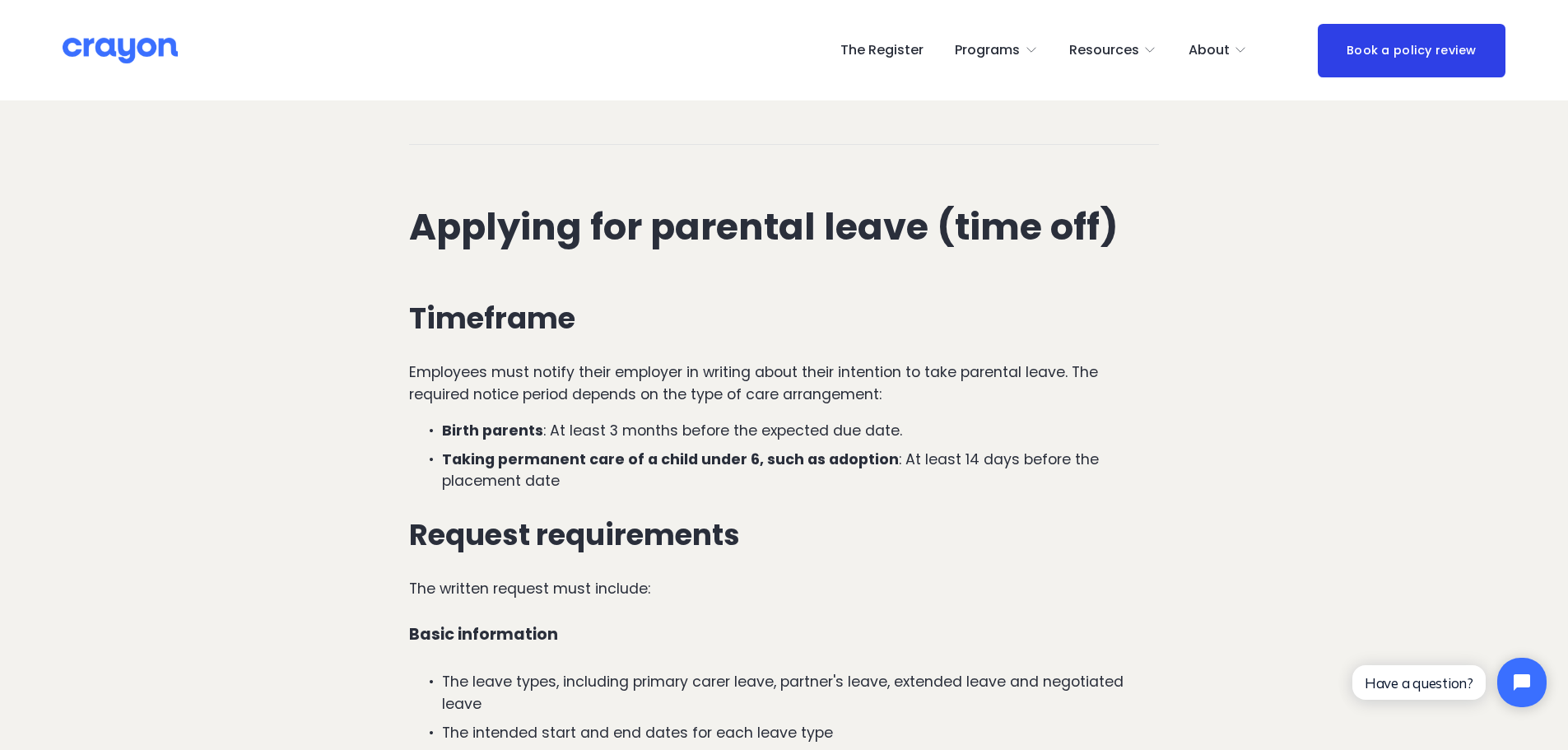
scroll to position [906, 0]
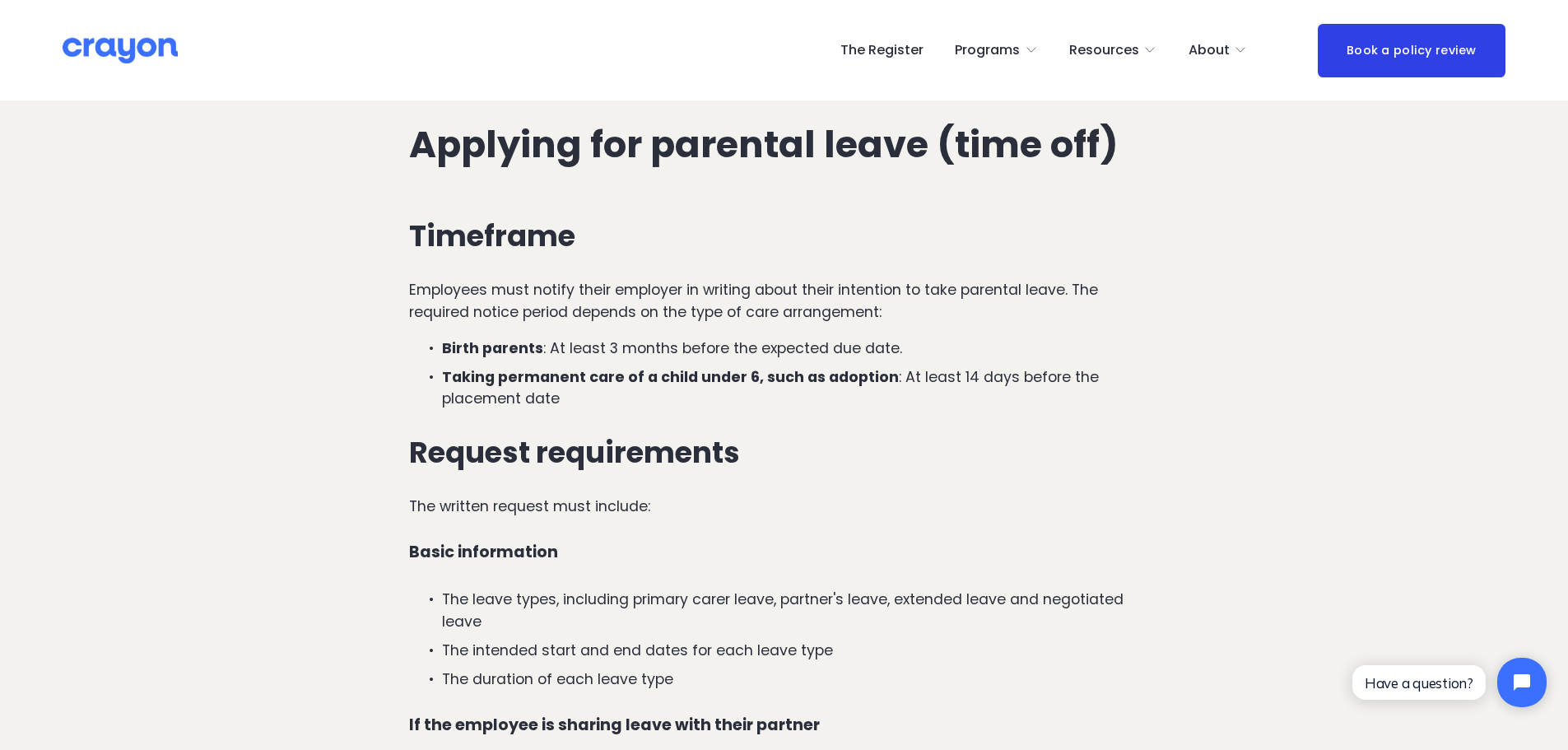
click at [585, 366] on p "Taking permanent care of a child under 6, such as adoption : At least 14 days b…" at bounding box center [800, 388] width 717 height 44
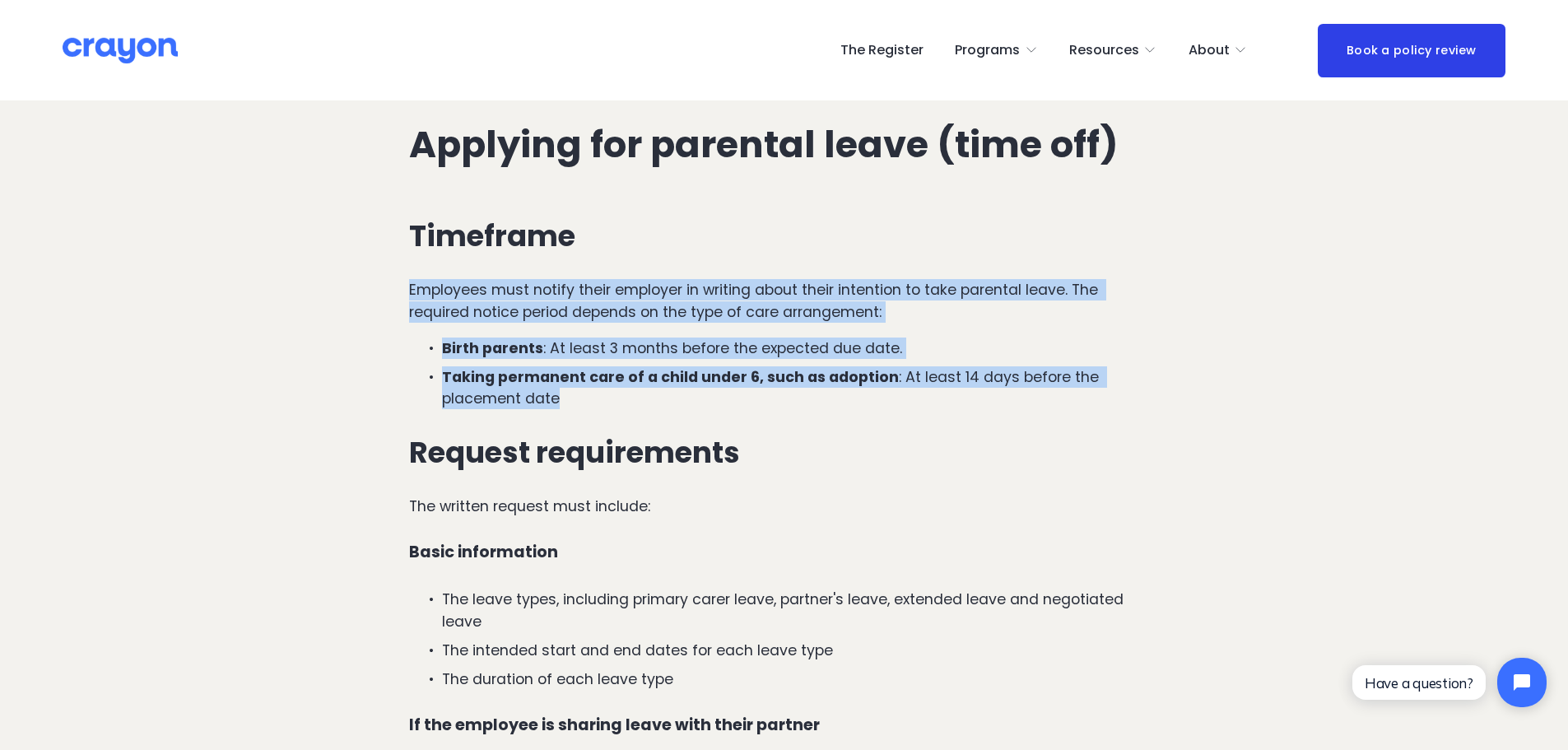
drag, startPoint x: 600, startPoint y: 337, endPoint x: 412, endPoint y: 215, distance: 224.1
click at [412, 220] on div "Timeframe Employees must notify their employer in writing about their intention…" at bounding box center [784, 740] width 750 height 1040
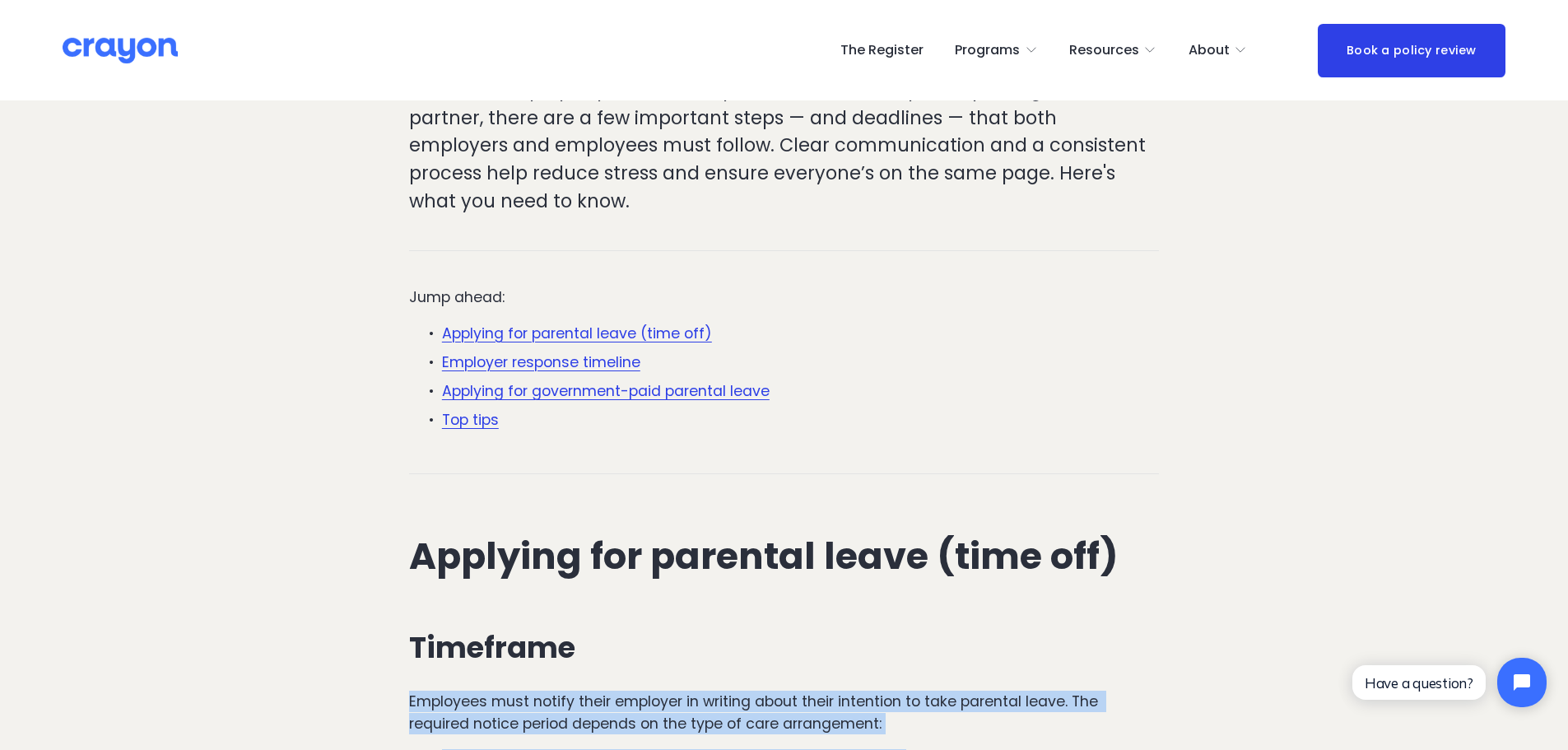
scroll to position [741, 0]
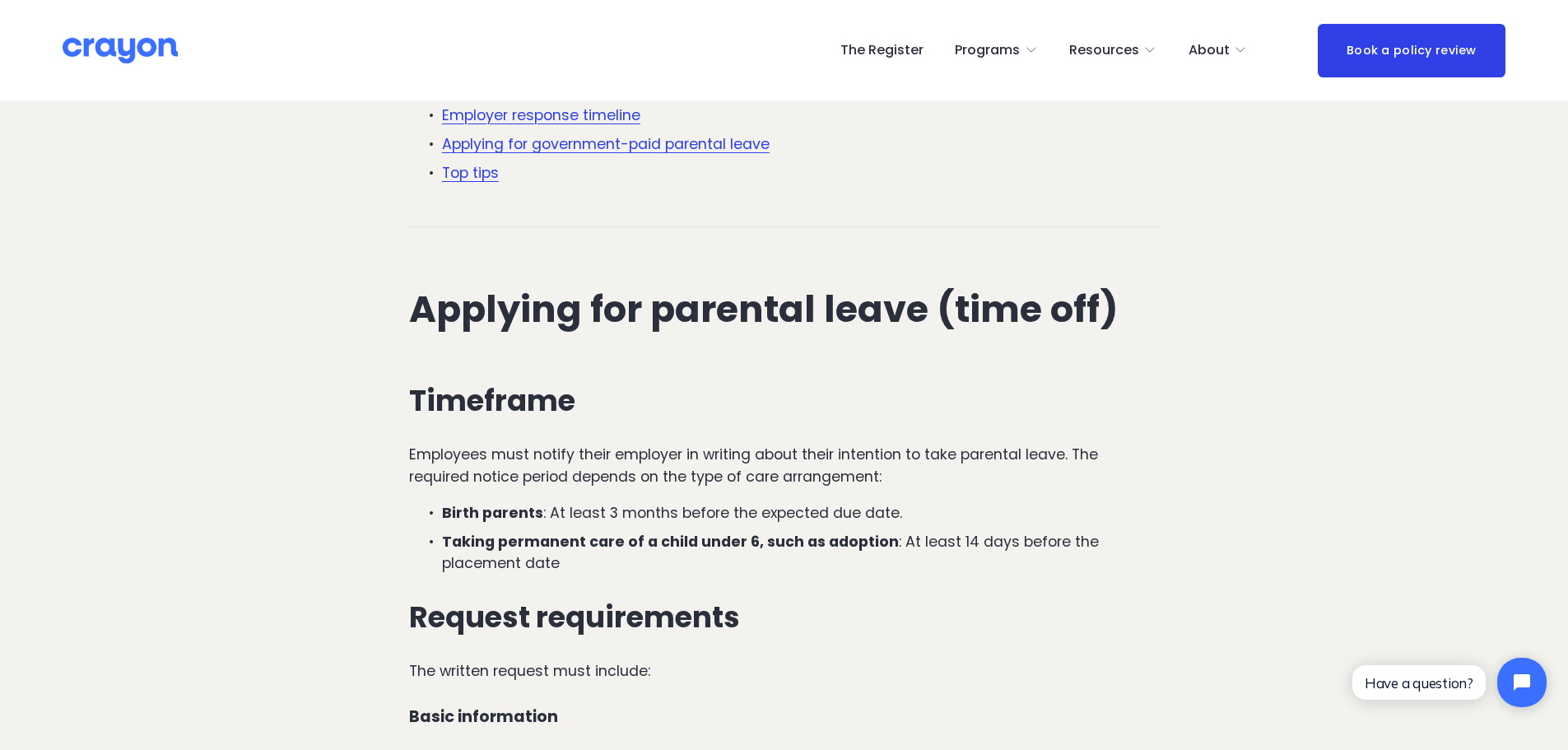
click at [1080, 444] on p "Employees must notify their employer in writing about their intention to take p…" at bounding box center [784, 465] width 750 height 44
click at [1070, 444] on p "Employees must notify their employer in writing about their intention to take p…" at bounding box center [784, 465] width 750 height 44
click at [720, 531] on p "Taking permanent care of a child under 6, such as adoption : At least 14 days b…" at bounding box center [800, 553] width 717 height 44
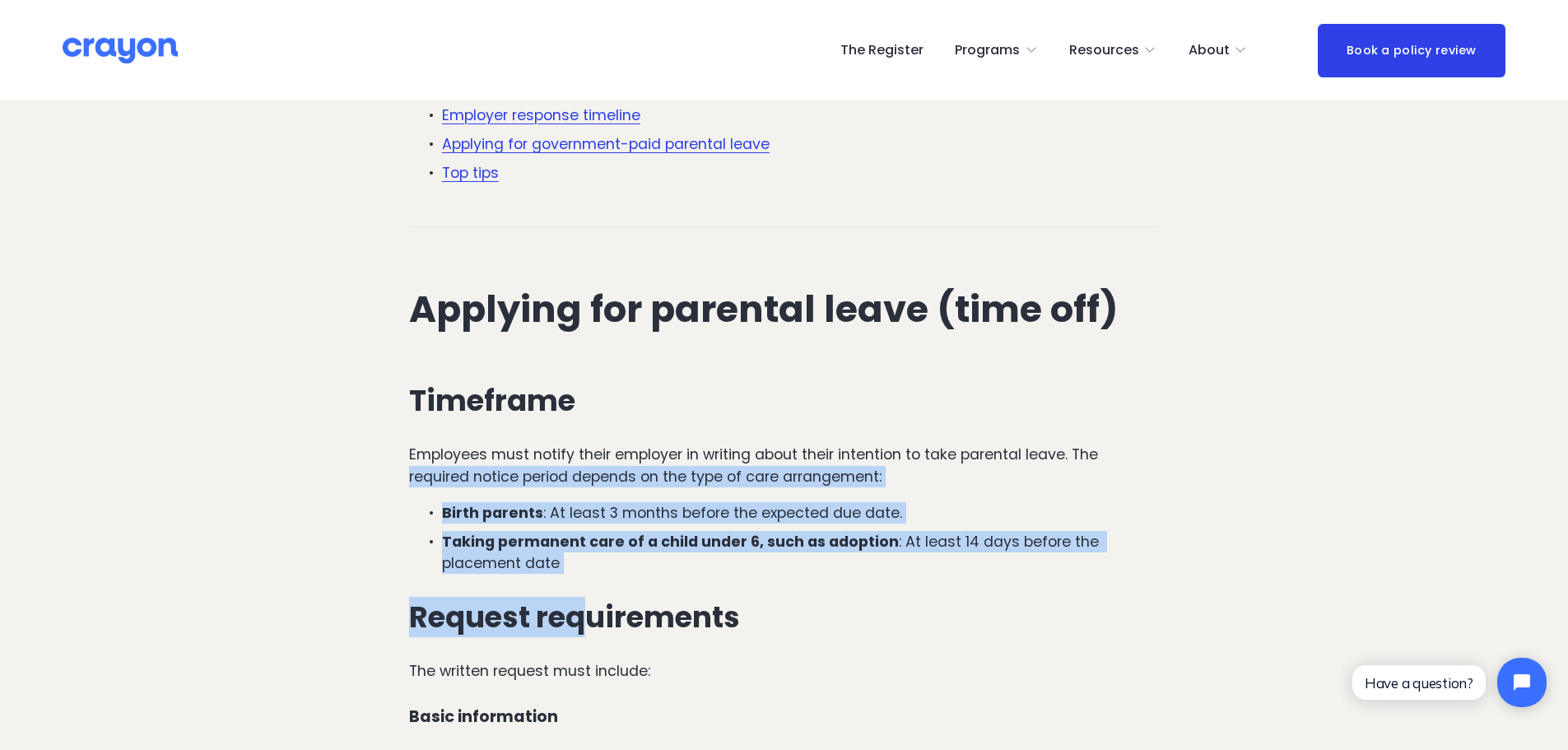
drag, startPoint x: 591, startPoint y: 514, endPoint x: 385, endPoint y: 410, distance: 230.8
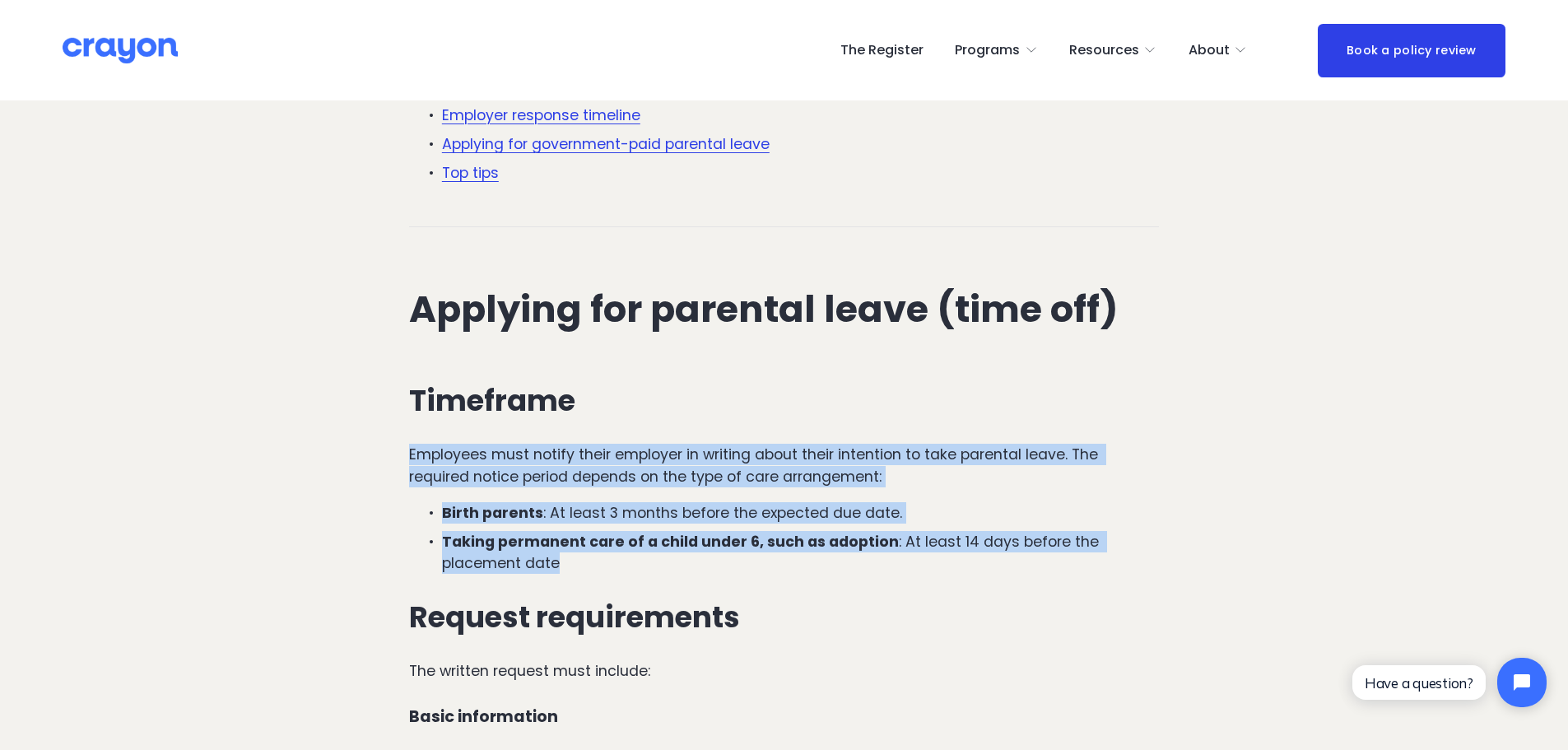
drag, startPoint x: 575, startPoint y: 503, endPoint x: 361, endPoint y: 396, distance: 239.3
copy div "Employees must notify their employer in writing about their intention to take p…"
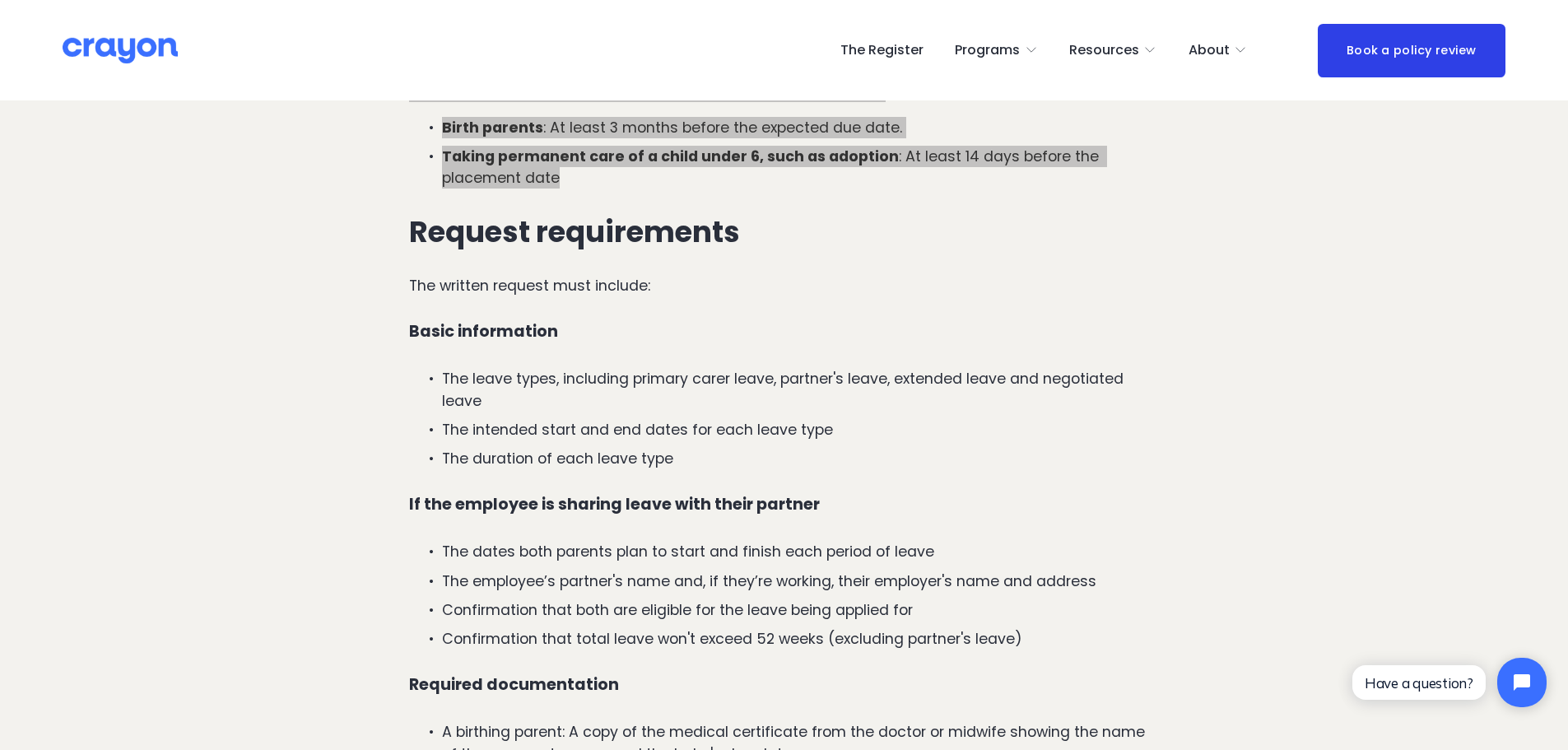
scroll to position [1152, 0]
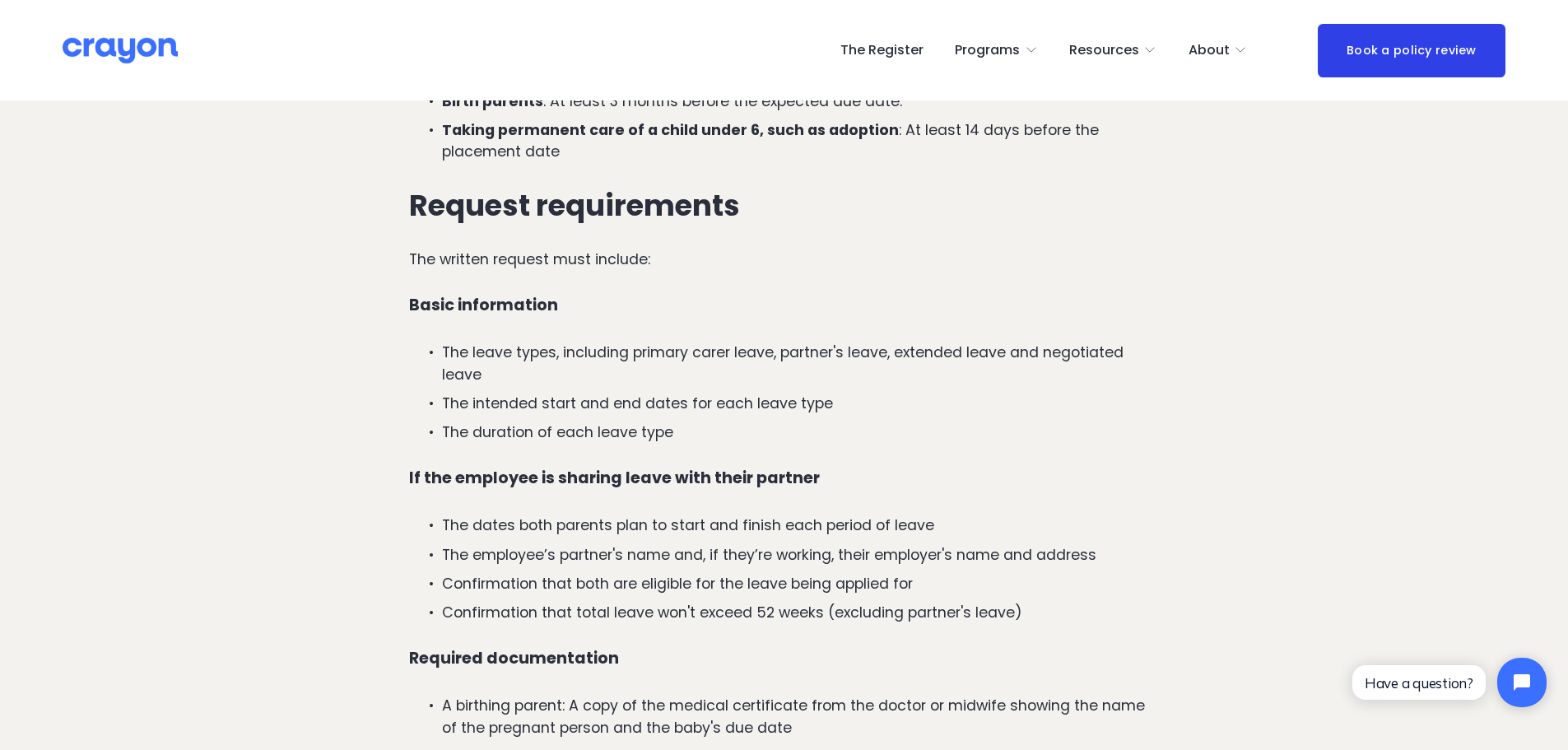
click at [646, 393] on p "The intended start and end dates for each leave type" at bounding box center [800, 403] width 717 height 21
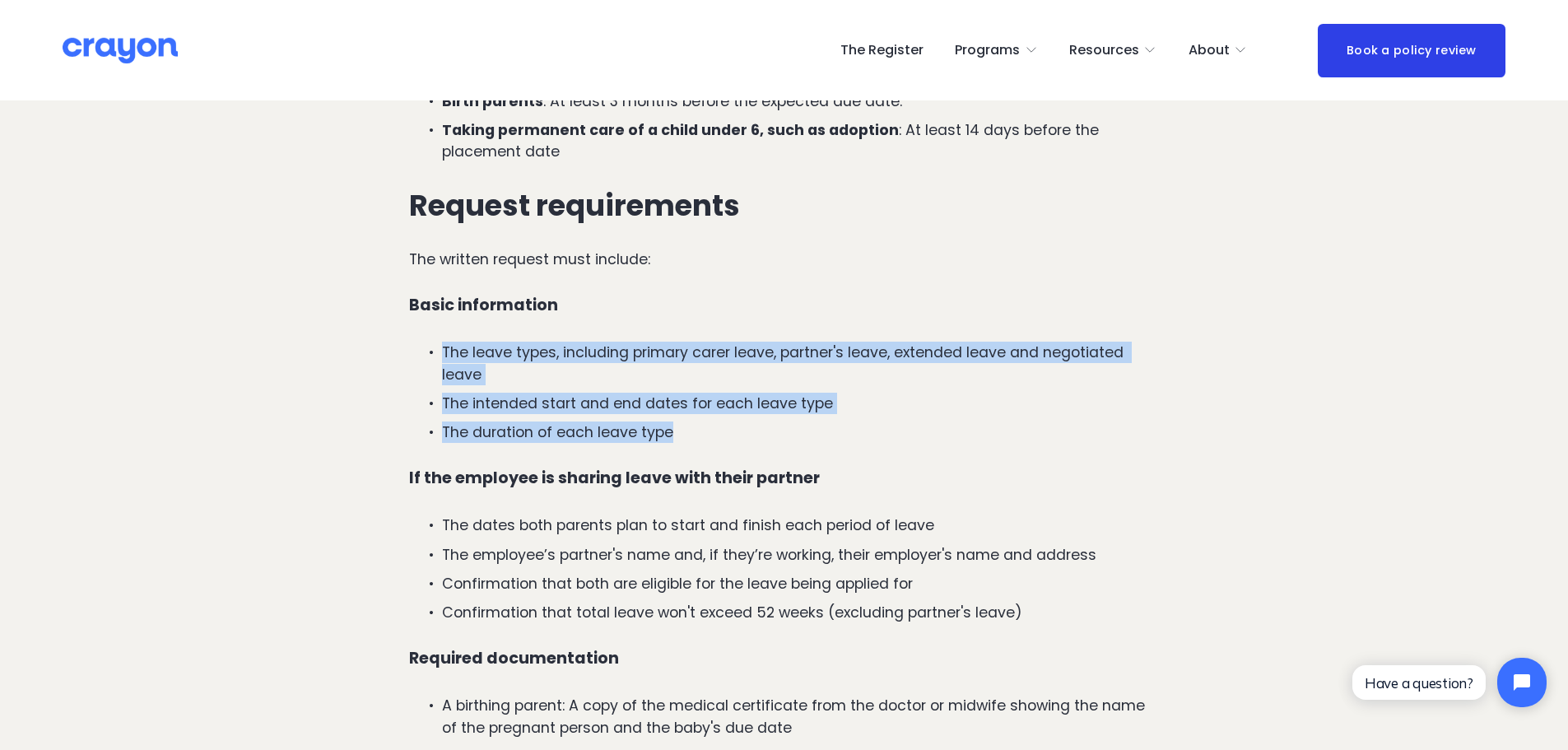
drag, startPoint x: 681, startPoint y: 375, endPoint x: 425, endPoint y: 269, distance: 277.1
click at [425, 269] on div "Timeframe Employees must notify their employer in writing about their intention…" at bounding box center [784, 493] width 750 height 1040
copy ul "The leave types, including primary carer leave, partner's leave, extended leave…"
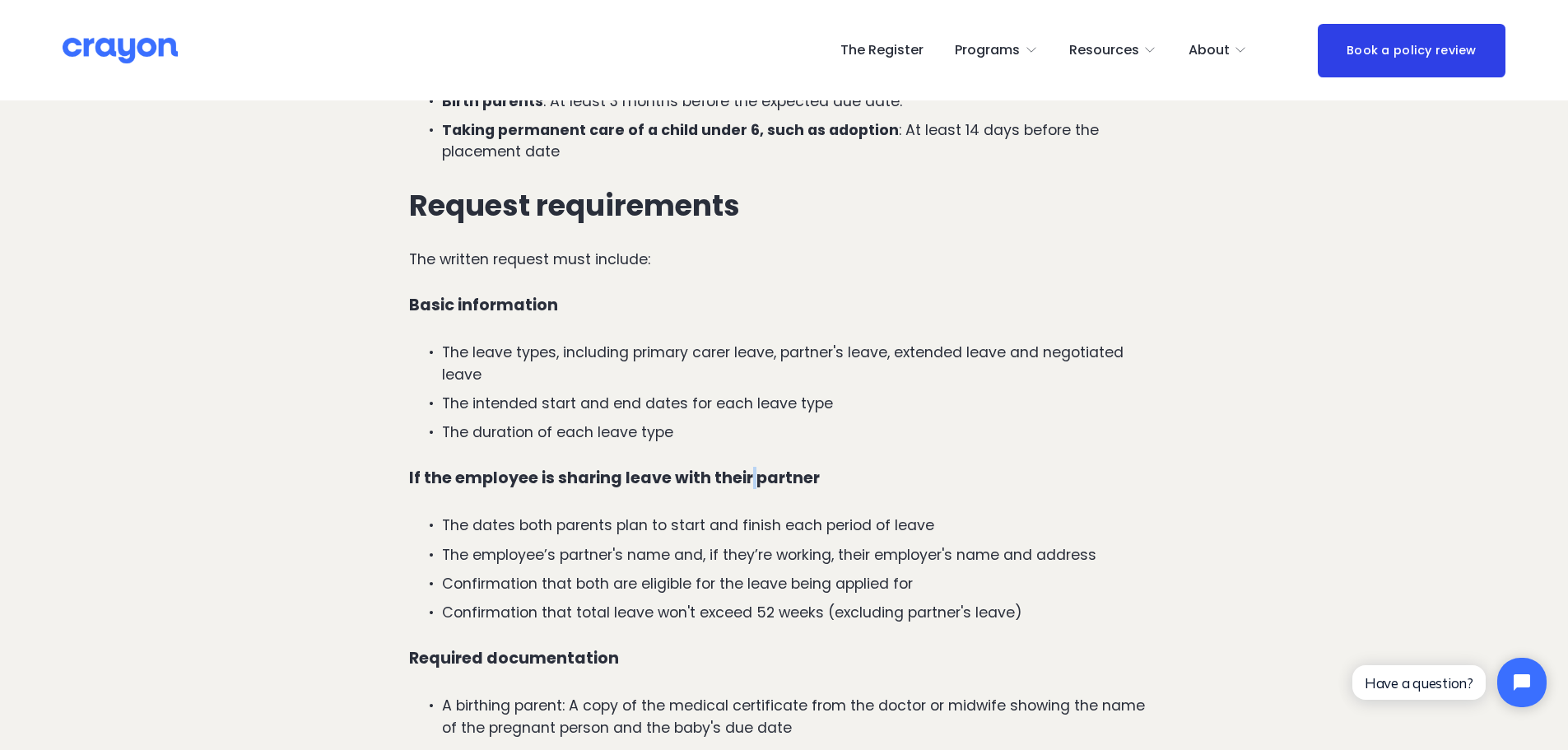
click at [747, 467] on strong "If the employee is sharing leave with their partner" at bounding box center [614, 478] width 411 height 22
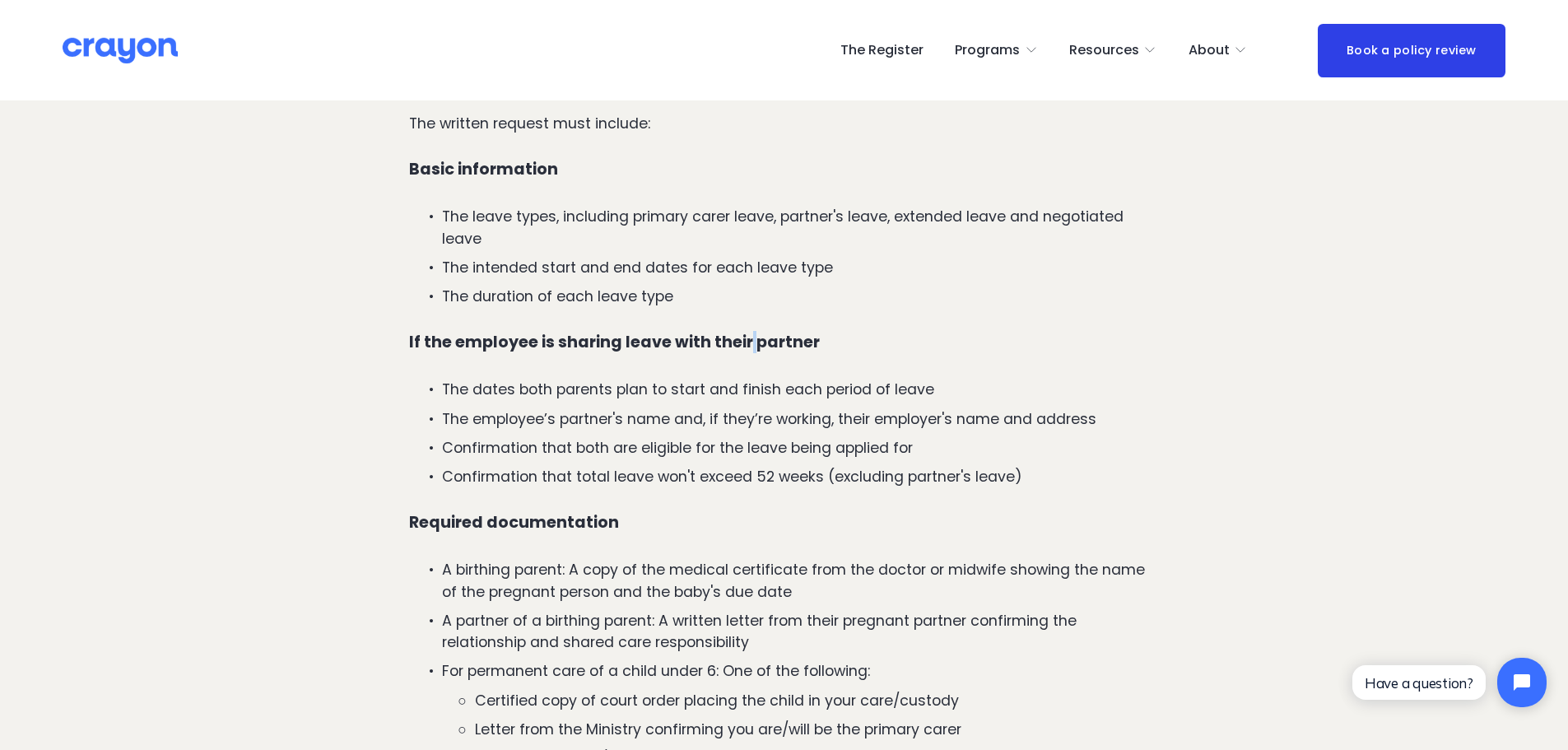
scroll to position [1317, 0]
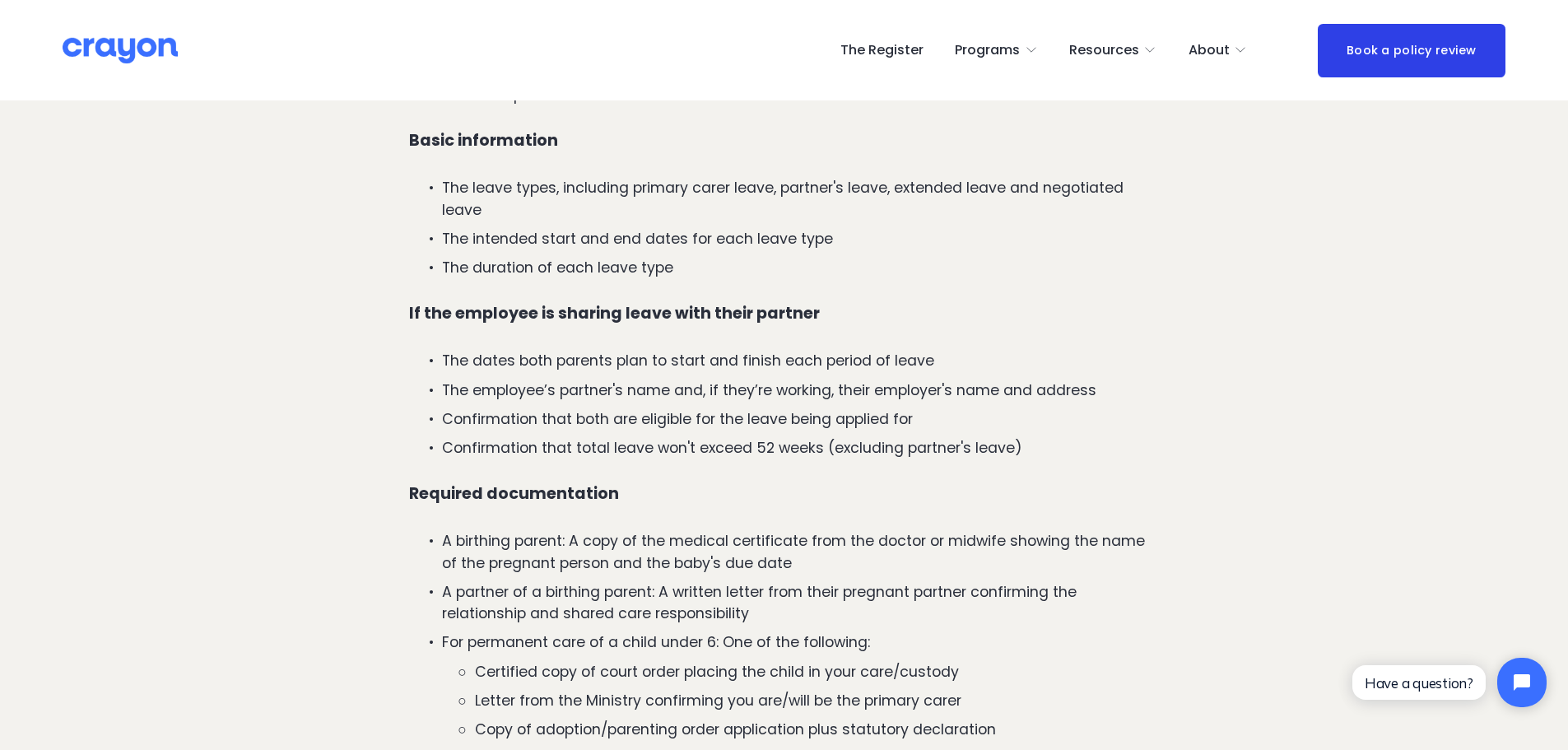
click at [932, 408] on p "Confirmation that both are eligible for the leave being applied for" at bounding box center [800, 418] width 717 height 21
drag, startPoint x: 491, startPoint y: 347, endPoint x: 609, endPoint y: 368, distance: 119.9
click at [492, 408] on p "Confirmation that both are eligible for the leave being applied for" at bounding box center [800, 418] width 717 height 21
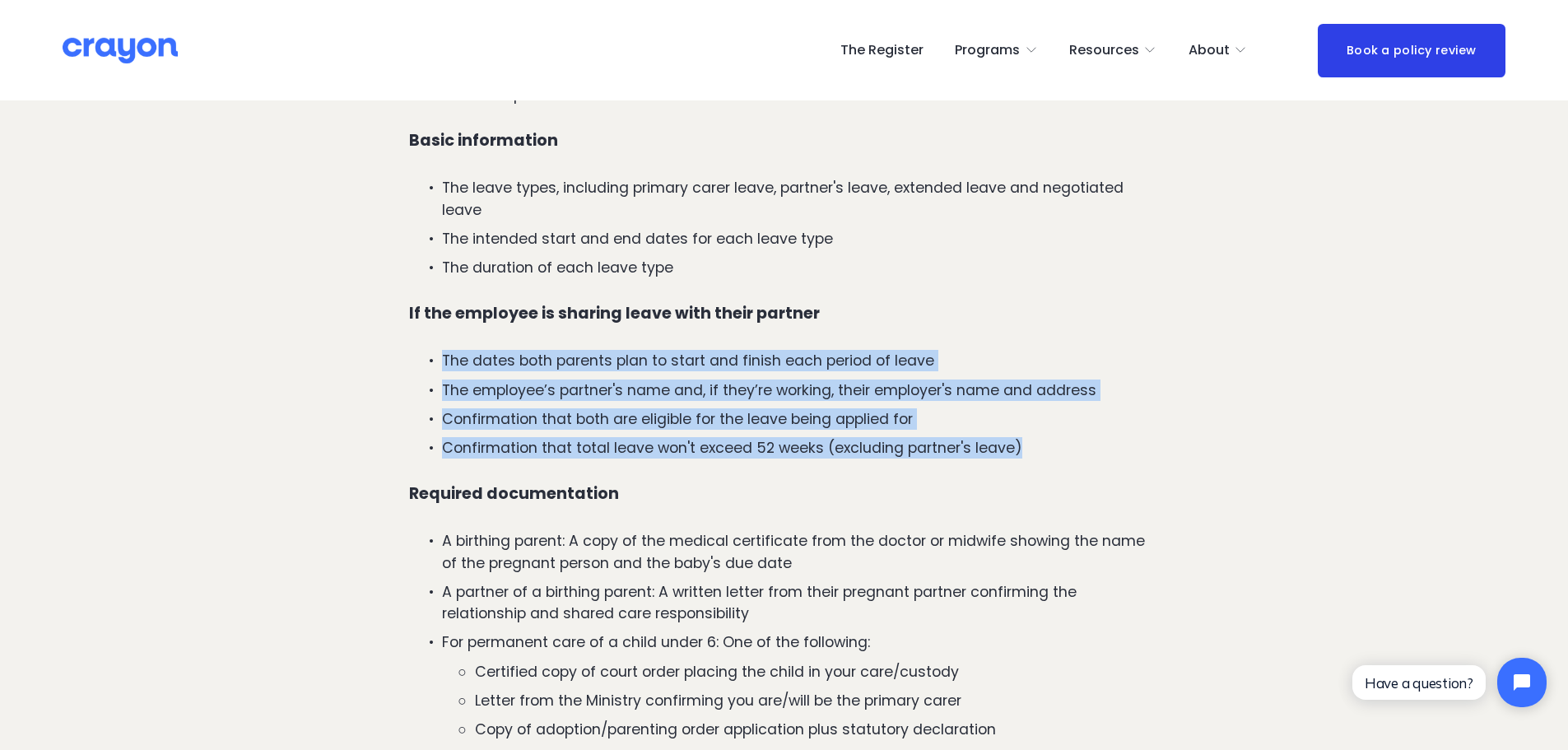
drag, startPoint x: 1038, startPoint y: 383, endPoint x: 415, endPoint y: 301, distance: 628.4
click at [415, 350] on ul "The dates both parents plan to start and finish each period of leave The employ…" at bounding box center [784, 404] width 750 height 109
copy ul "The dates both parents plan to start and finish each period of leave The employ…"
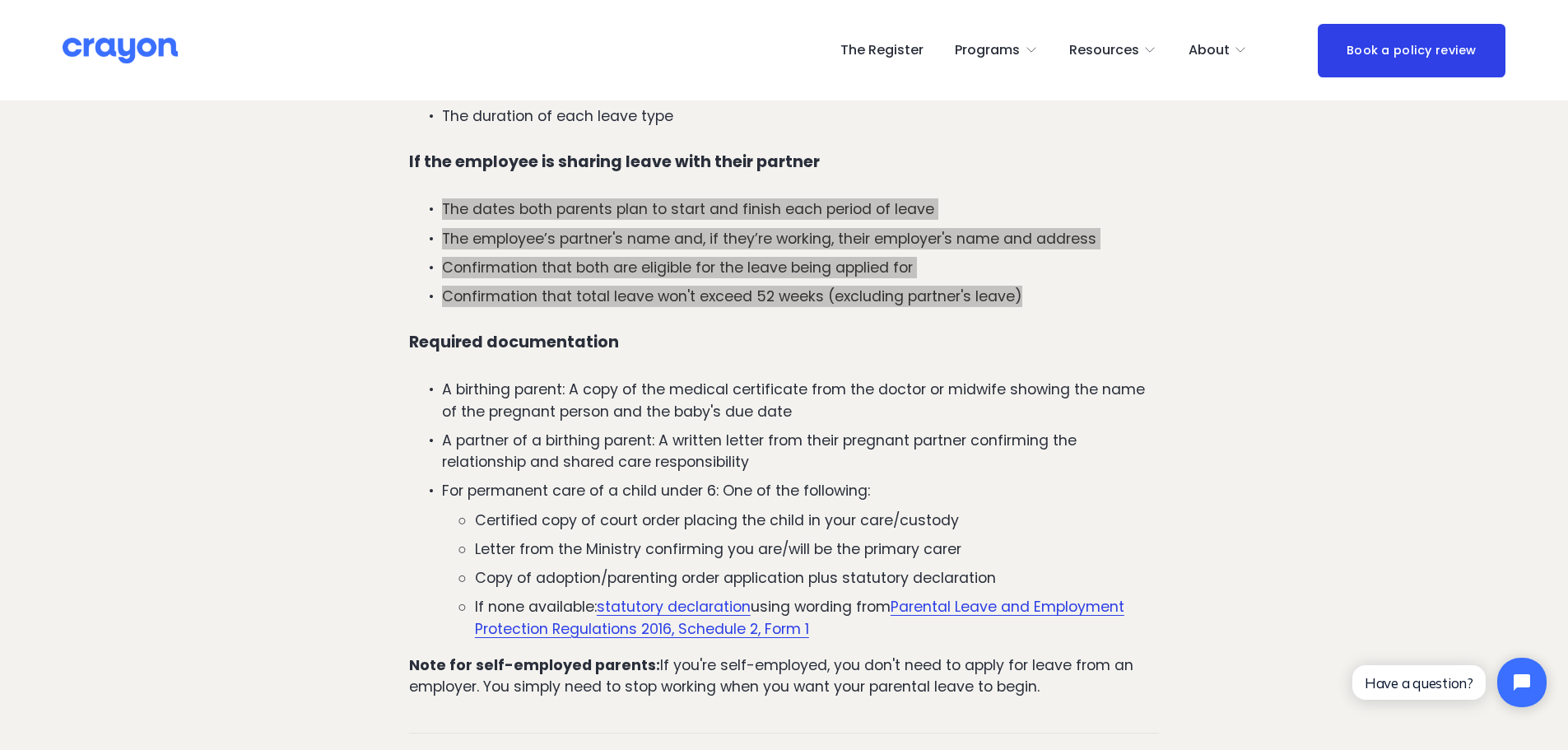
scroll to position [1482, 0]
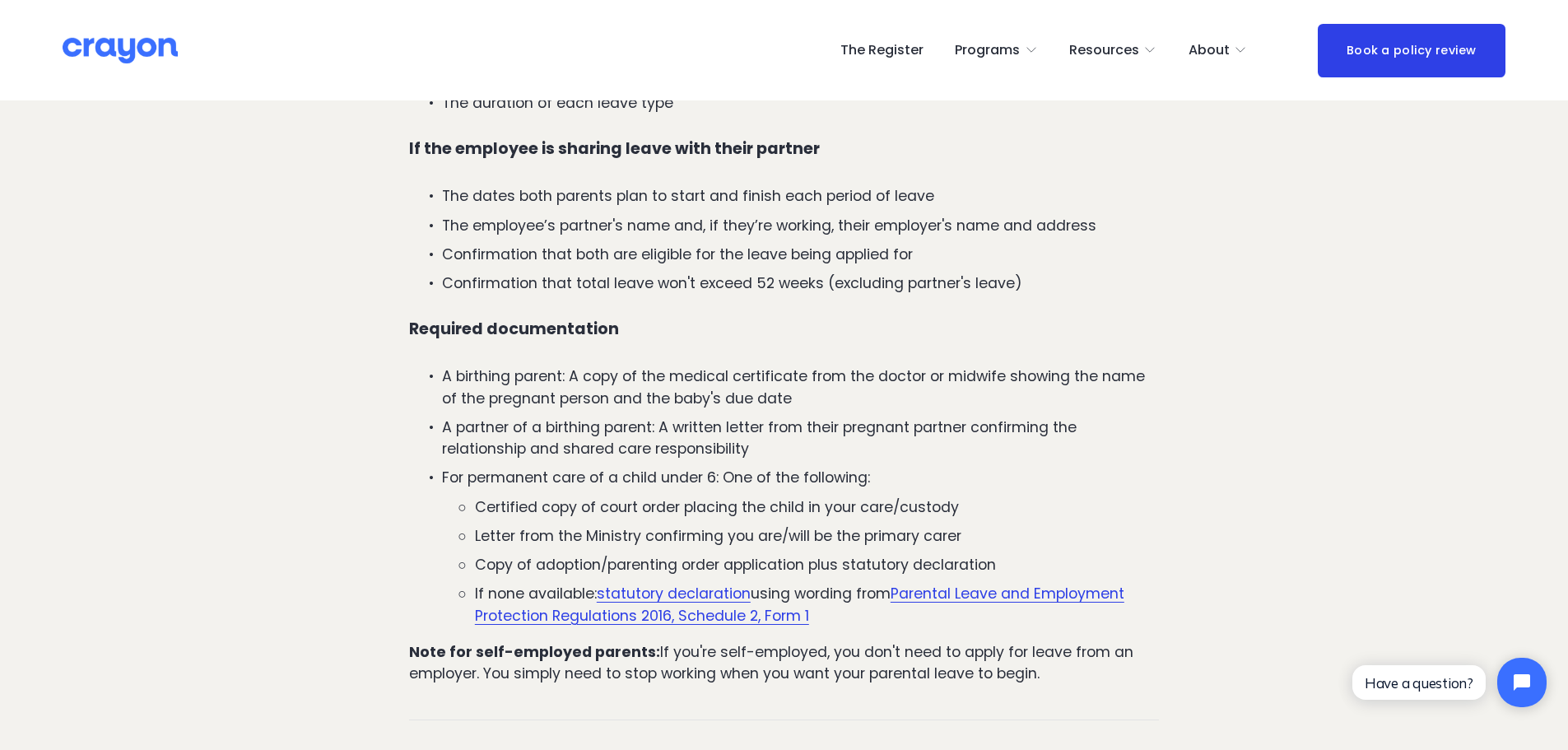
click at [454, 365] on p "A birthing parent: A copy of the medical certificate from the doctor or midwife…" at bounding box center [800, 387] width 717 height 44
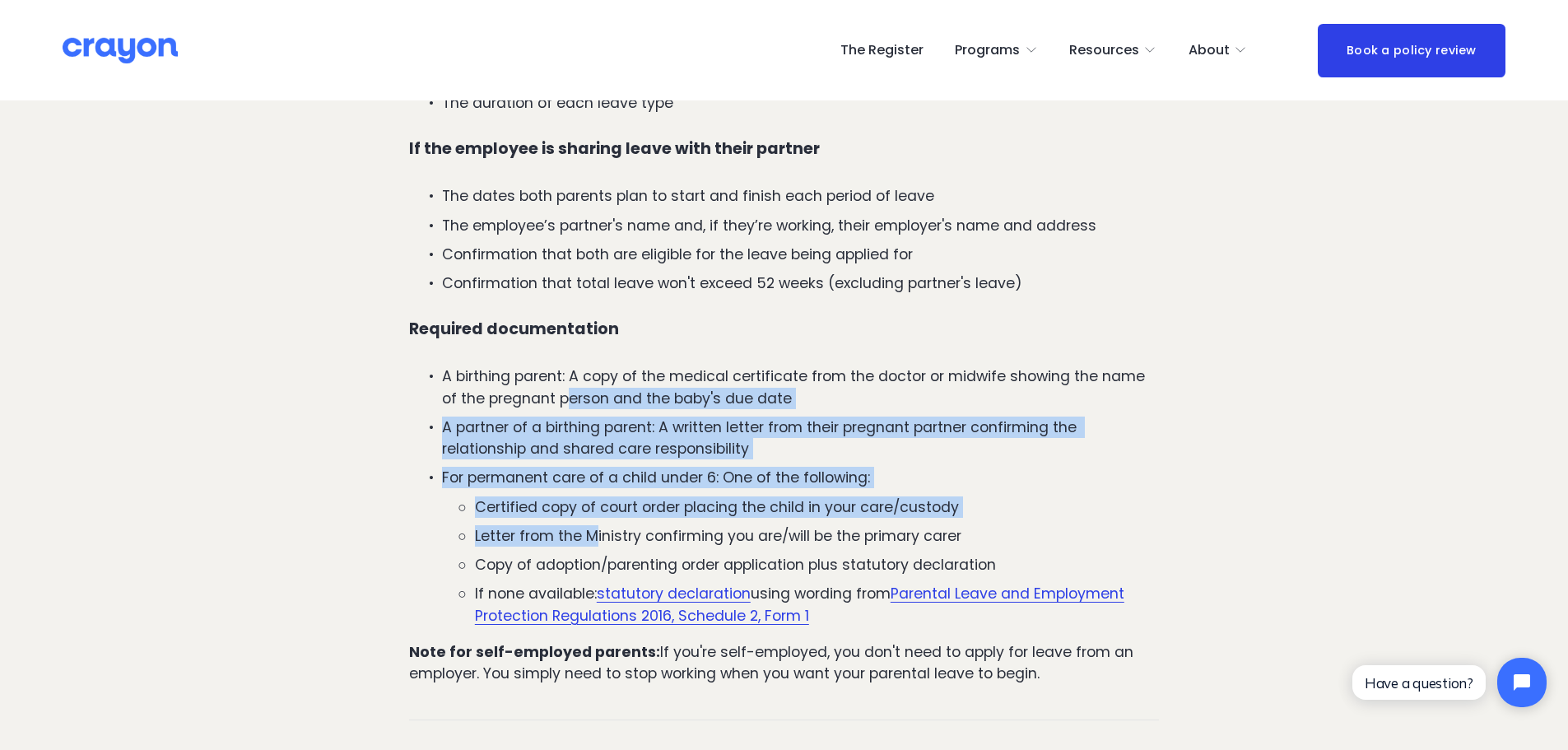
drag, startPoint x: 570, startPoint y: 334, endPoint x: 598, endPoint y: 460, distance: 129.1
click at [598, 460] on ul "A birthing parent: A copy of the medical certificate from the doctor or midwife…" at bounding box center [784, 496] width 750 height 261
click at [598, 497] on ul "Certified copy of court order placing the child in your care/custody Letter fro…" at bounding box center [800, 561] width 717 height 130
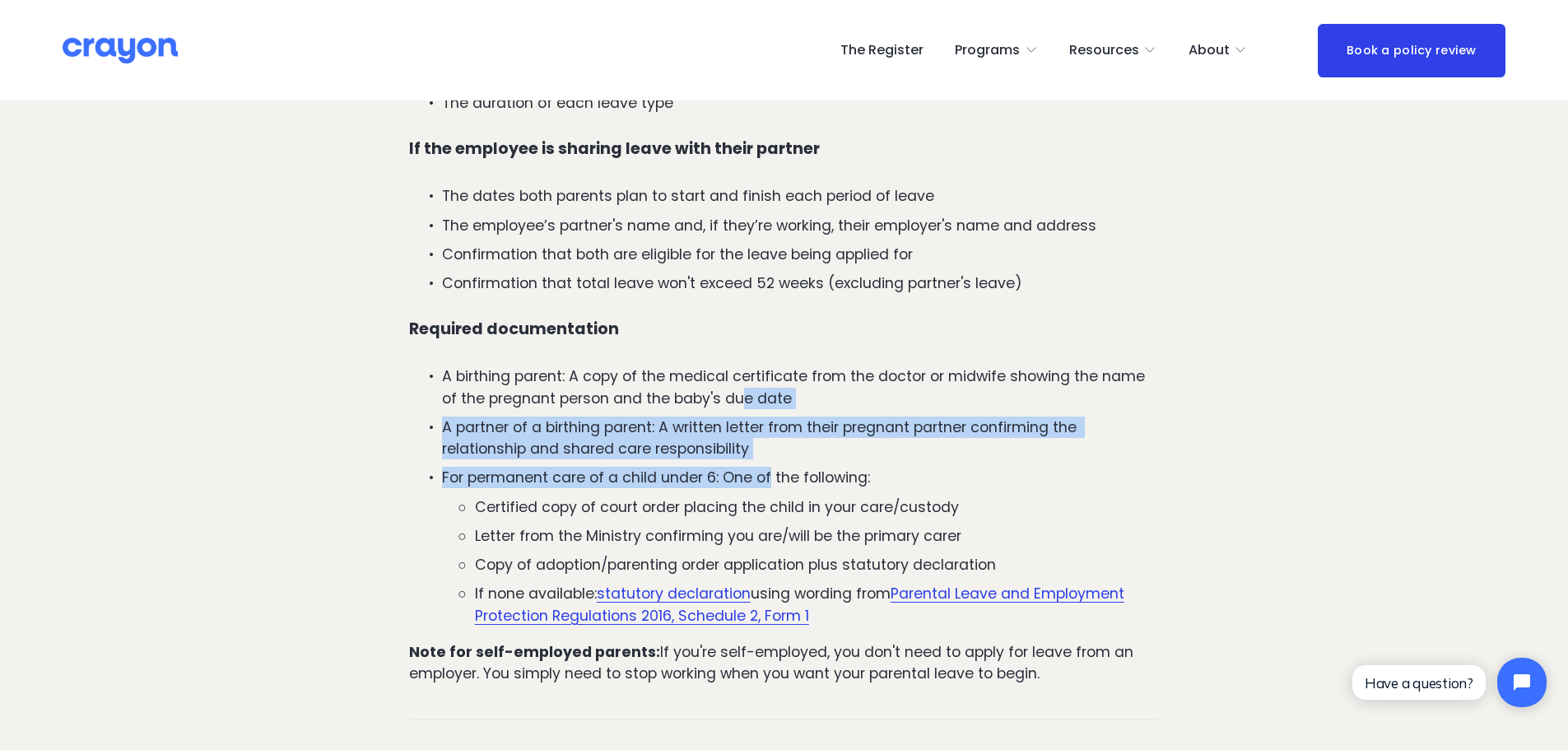
drag, startPoint x: 754, startPoint y: 364, endPoint x: 769, endPoint y: 401, distance: 39.9
click at [769, 401] on ul "A birthing parent: A copy of the medical certificate from the doctor or midwife…" at bounding box center [784, 496] width 750 height 261
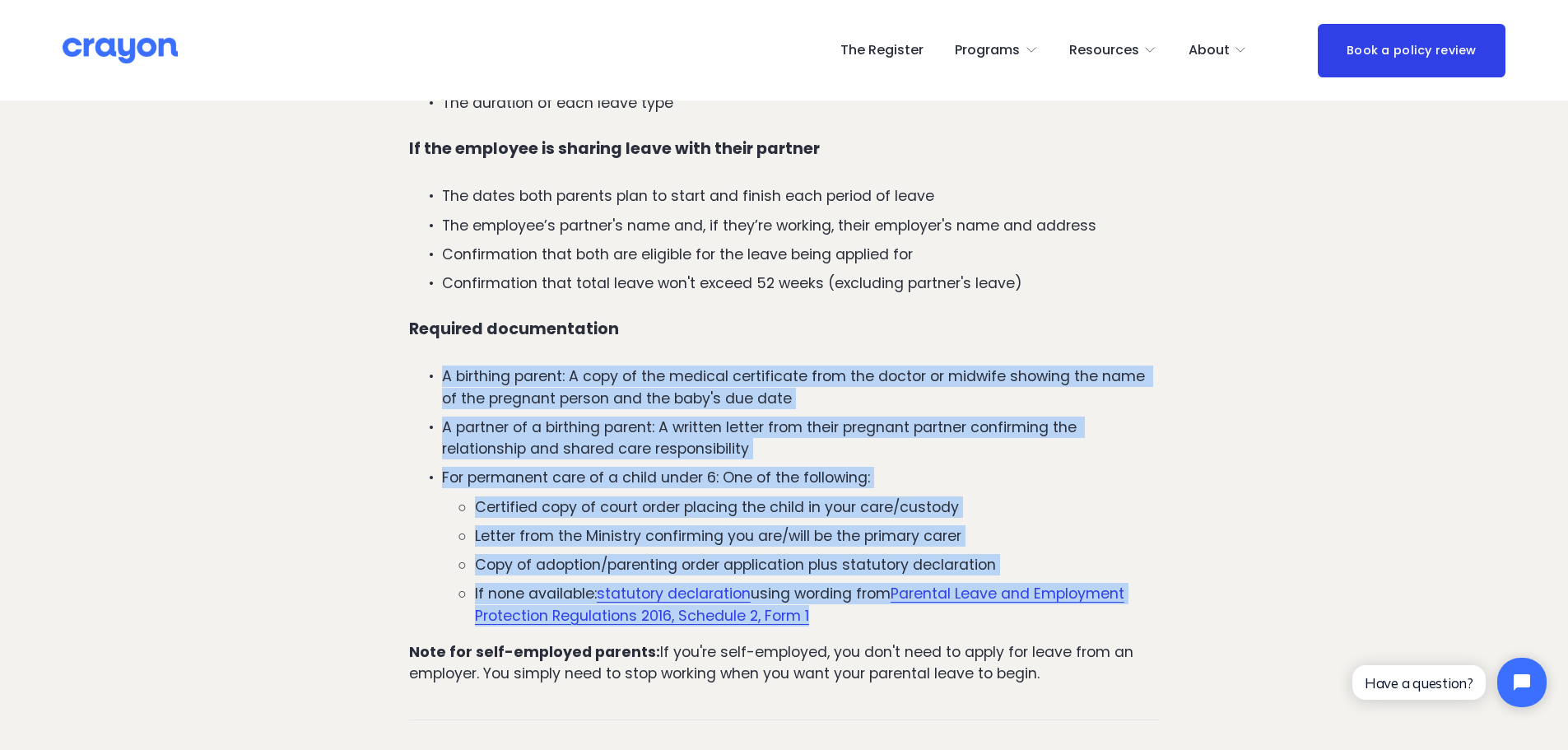
drag, startPoint x: 425, startPoint y: 314, endPoint x: 890, endPoint y: 546, distance: 519.7
click at [890, 546] on ul "A birthing parent: A copy of the medical certificate from the doctor or midwife…" at bounding box center [784, 496] width 750 height 261
copy ul "A birthing parent: A copy of the medical certificate from the doctor or midwife…"
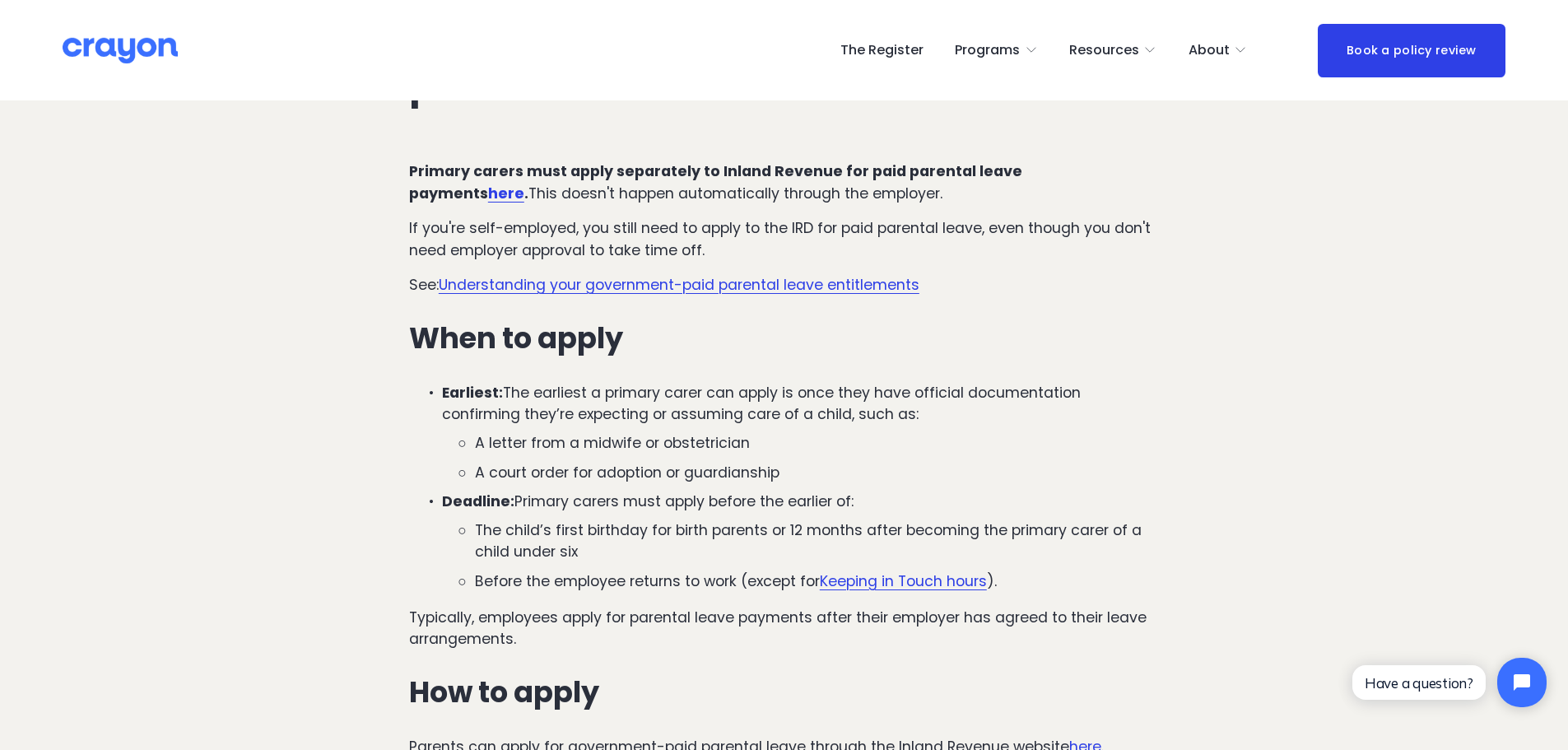
scroll to position [3293, 0]
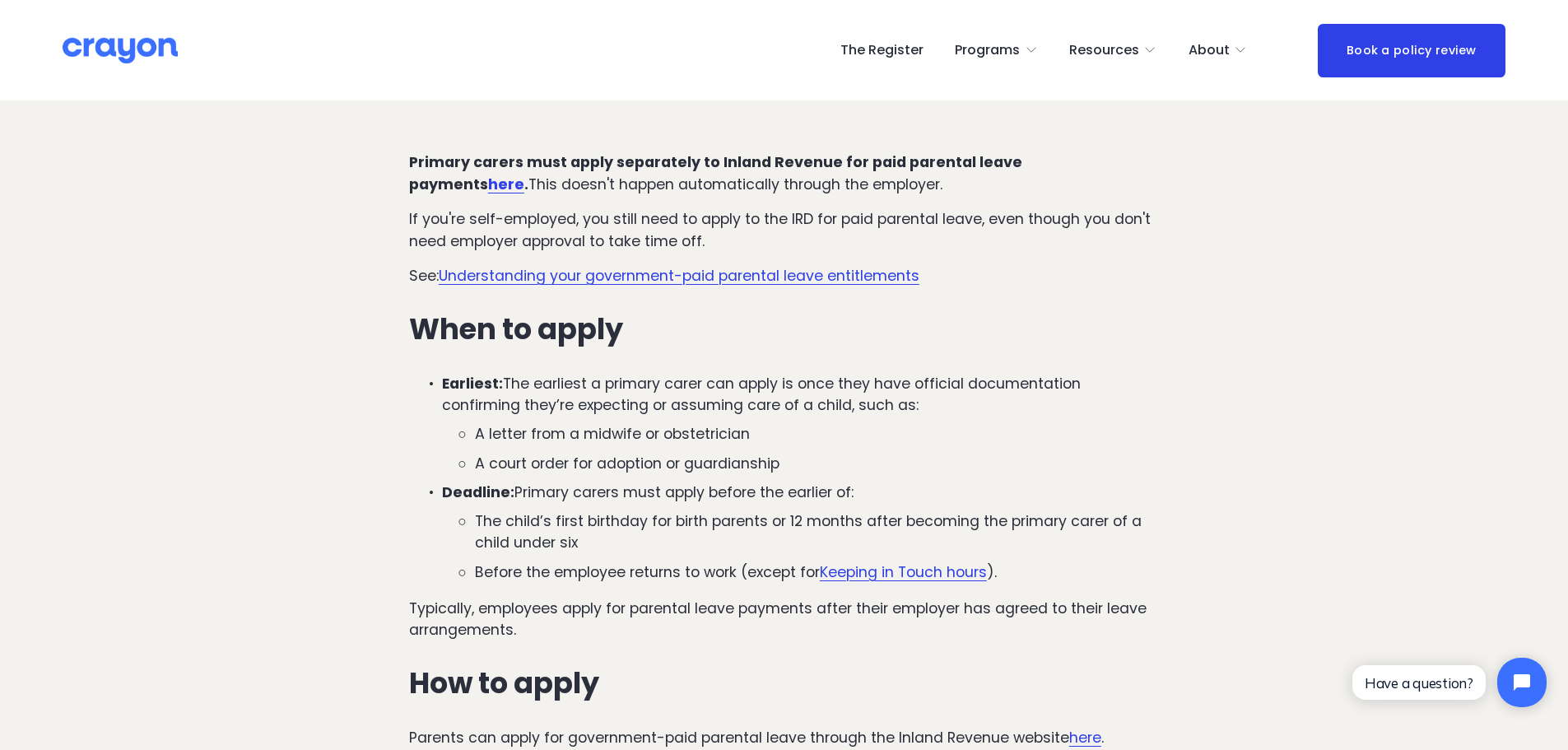
click at [587, 373] on p "Earliest: The earliest a primary carer can apply is once they have official doc…" at bounding box center [800, 395] width 717 height 44
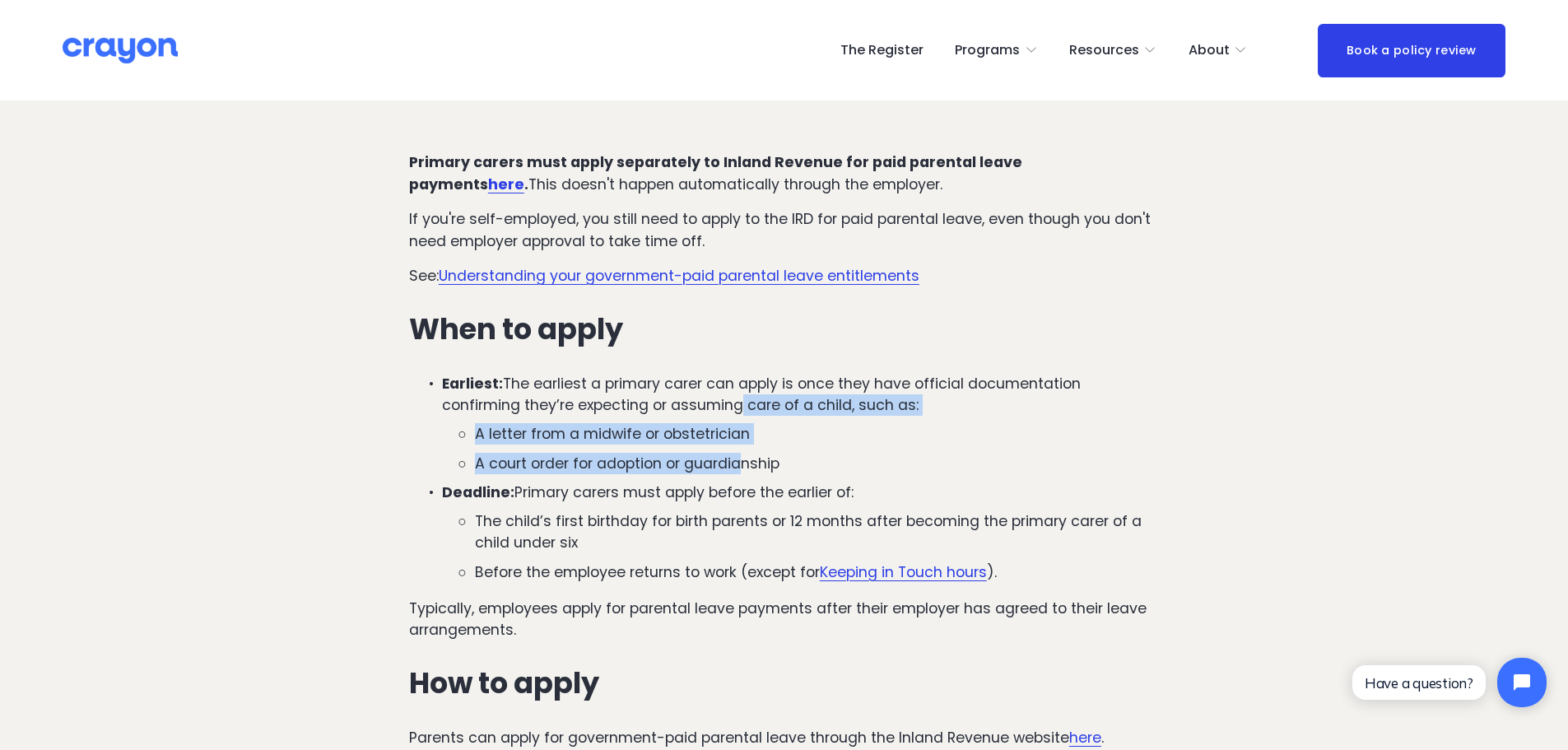
drag, startPoint x: 731, startPoint y: 340, endPoint x: 747, endPoint y: 402, distance: 64.0
click at [747, 402] on li "Earliest: The earliest a primary carer can apply is once they have official doc…" at bounding box center [800, 423] width 717 height 101
click at [747, 453] on p "A court order for adoption or guardianship" at bounding box center [816, 463] width 684 height 21
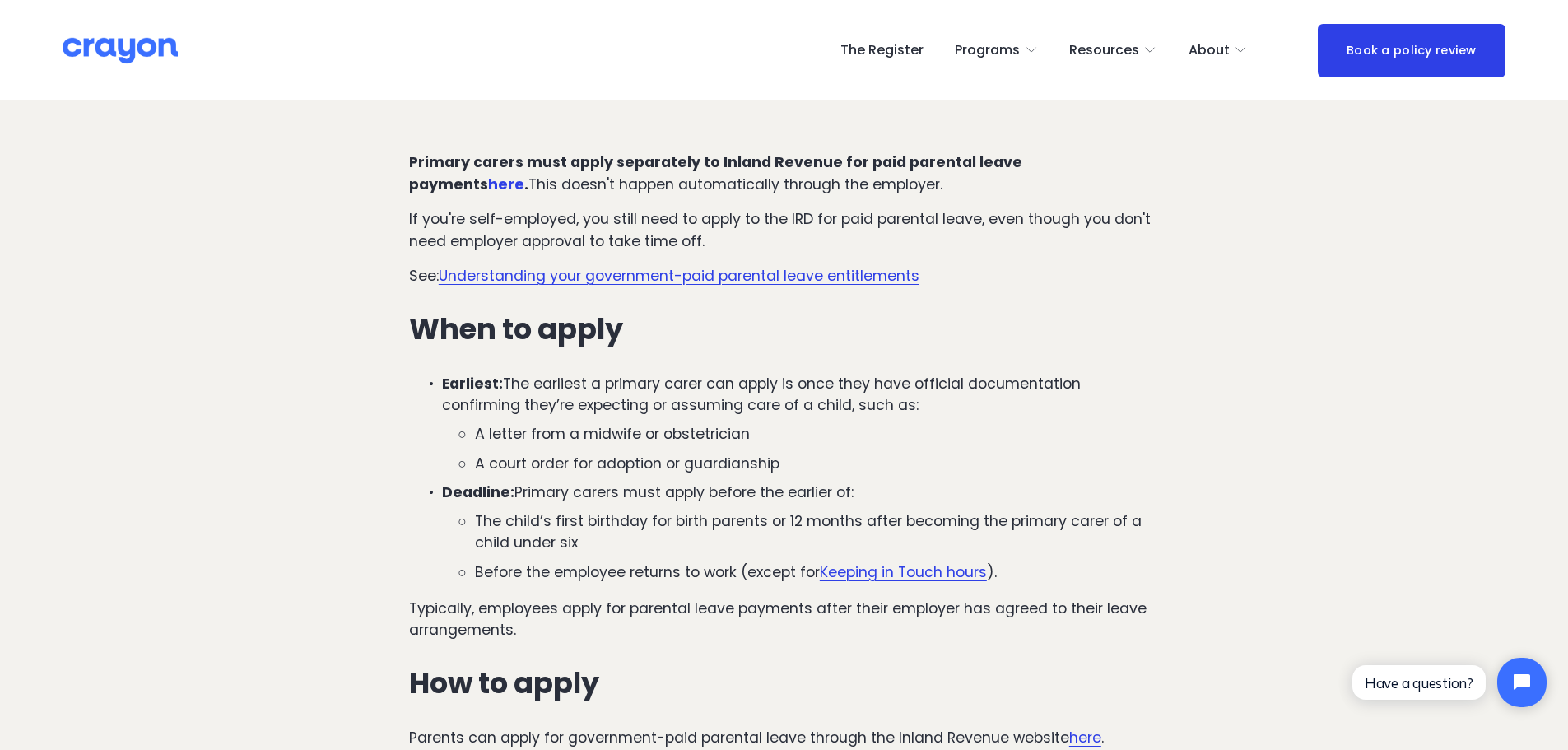
click at [489, 306] on div "Primary carers must apply separately to Inland Revenue for paid parental leave …" at bounding box center [784, 597] width 750 height 891
click at [622, 481] on p "Deadline: Primary carers must apply before the earlier of:" at bounding box center [800, 492] width 717 height 21
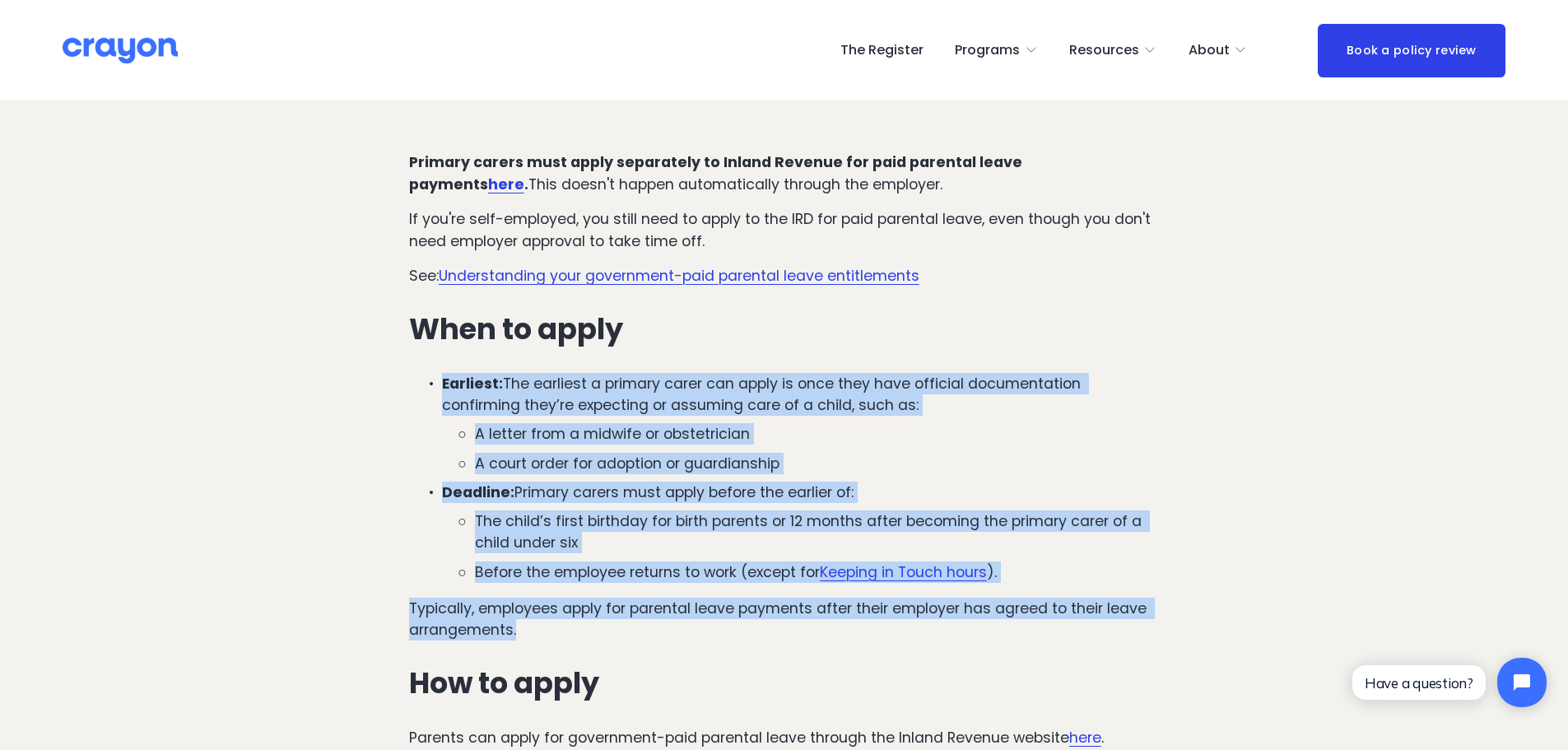
drag, startPoint x: 551, startPoint y: 561, endPoint x: 407, endPoint y: 299, distance: 299.0
click at [407, 299] on div "Primary carers must apply separately to Inland Revenue for paid parental leave …" at bounding box center [784, 597] width 778 height 919
copy div "Earliest: The earliest a primary carer can apply is once they have official doc…"
